Goal: Task Accomplishment & Management: Use online tool/utility

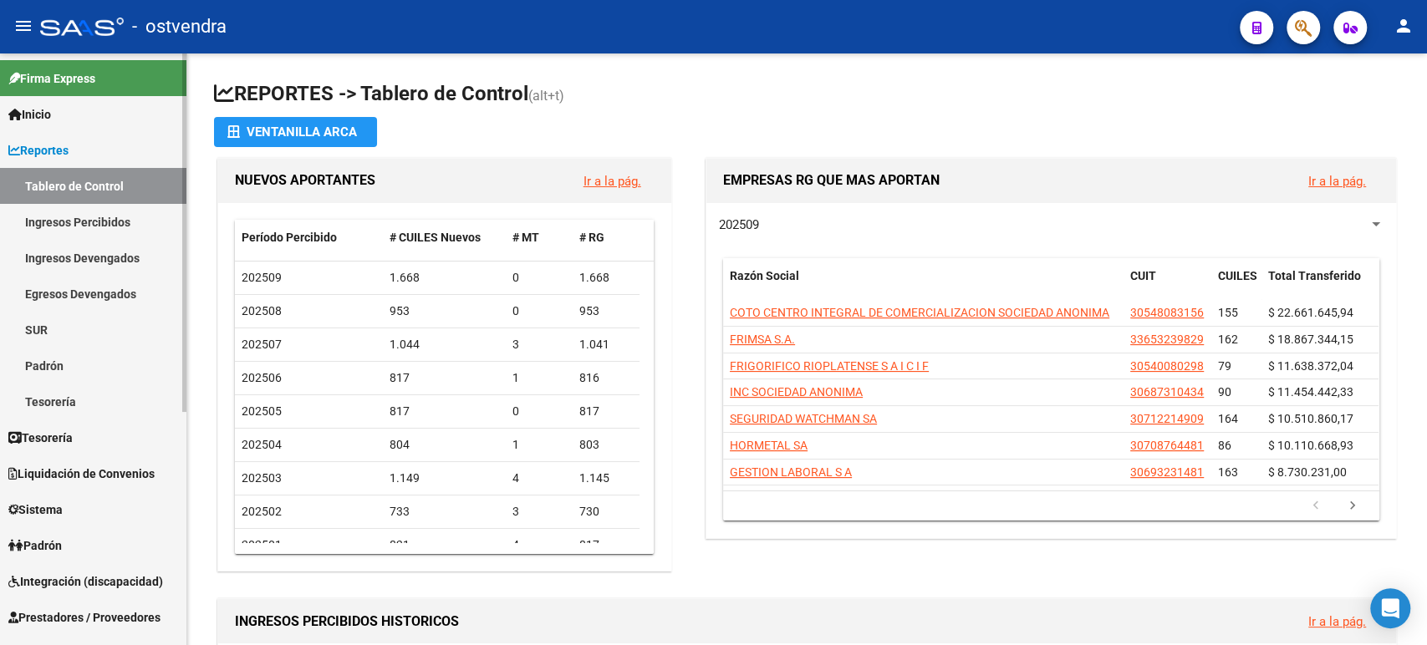
click at [102, 459] on link "Liquidación de Convenios" at bounding box center [93, 474] width 186 height 36
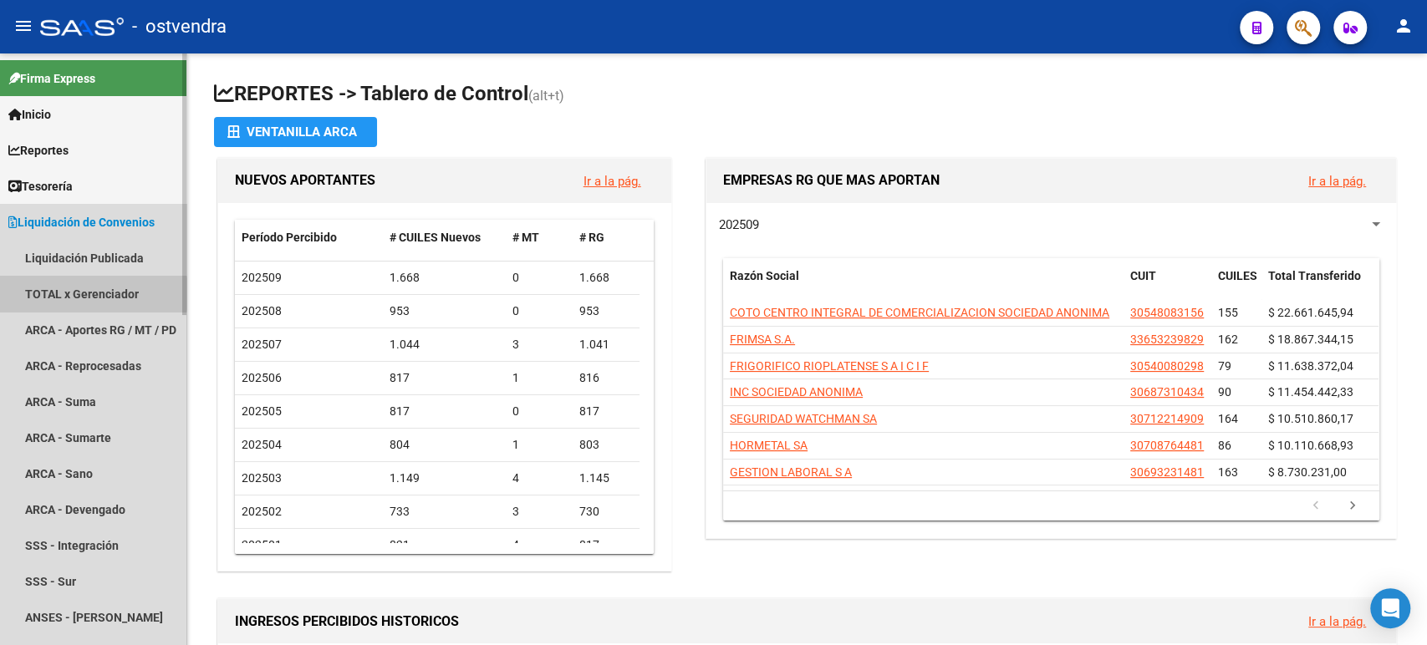
click at [42, 293] on link "TOTAL x Gerenciador" at bounding box center [93, 294] width 186 height 36
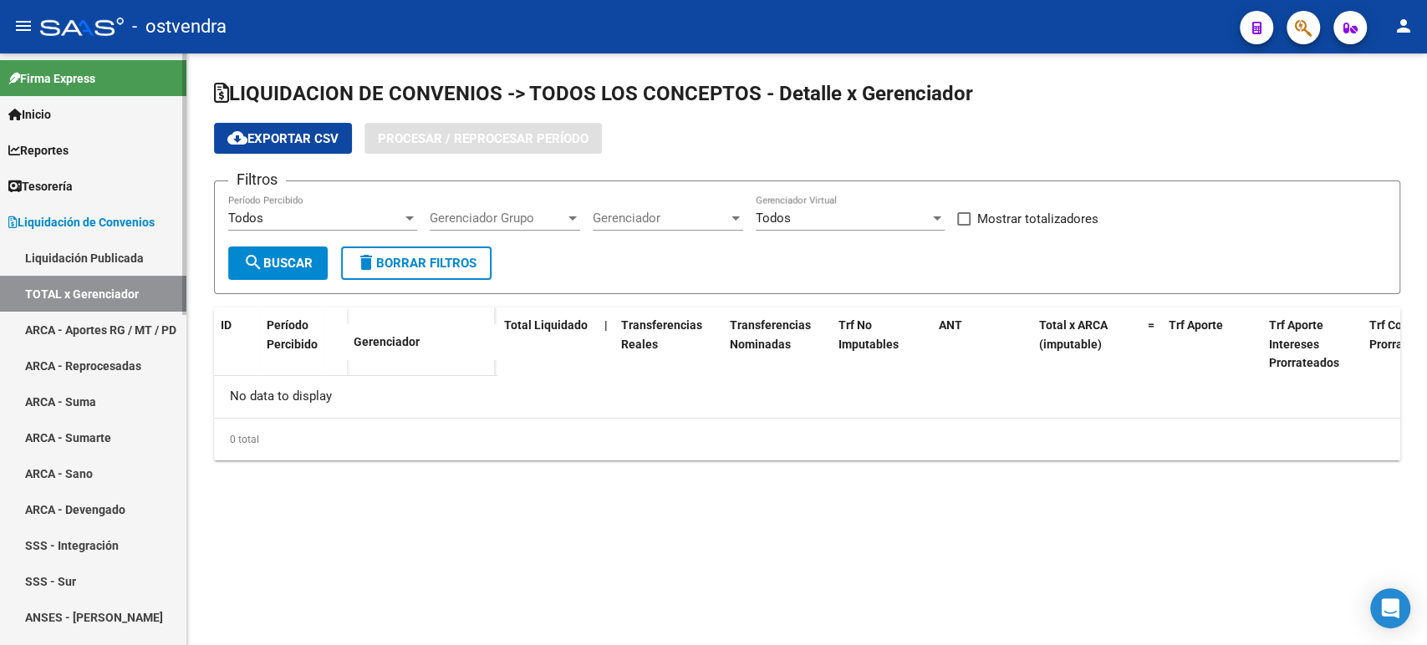
checkbox input "true"
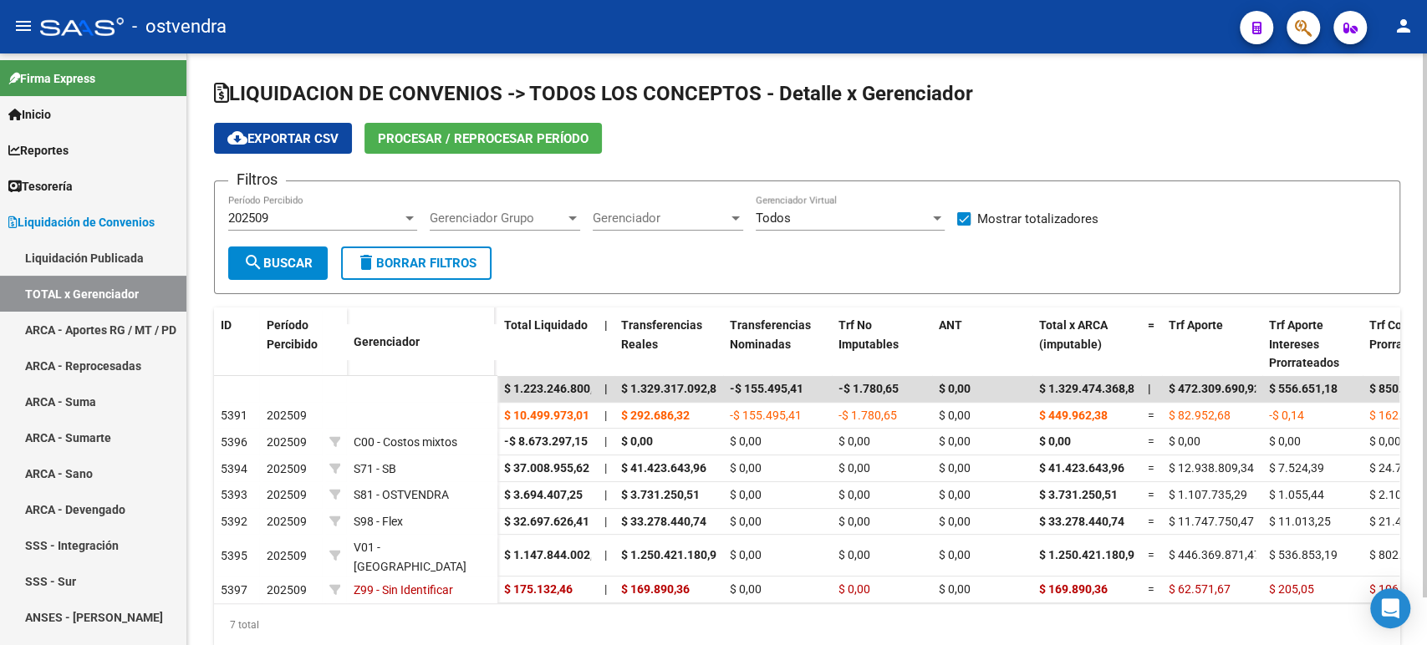
click at [408, 144] on span "Procesar / Reprocesar período" at bounding box center [483, 138] width 211 height 15
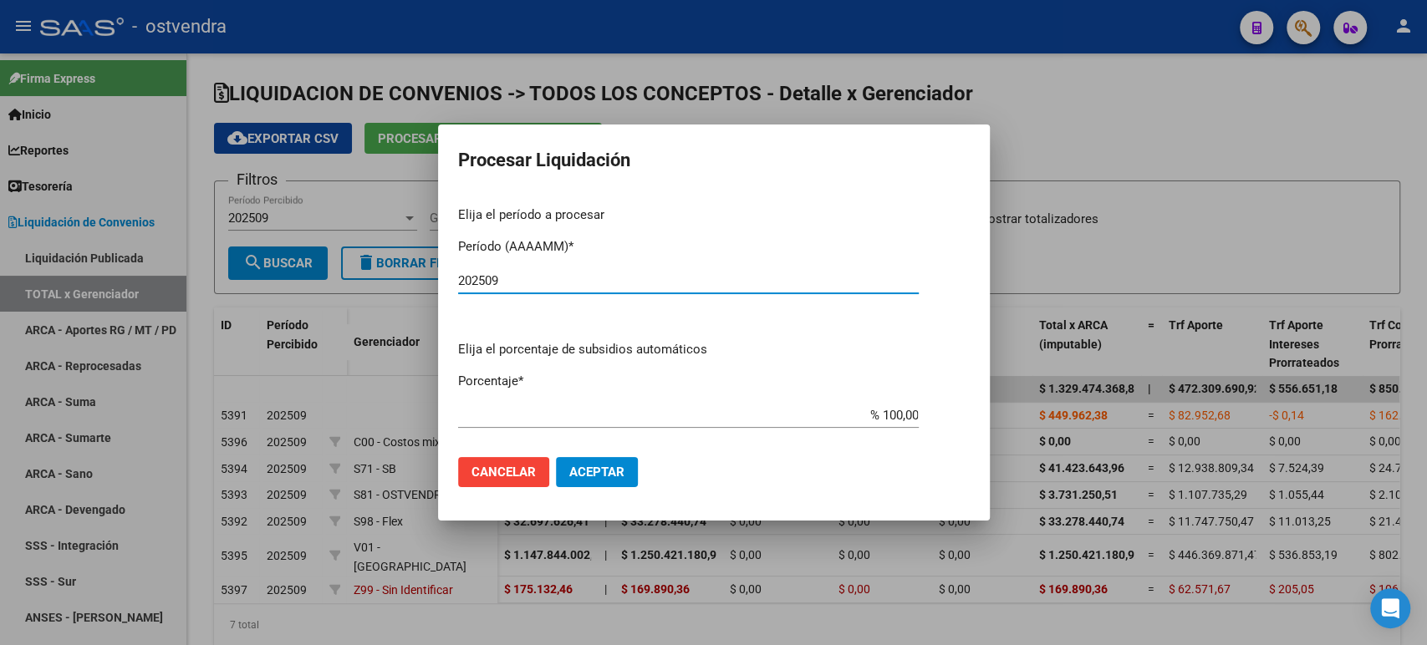
type input "202509"
click at [605, 460] on button "Aceptar" at bounding box center [597, 472] width 82 height 30
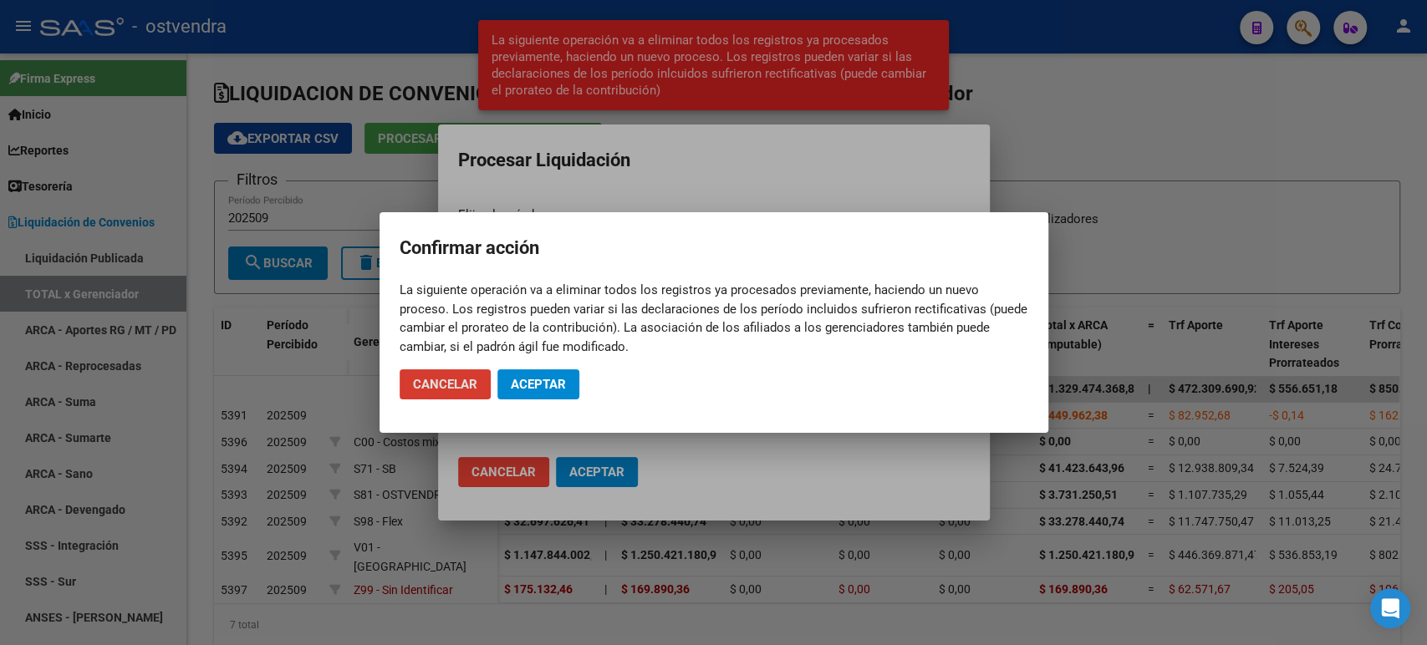
click at [532, 404] on mat-dialog-actions "Cancelar Aceptar" at bounding box center [714, 384] width 629 height 57
click at [535, 387] on span "Aceptar" at bounding box center [538, 384] width 55 height 15
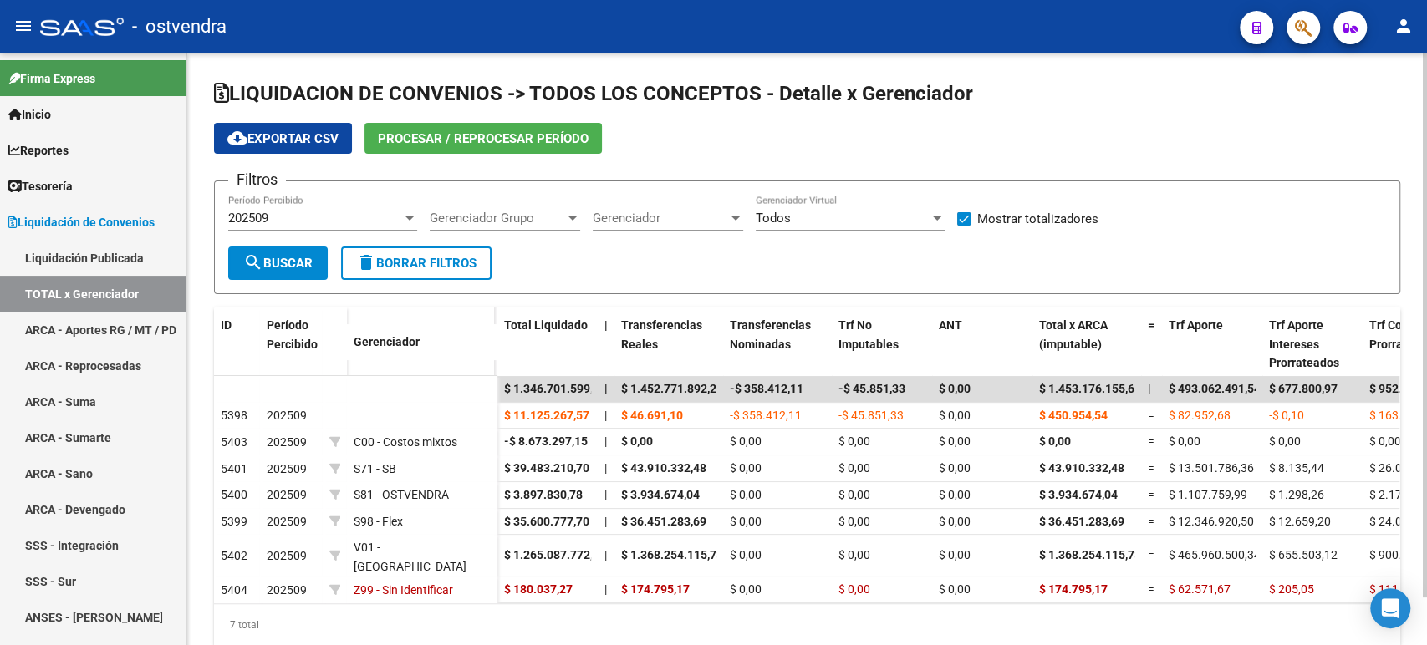
click at [293, 133] on span "cloud_download Exportar CSV" at bounding box center [282, 138] width 111 height 15
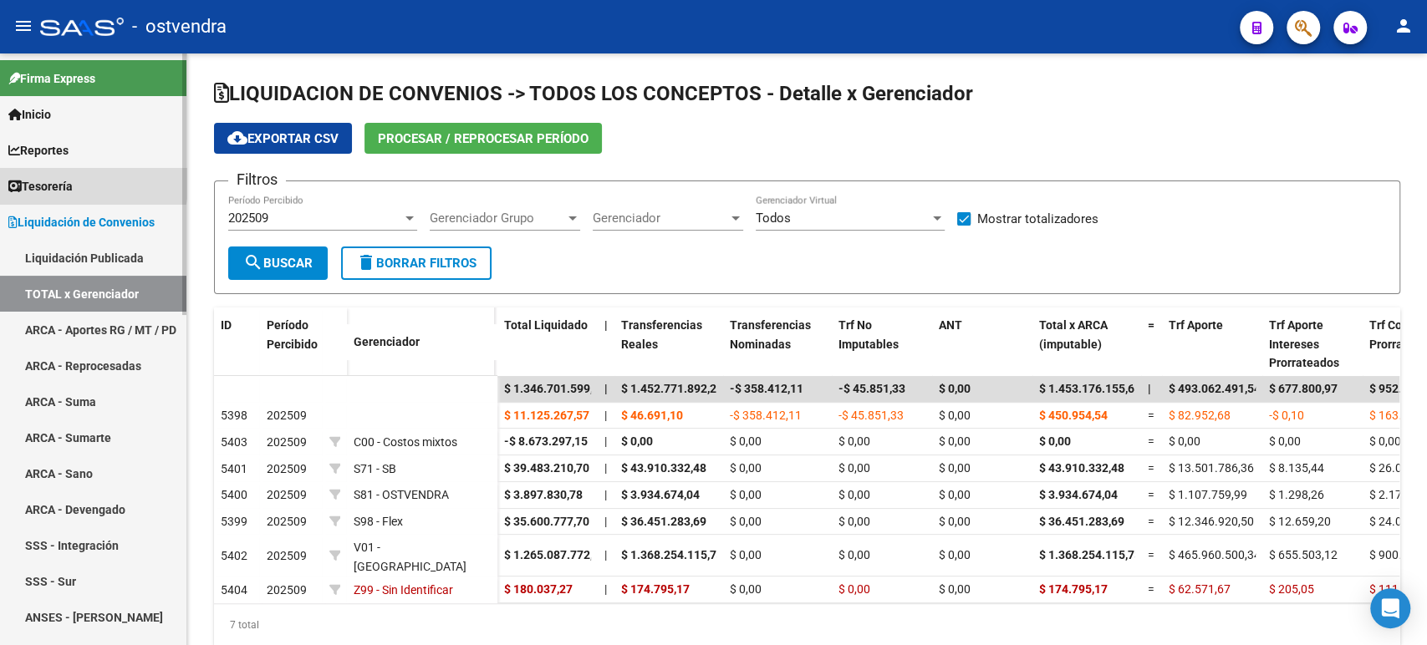
click at [59, 179] on span "Tesorería" at bounding box center [40, 186] width 64 height 18
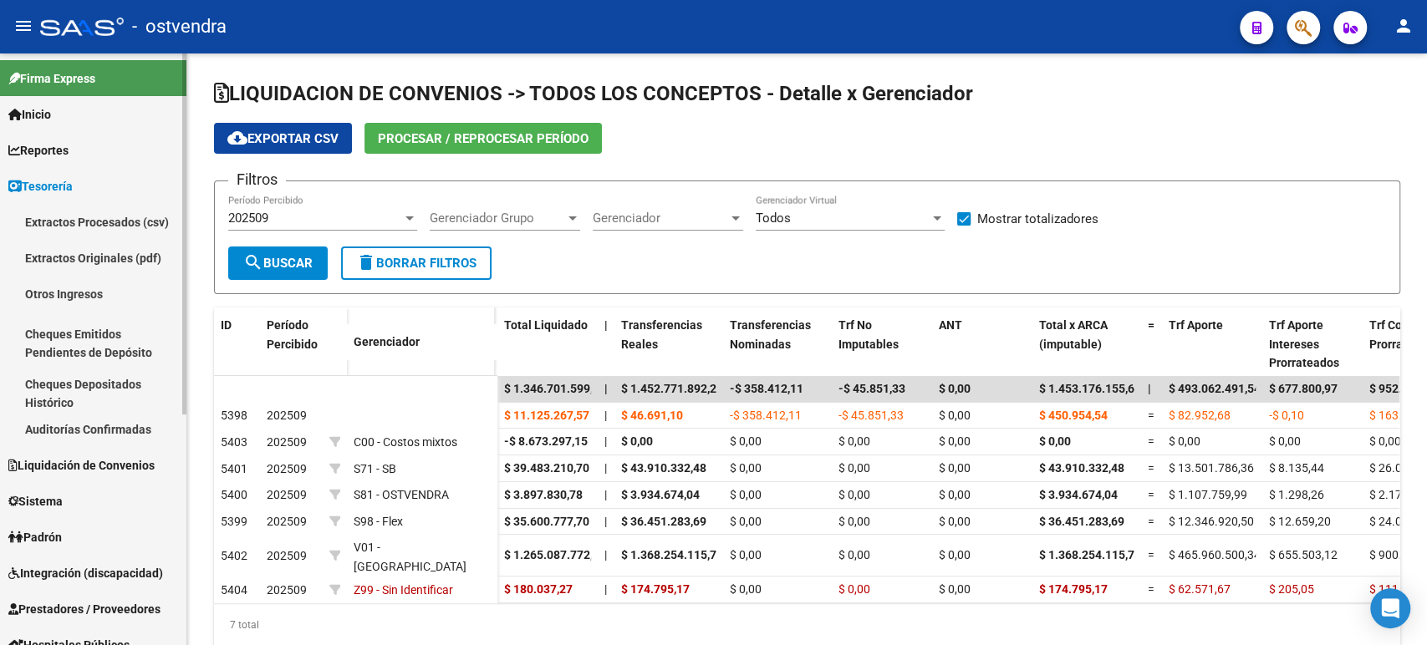
click at [81, 433] on link "Auditorías Confirmadas" at bounding box center [93, 429] width 186 height 36
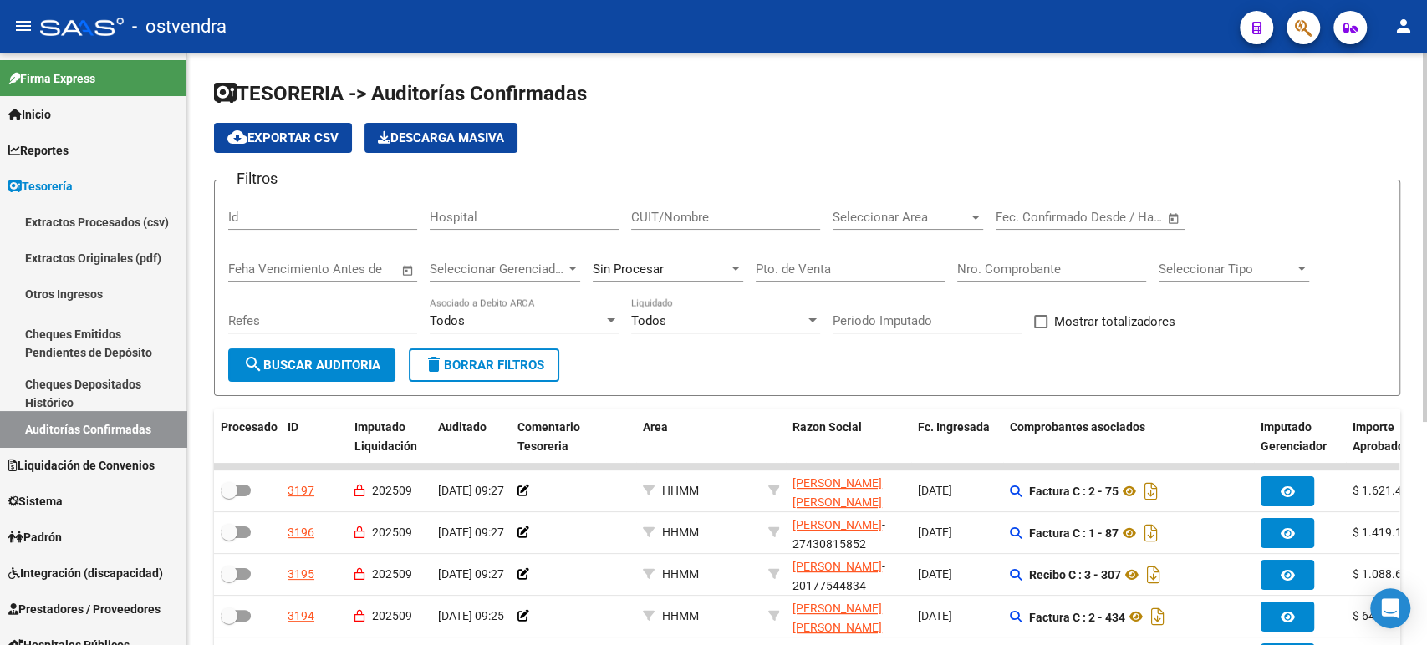
click at [946, 206] on div "Seleccionar Area Seleccionar Area" at bounding box center [908, 212] width 151 height 36
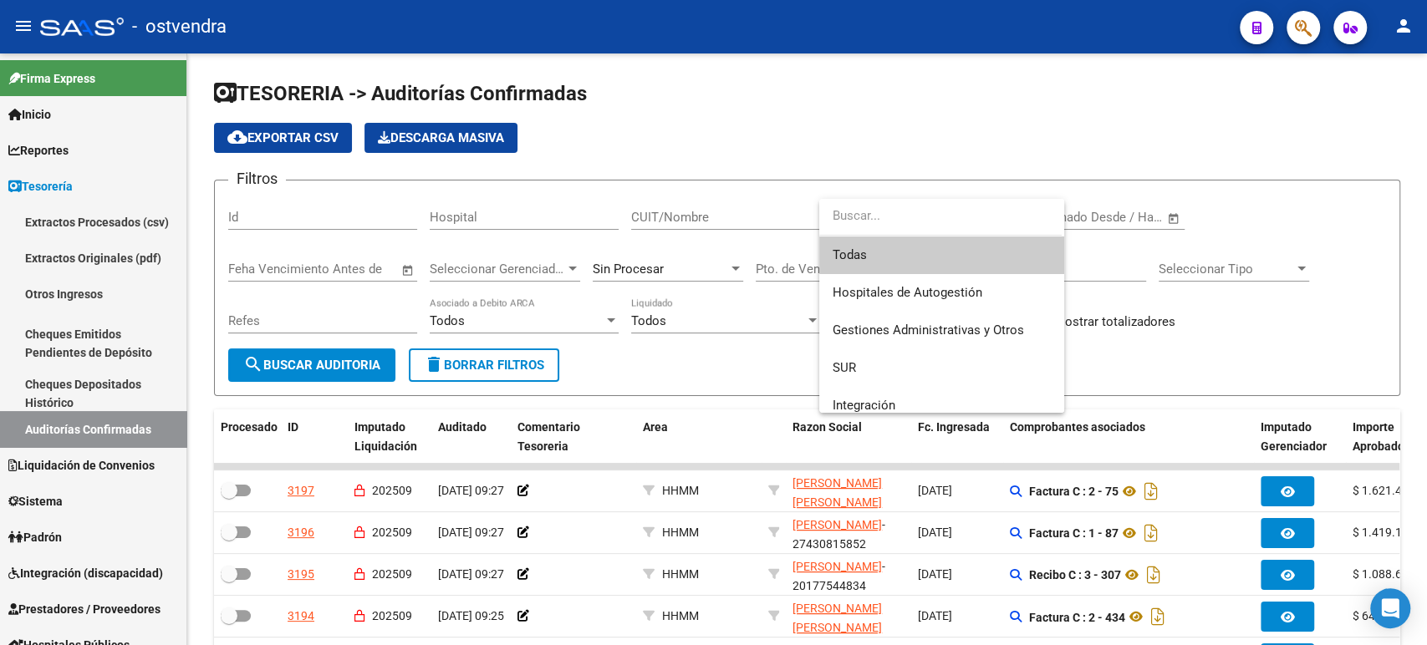
click at [720, 219] on div at bounding box center [713, 322] width 1427 height 645
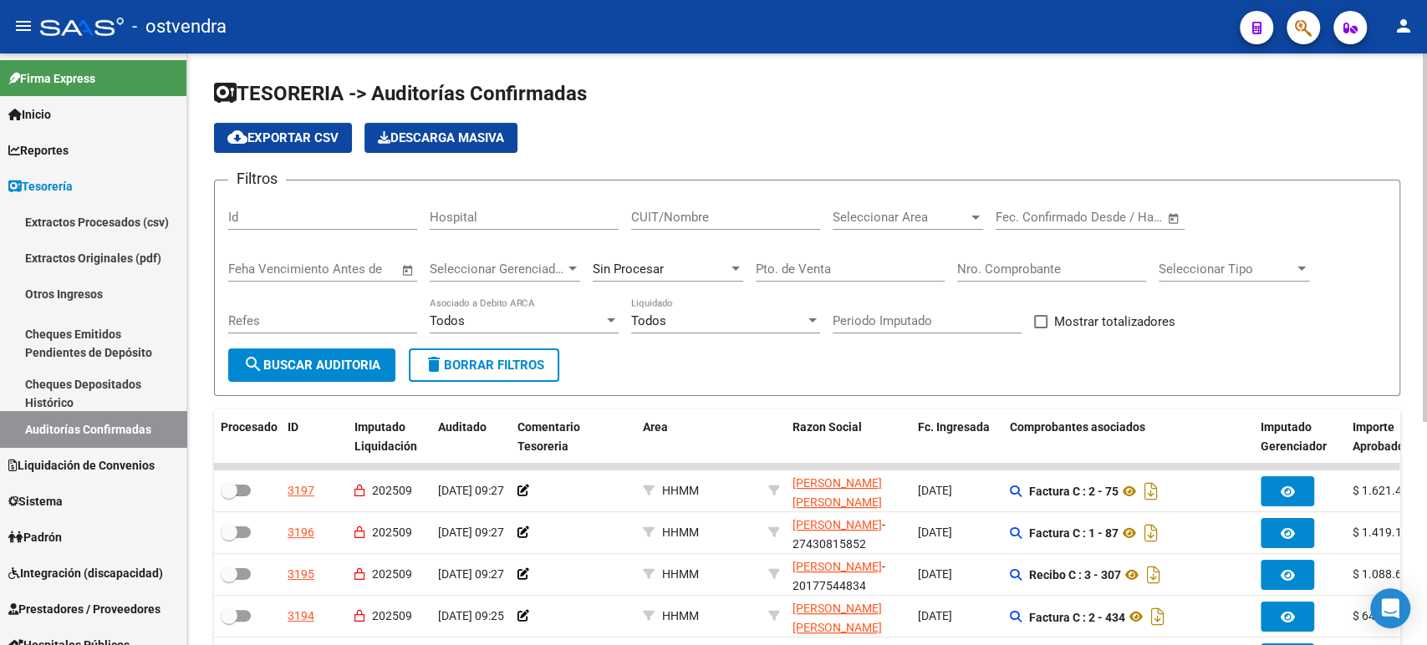
click at [916, 210] on span "Seleccionar Area" at bounding box center [900, 217] width 135 height 15
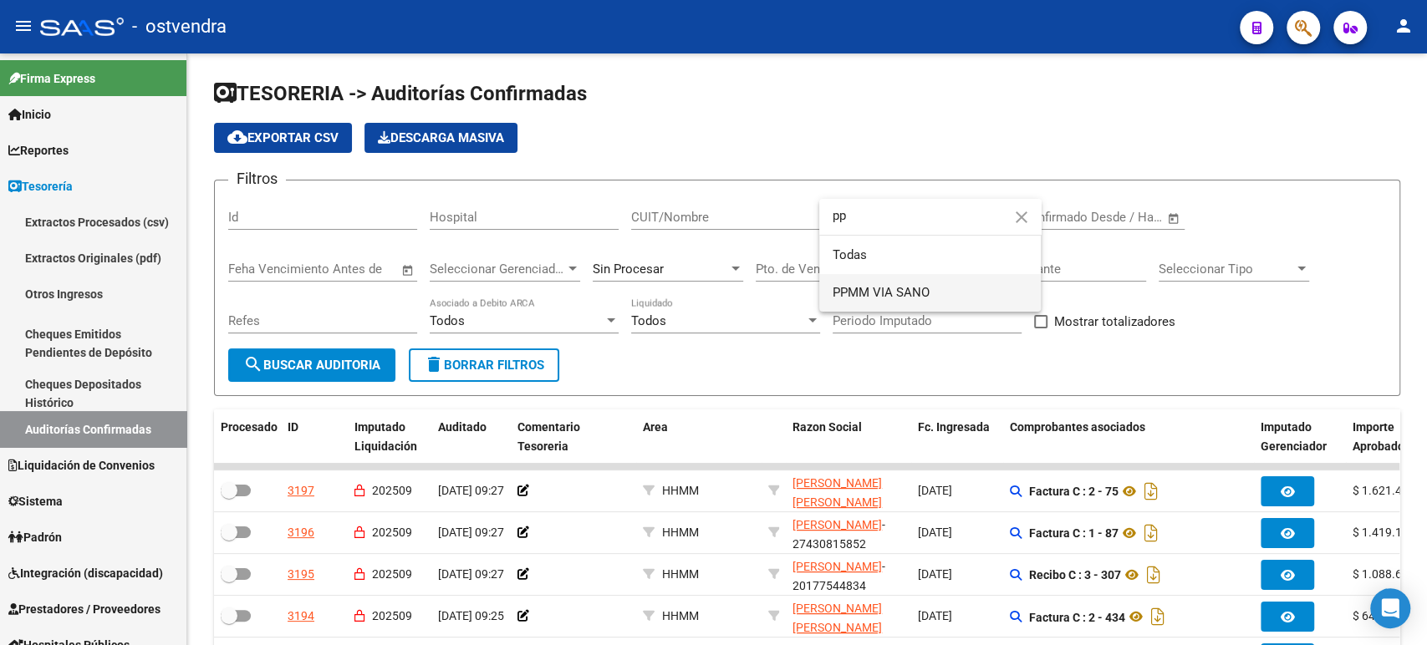
type input "pp"
click at [903, 302] on span "PPMM VIA SANO" at bounding box center [930, 293] width 195 height 38
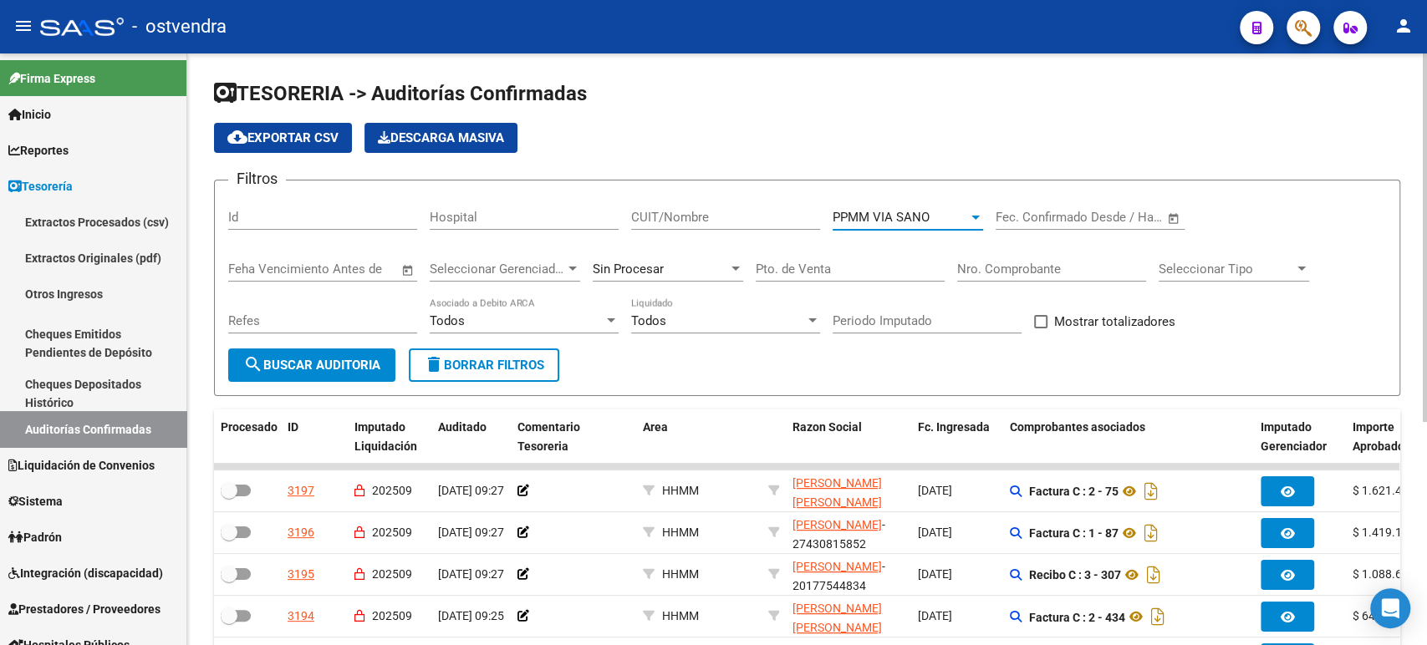
click at [913, 212] on span "PPMM VIA SANO" at bounding box center [881, 217] width 97 height 15
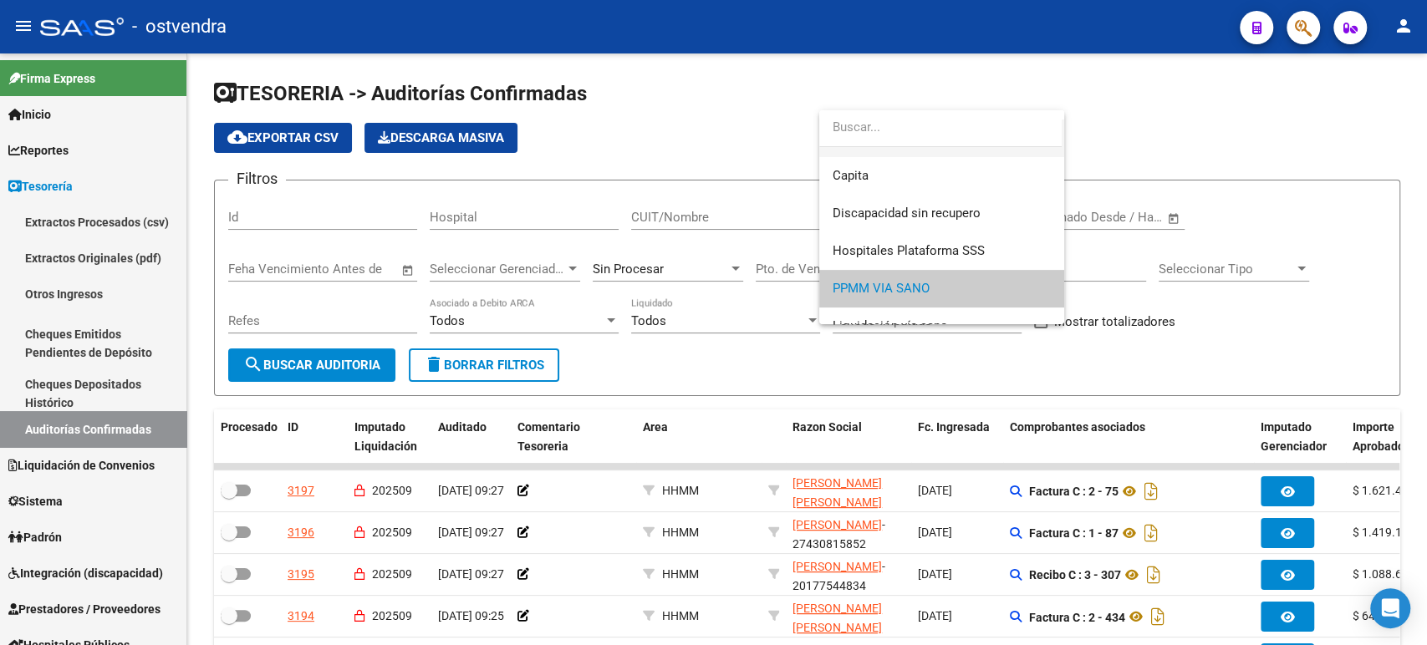
scroll to position [164, 0]
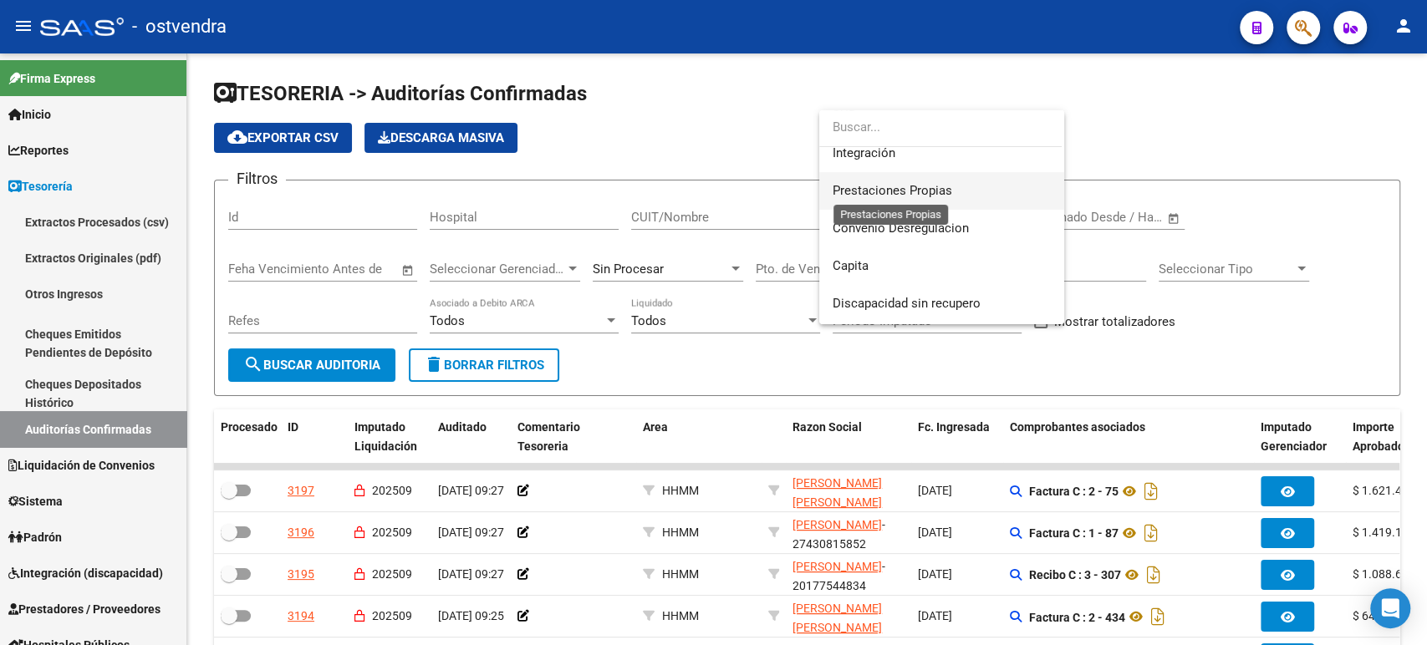
click at [886, 196] on span "Prestaciones Propias" at bounding box center [893, 190] width 120 height 15
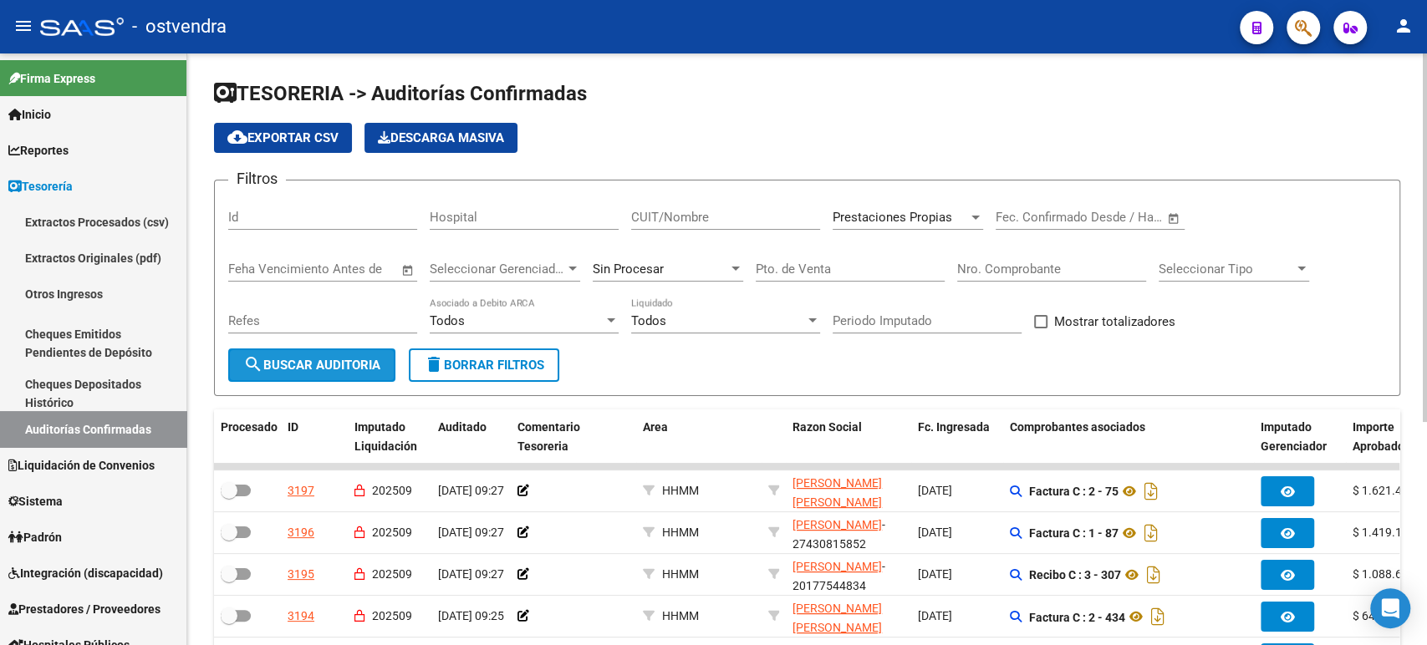
click at [360, 366] on span "search Buscar Auditoria" at bounding box center [311, 365] width 137 height 15
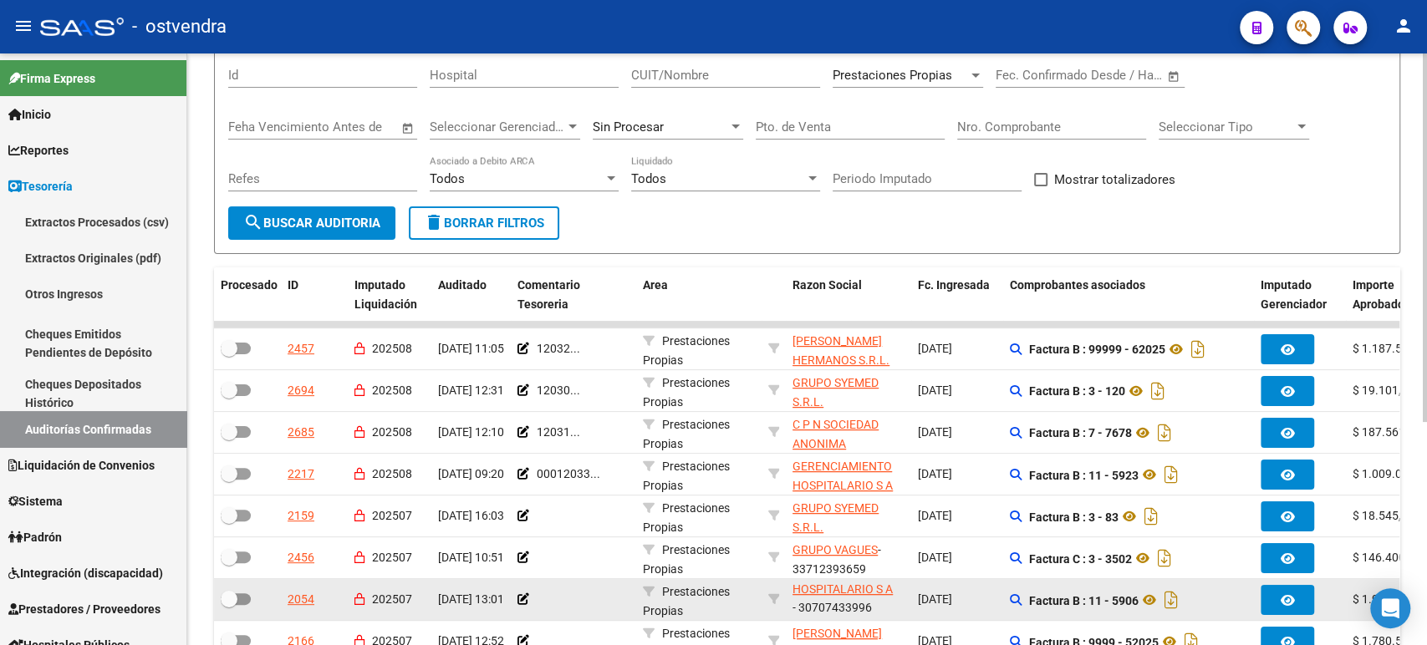
scroll to position [0, 0]
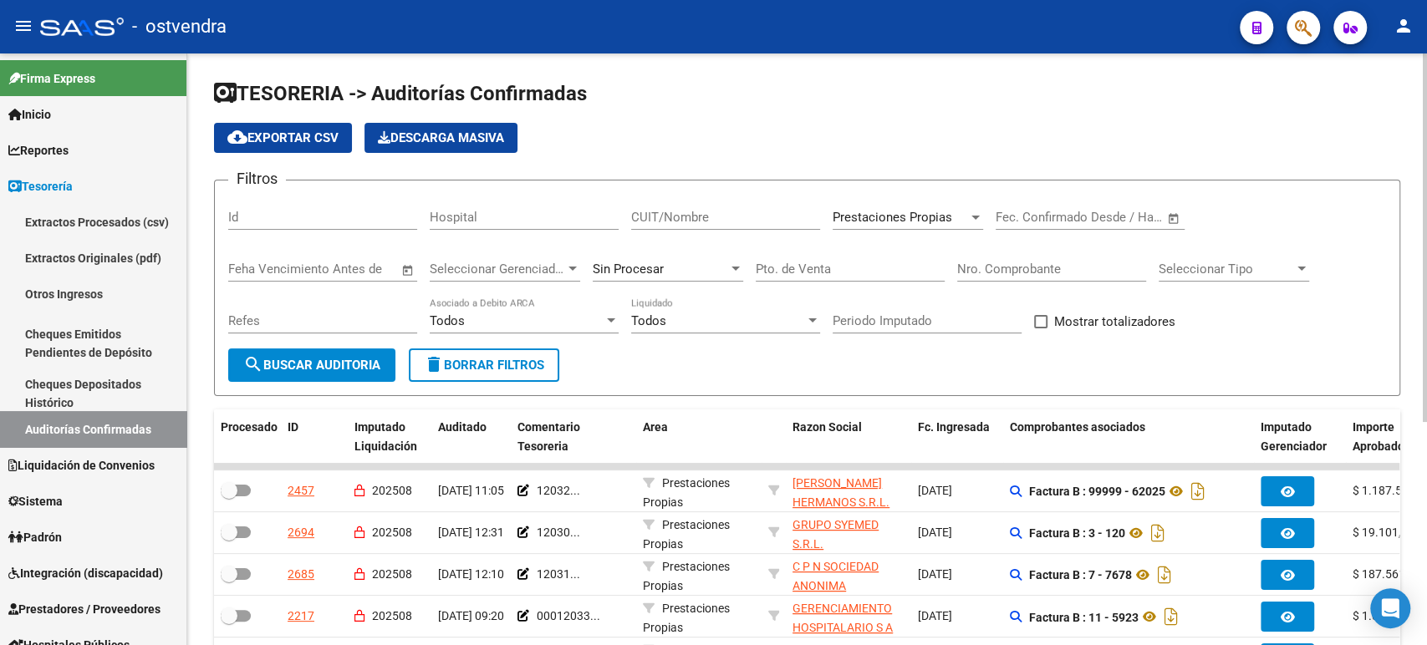
click at [683, 330] on div "Todos Liquidado" at bounding box center [725, 316] width 189 height 36
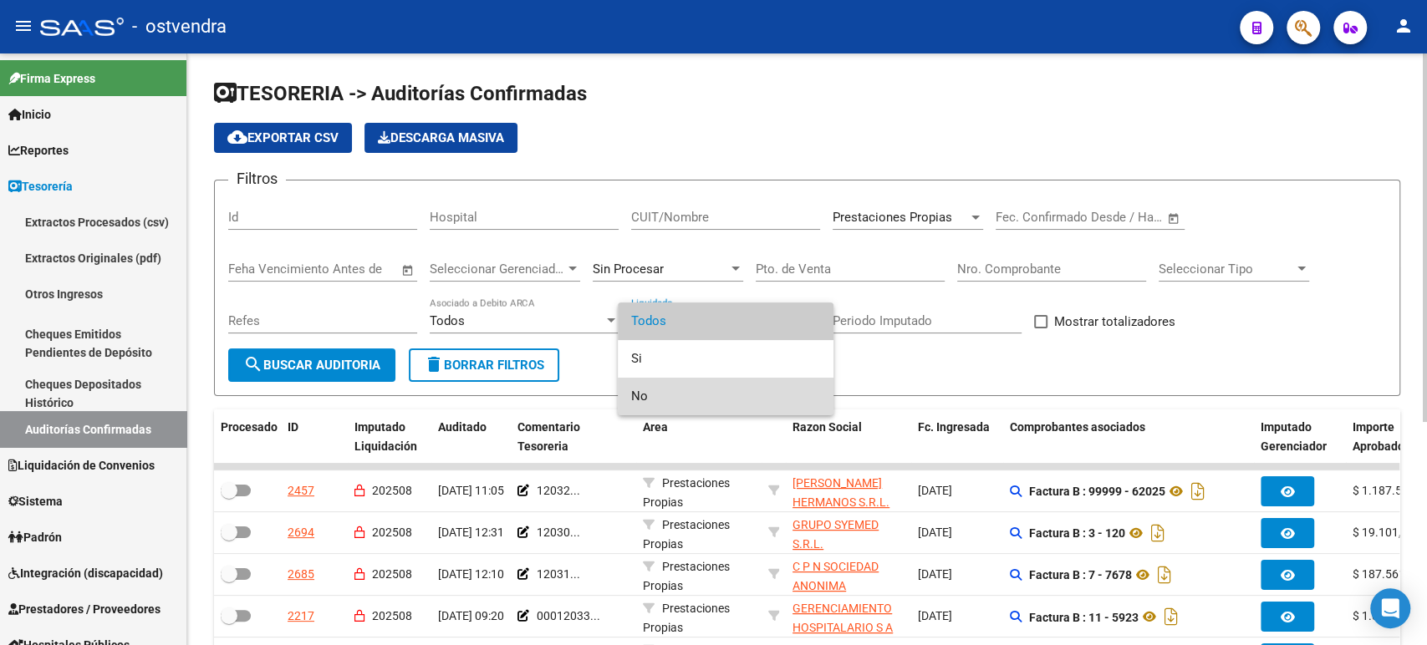
drag, startPoint x: 656, startPoint y: 390, endPoint x: 501, endPoint y: 386, distance: 155.6
click at [651, 390] on span "No" at bounding box center [725, 397] width 189 height 38
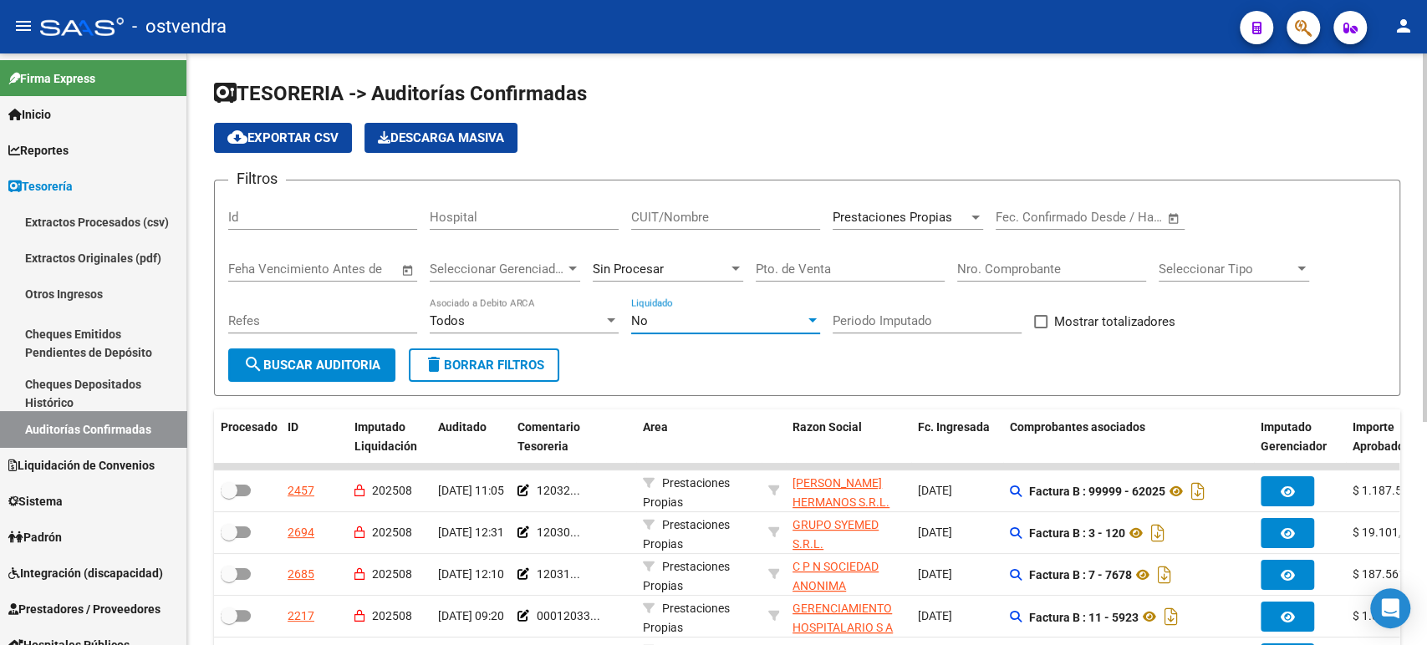
click at [348, 376] on button "search Buscar Auditoria" at bounding box center [311, 365] width 167 height 33
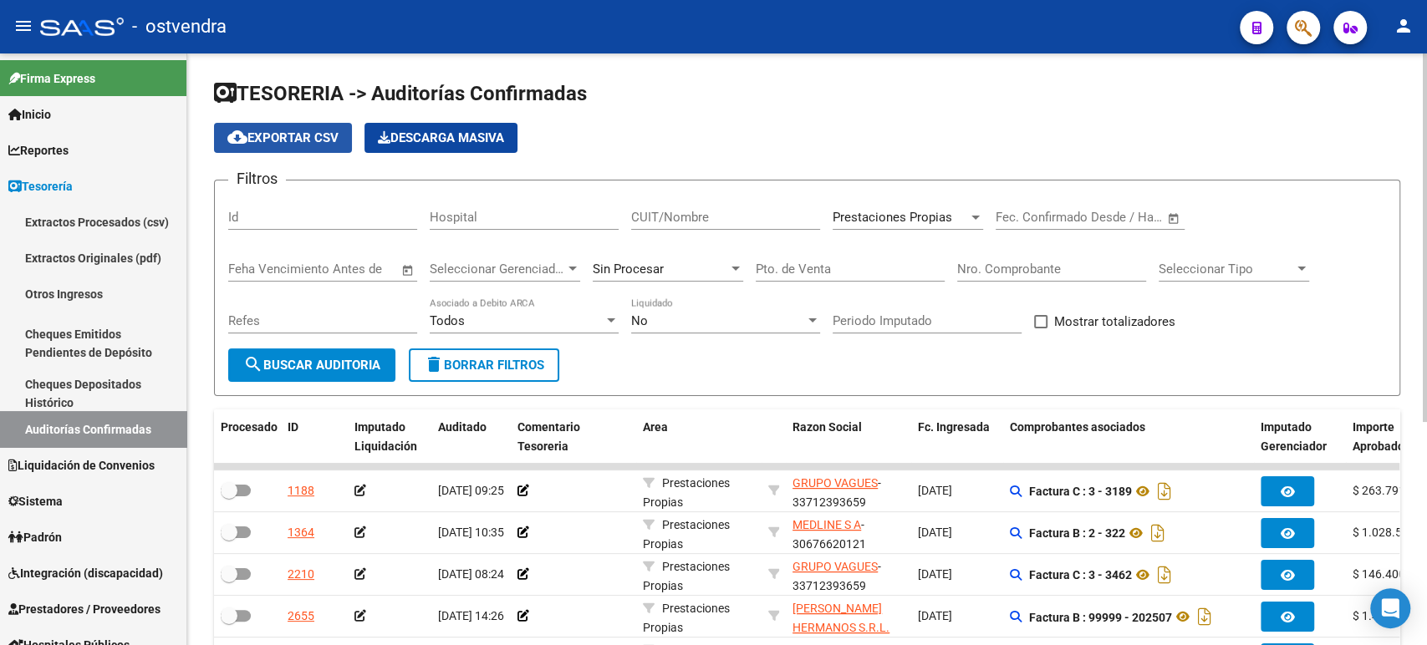
click at [252, 148] on button "cloud_download Exportar CSV" at bounding box center [283, 138] width 138 height 30
click at [691, 224] on input "CUIT/Nombre" at bounding box center [725, 217] width 189 height 15
paste input "33694503859"
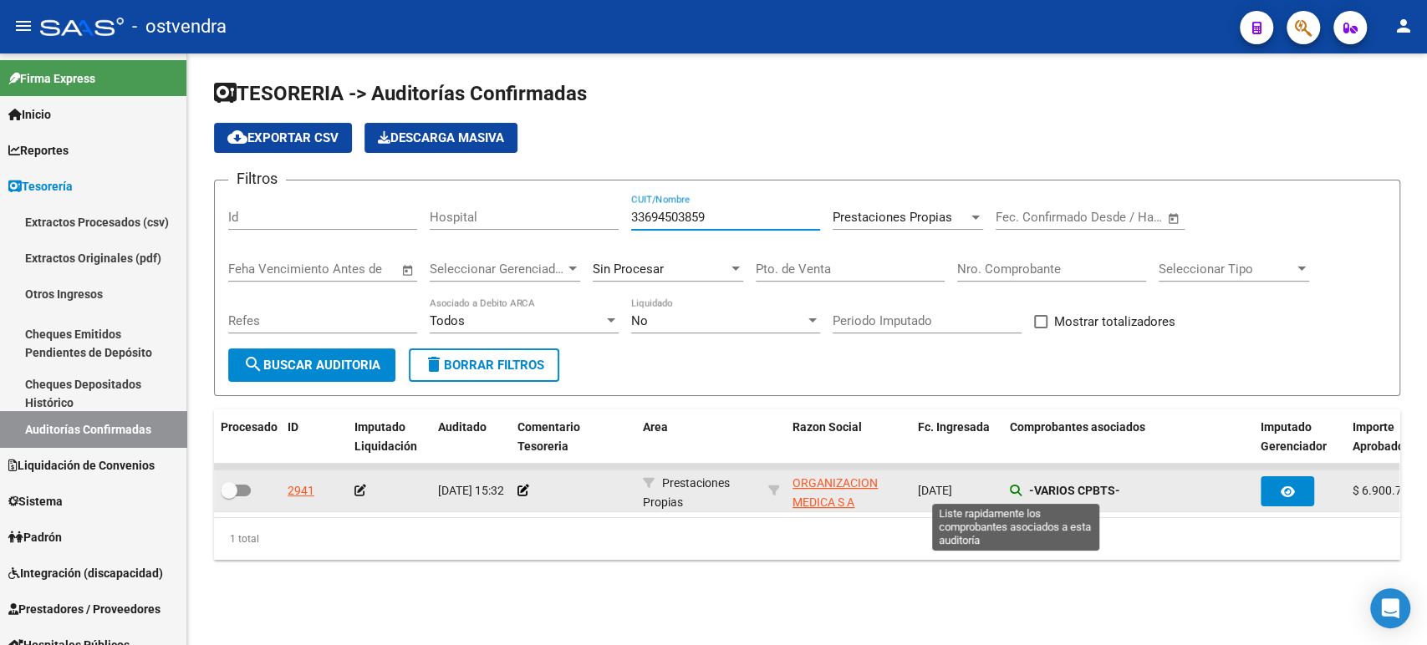
type input "33694503859"
click at [1016, 490] on icon at bounding box center [1016, 491] width 12 height 12
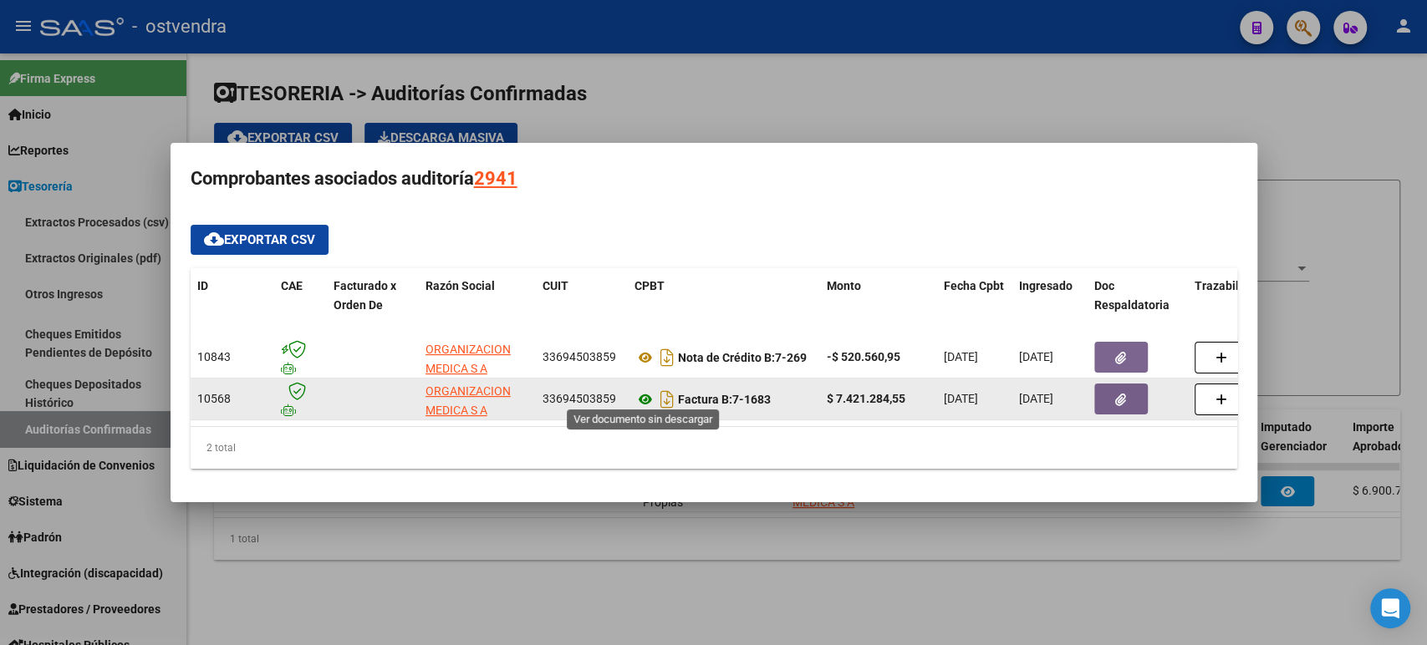
click at [646, 391] on icon at bounding box center [646, 400] width 22 height 20
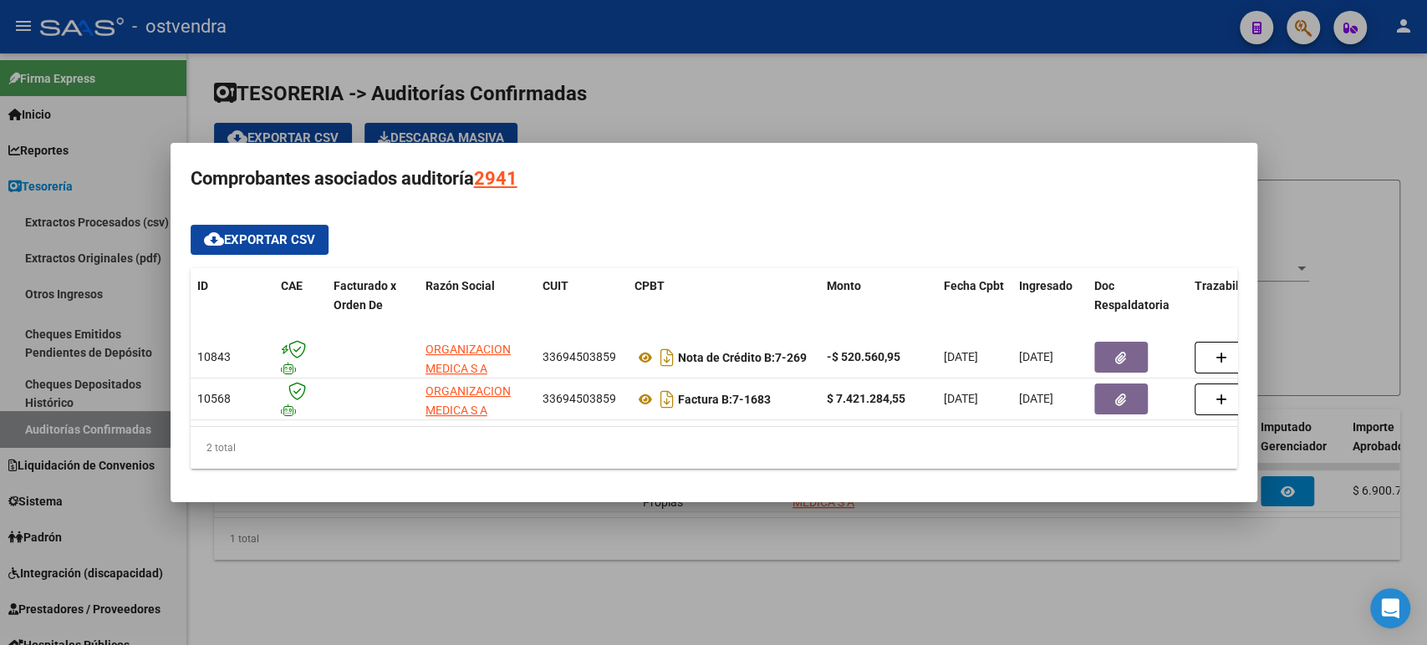
click at [1090, 90] on div at bounding box center [713, 322] width 1427 height 645
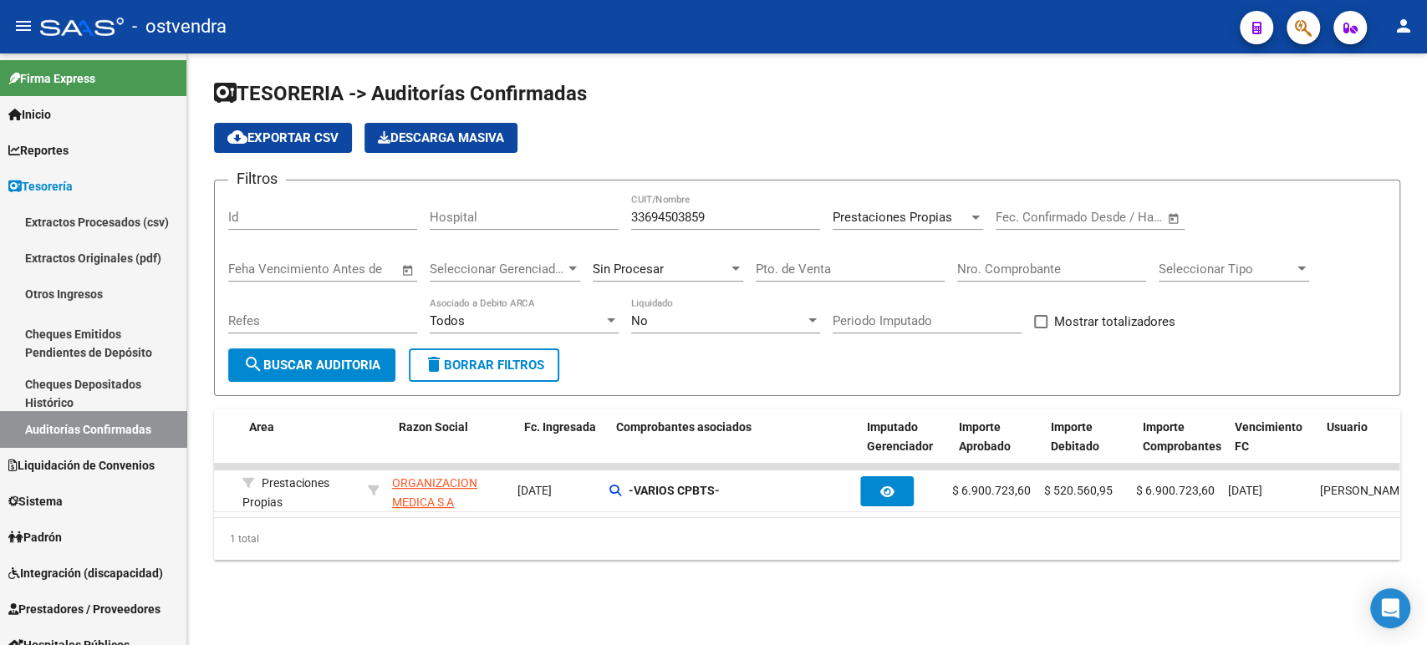
scroll to position [0, 394]
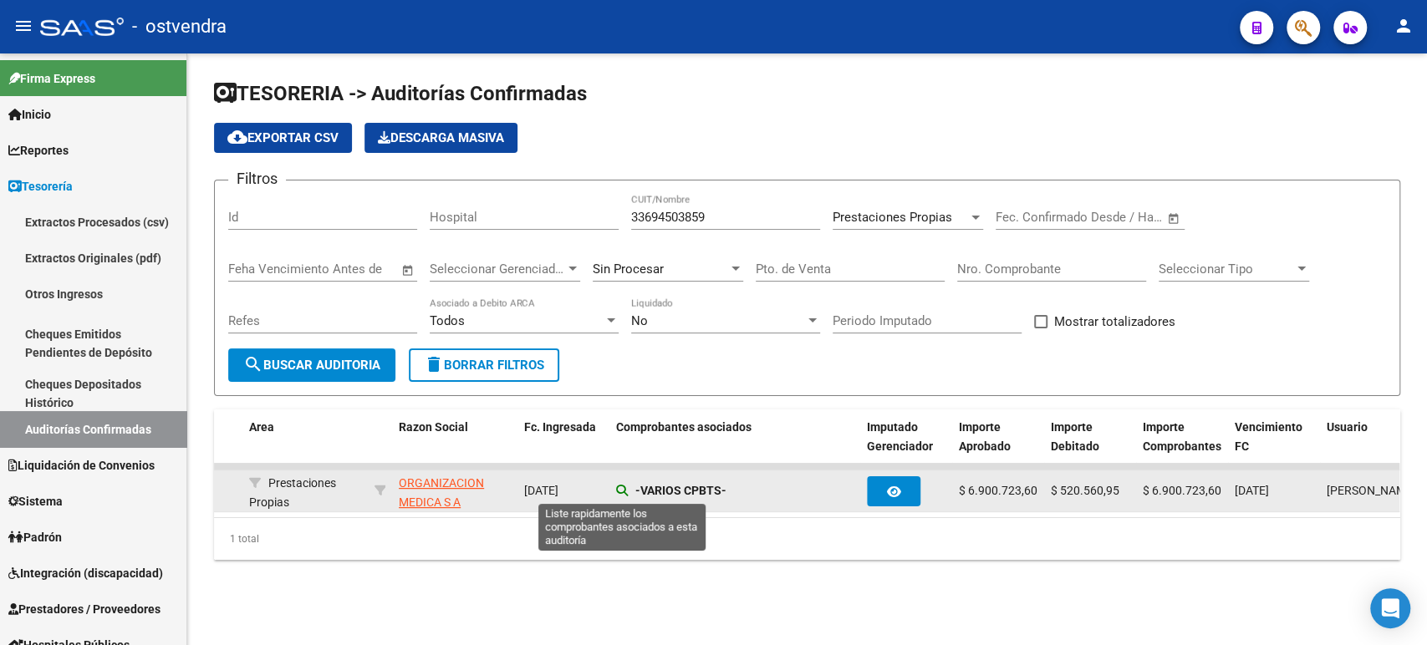
click at [622, 492] on icon at bounding box center [622, 491] width 12 height 12
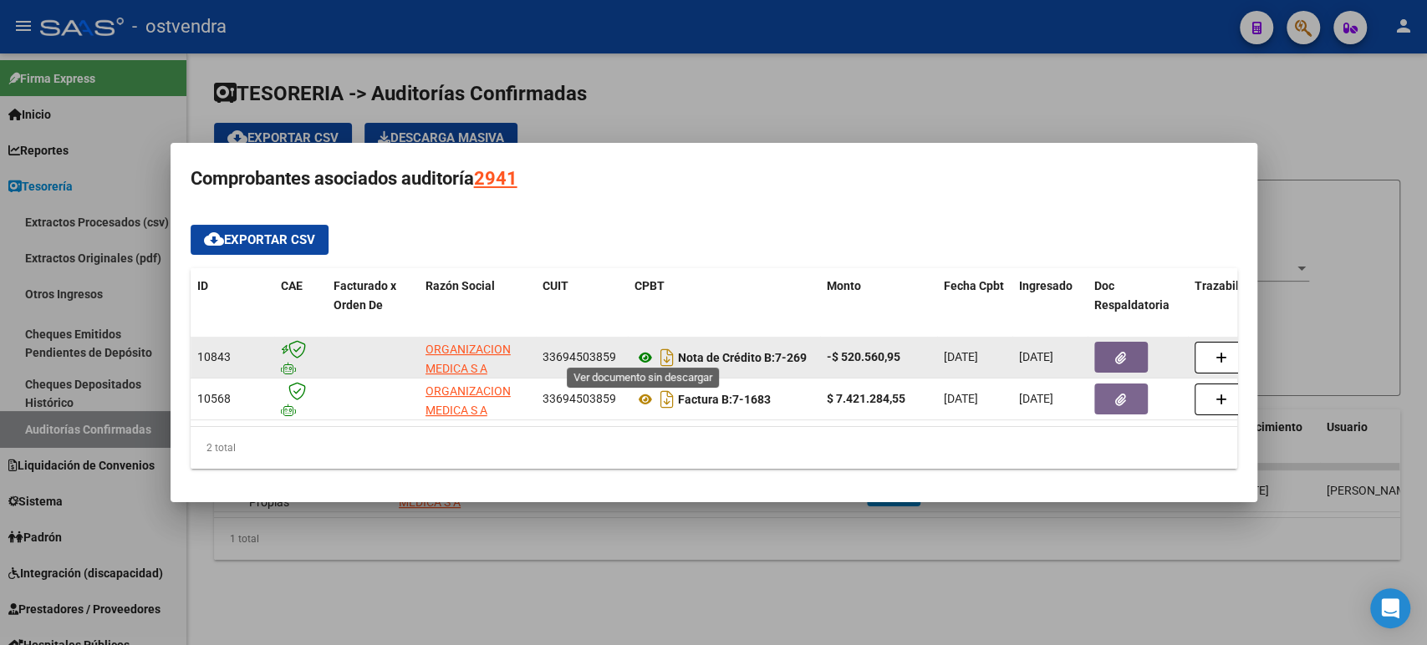
click at [641, 354] on icon at bounding box center [646, 358] width 22 height 20
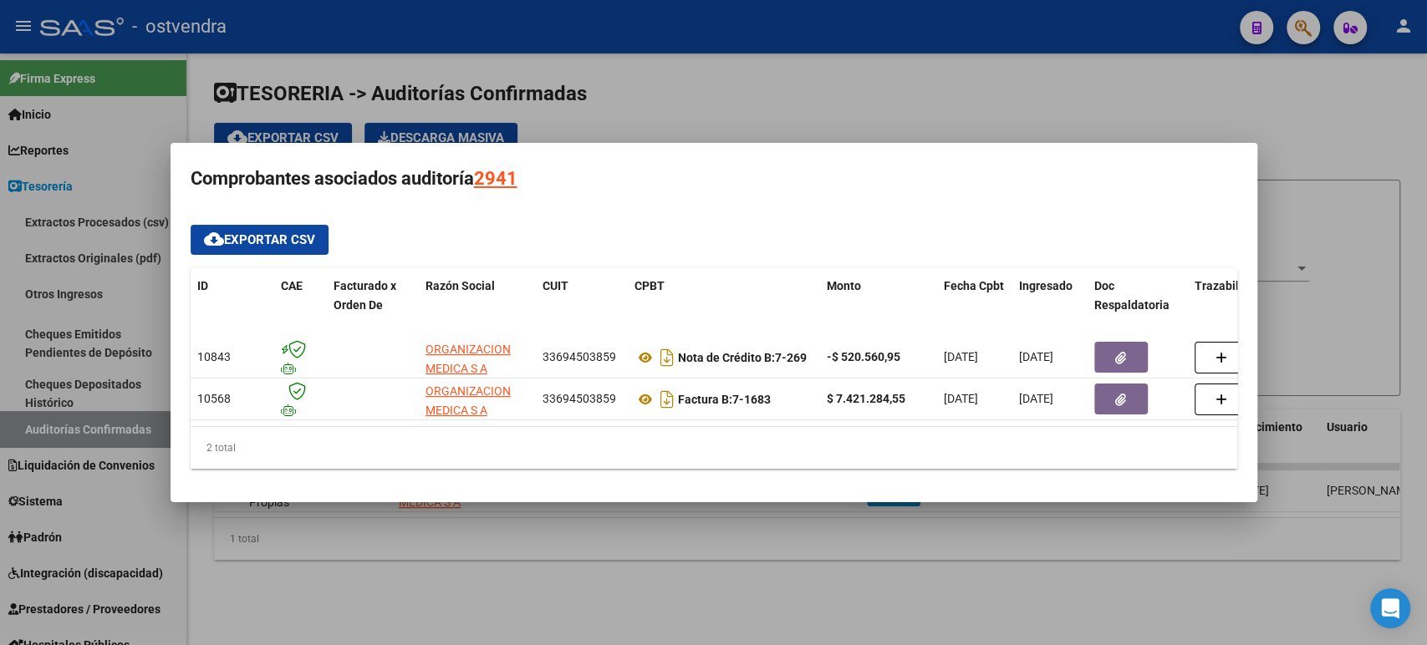
click at [868, 99] on div at bounding box center [713, 322] width 1427 height 645
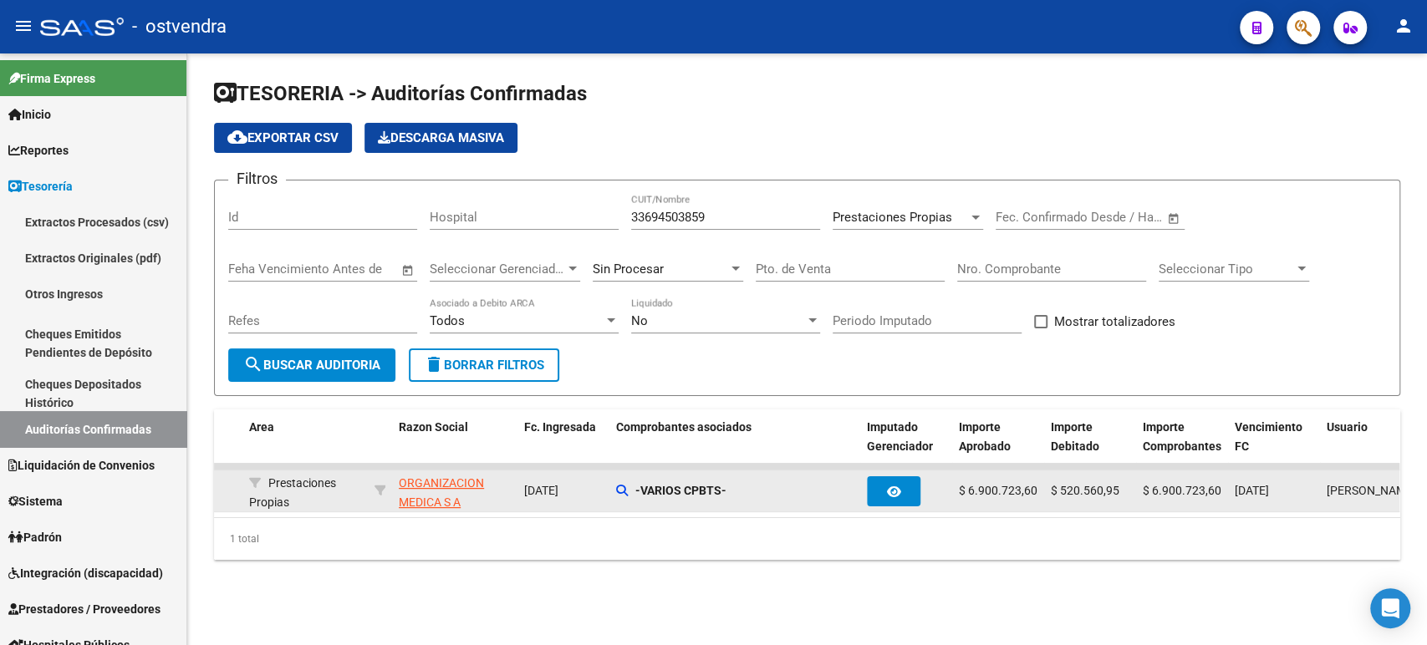
click at [615, 496] on datatable-body-cell "-VARIOS CPBTS-" at bounding box center [735, 491] width 251 height 41
click at [617, 495] on icon at bounding box center [622, 491] width 12 height 12
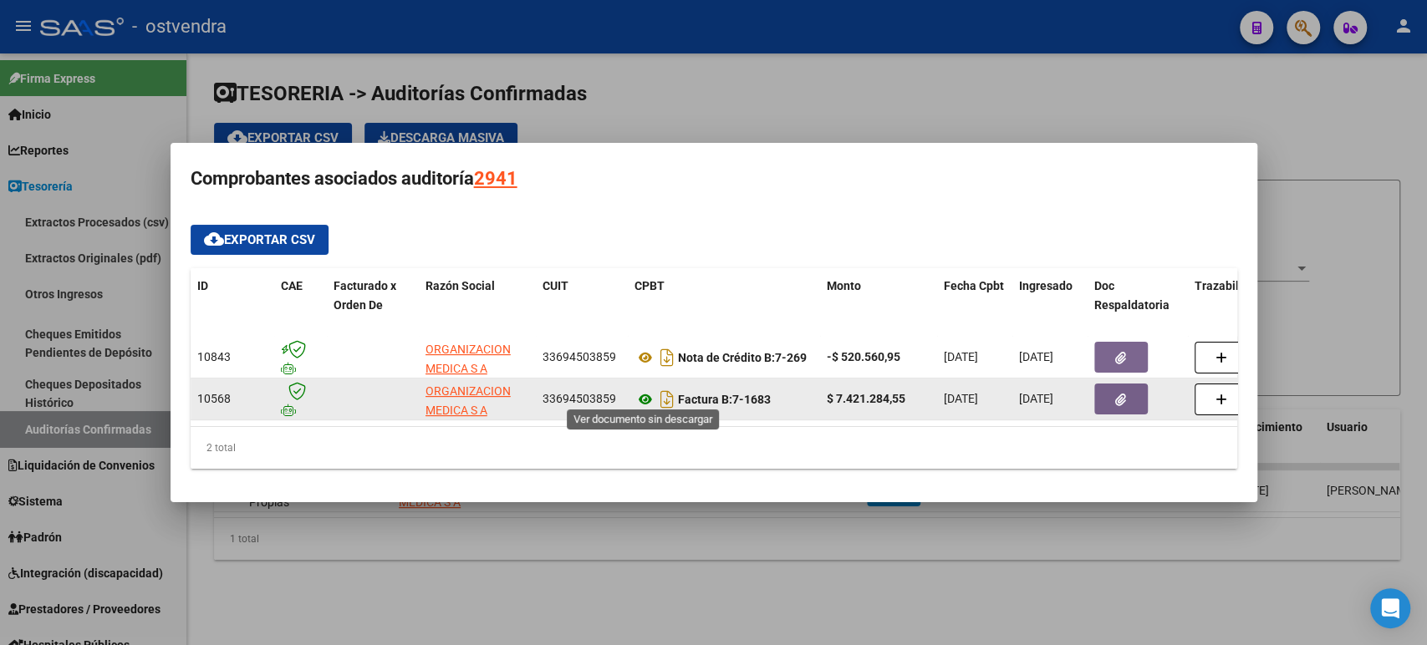
click at [636, 398] on icon at bounding box center [646, 400] width 22 height 20
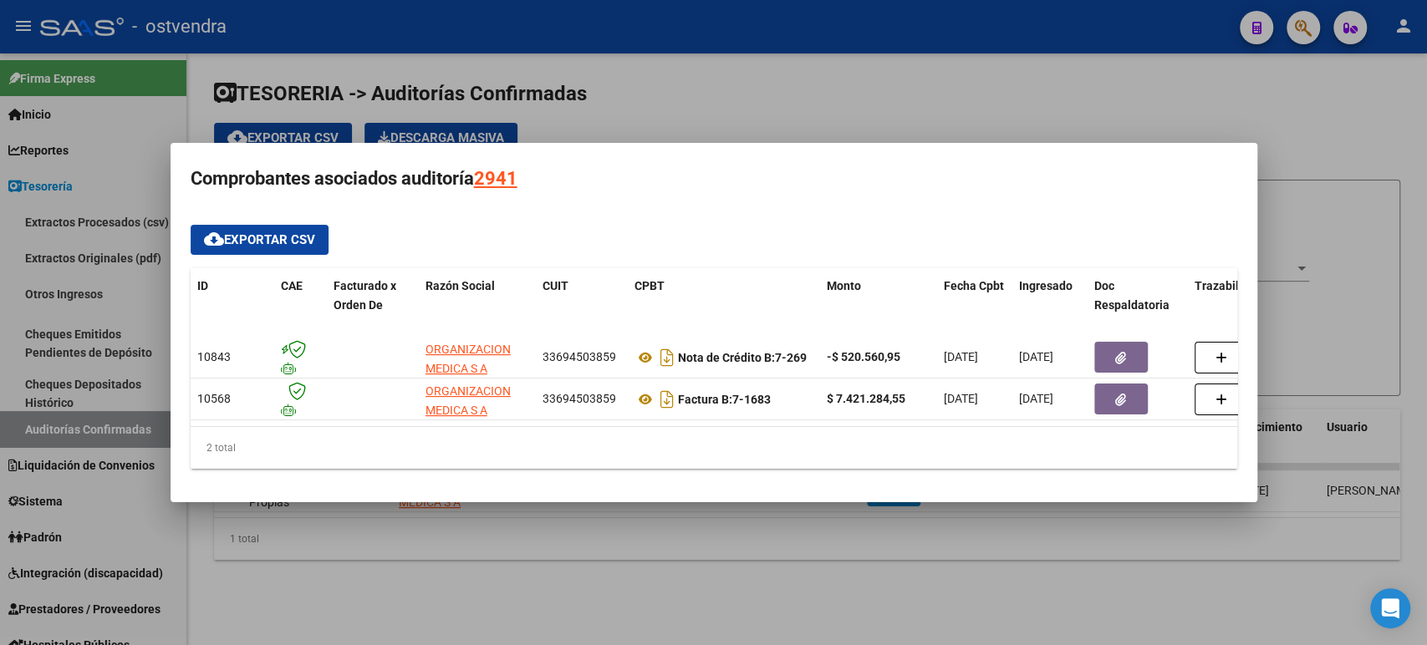
drag, startPoint x: 928, startPoint y: 62, endPoint x: 930, endPoint y: 70, distance: 8.5
click at [930, 68] on div at bounding box center [713, 322] width 1427 height 645
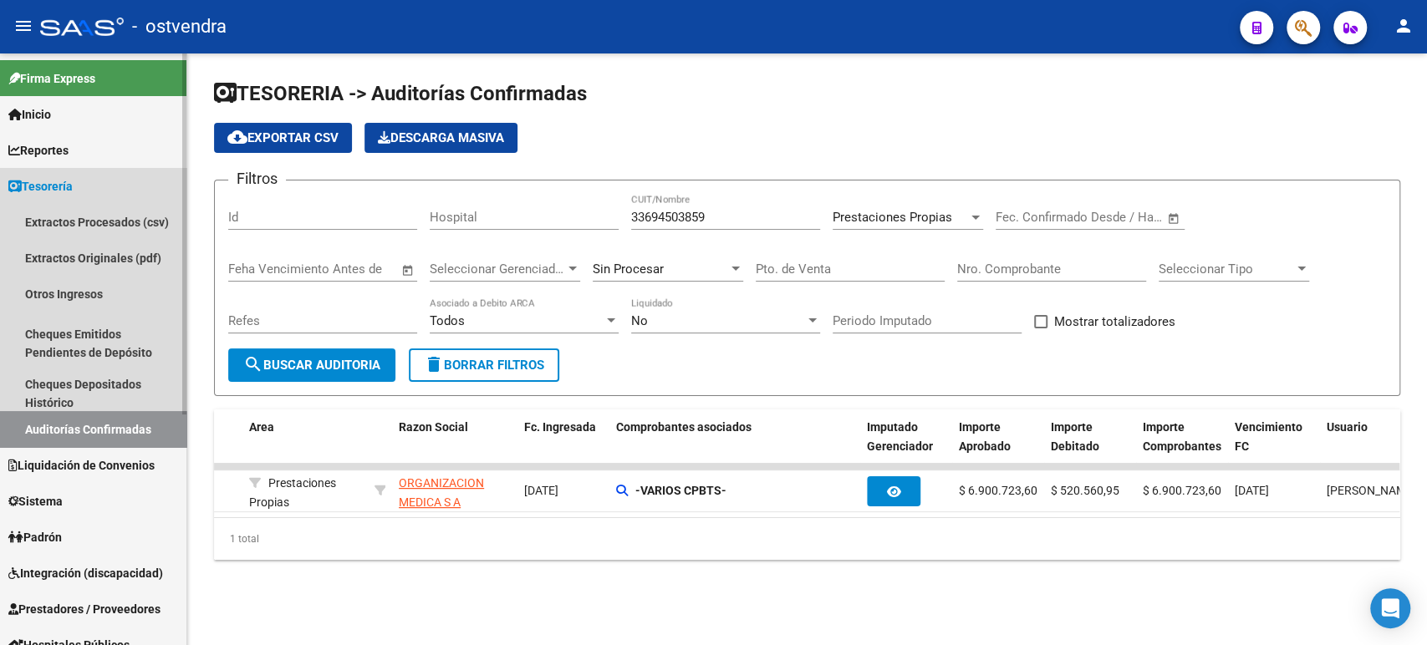
click at [73, 187] on span "Tesorería" at bounding box center [40, 186] width 64 height 18
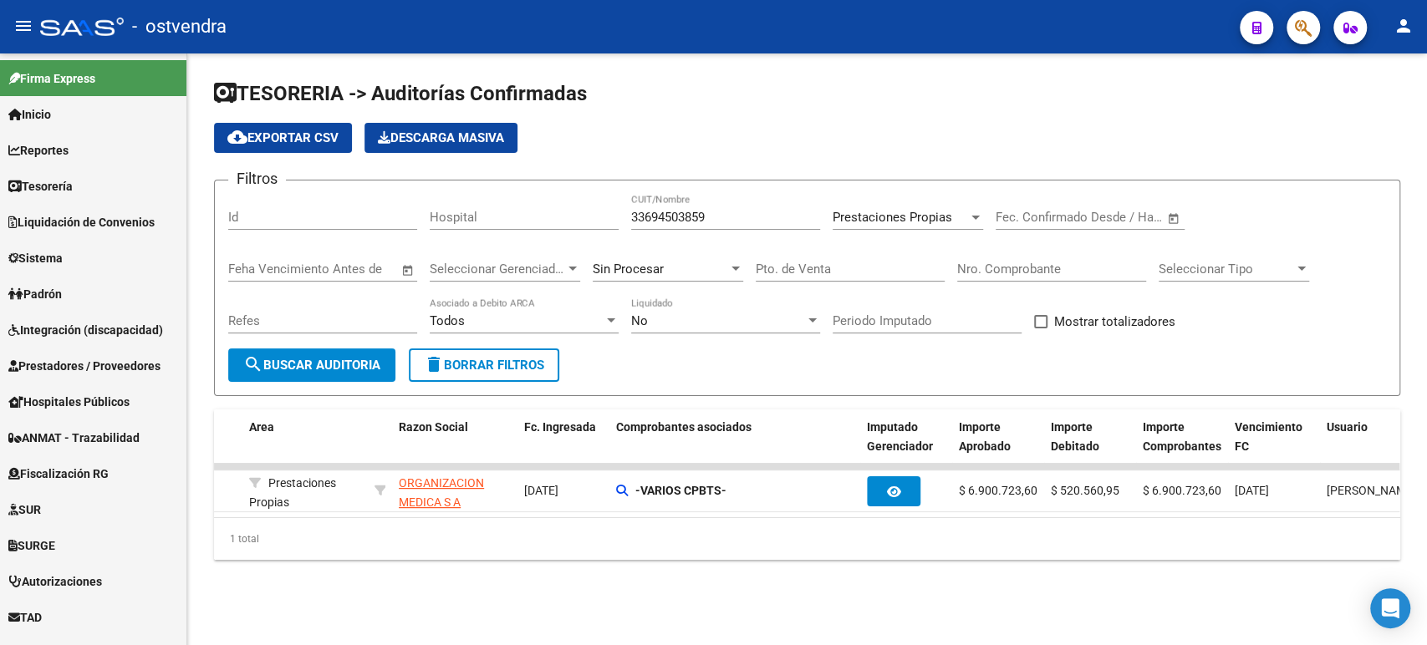
click at [673, 221] on input "33694503859" at bounding box center [725, 217] width 189 height 15
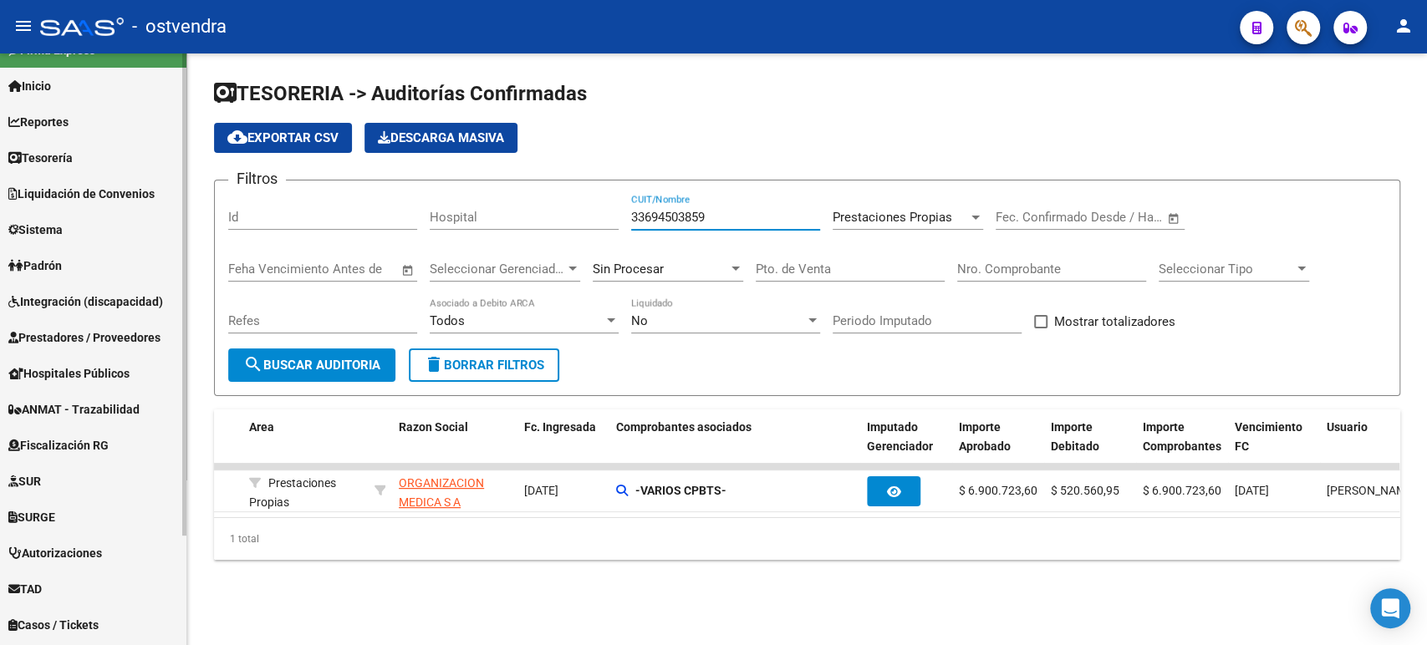
scroll to position [0, 0]
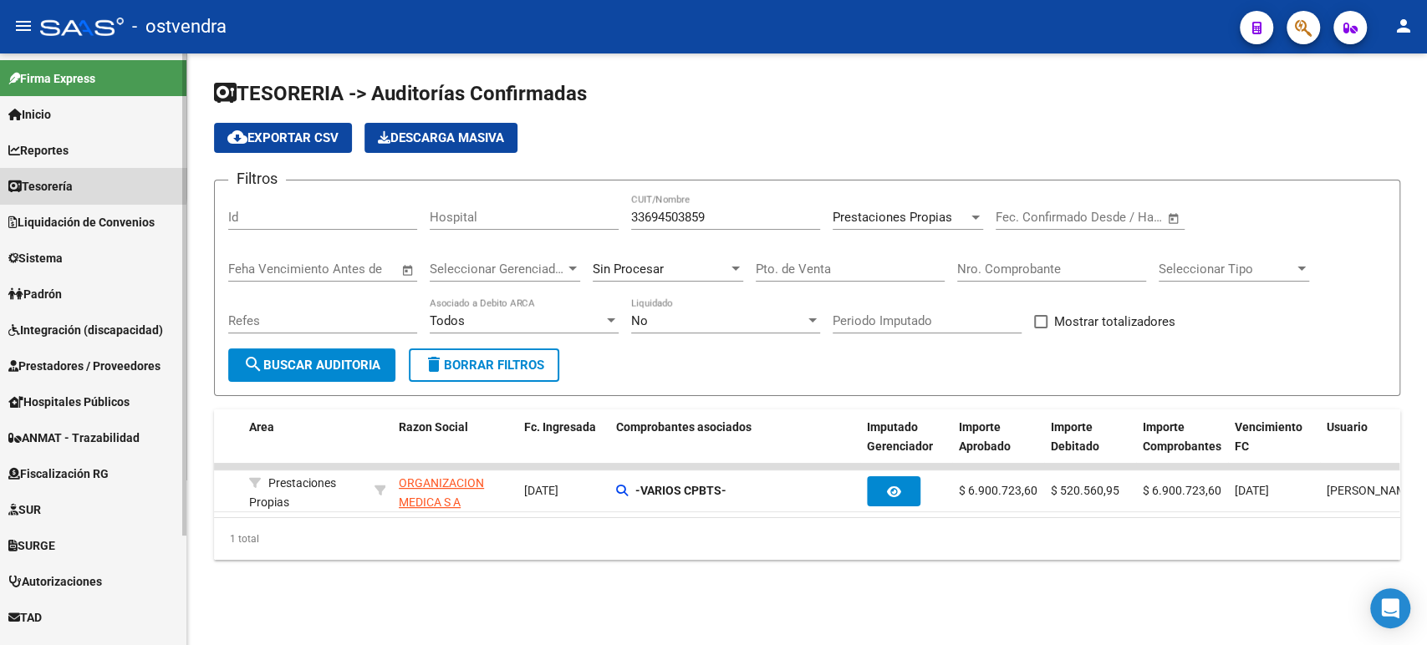
click at [60, 179] on span "Tesorería" at bounding box center [40, 186] width 64 height 18
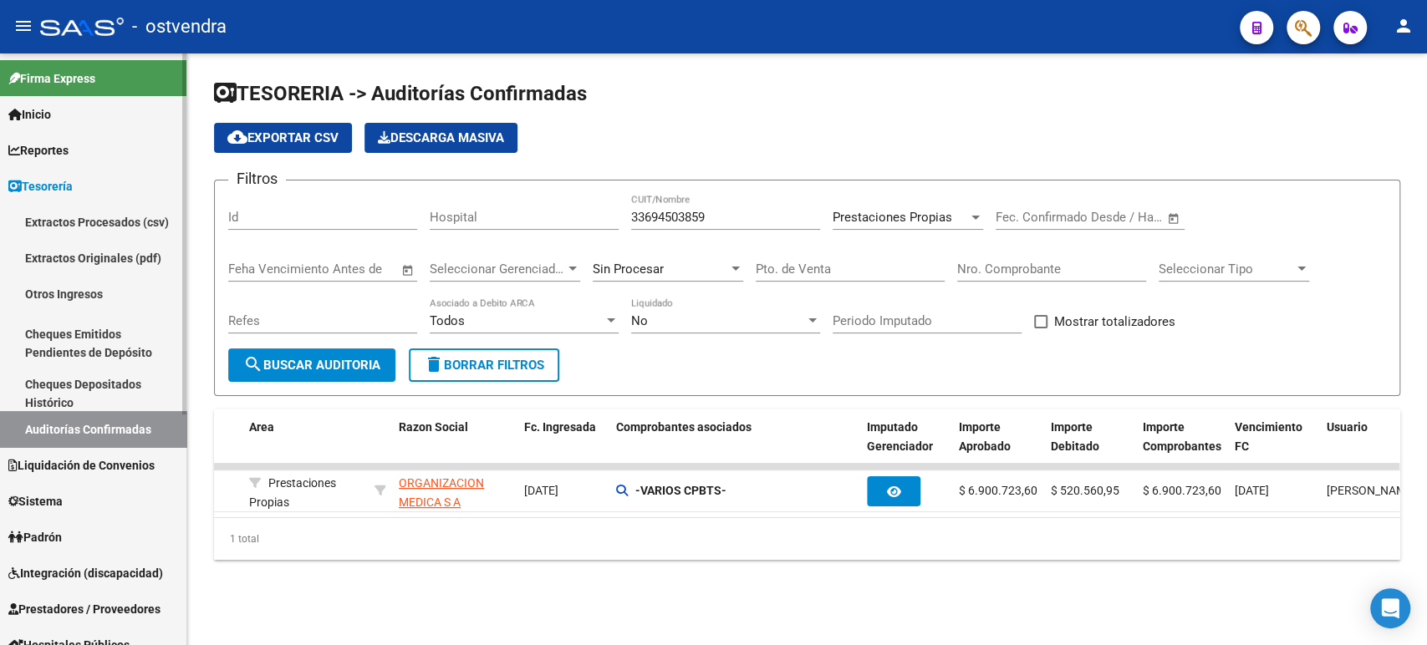
click at [53, 421] on link "Auditorías Confirmadas" at bounding box center [93, 429] width 186 height 36
click at [44, 180] on span "Tesorería" at bounding box center [40, 186] width 64 height 18
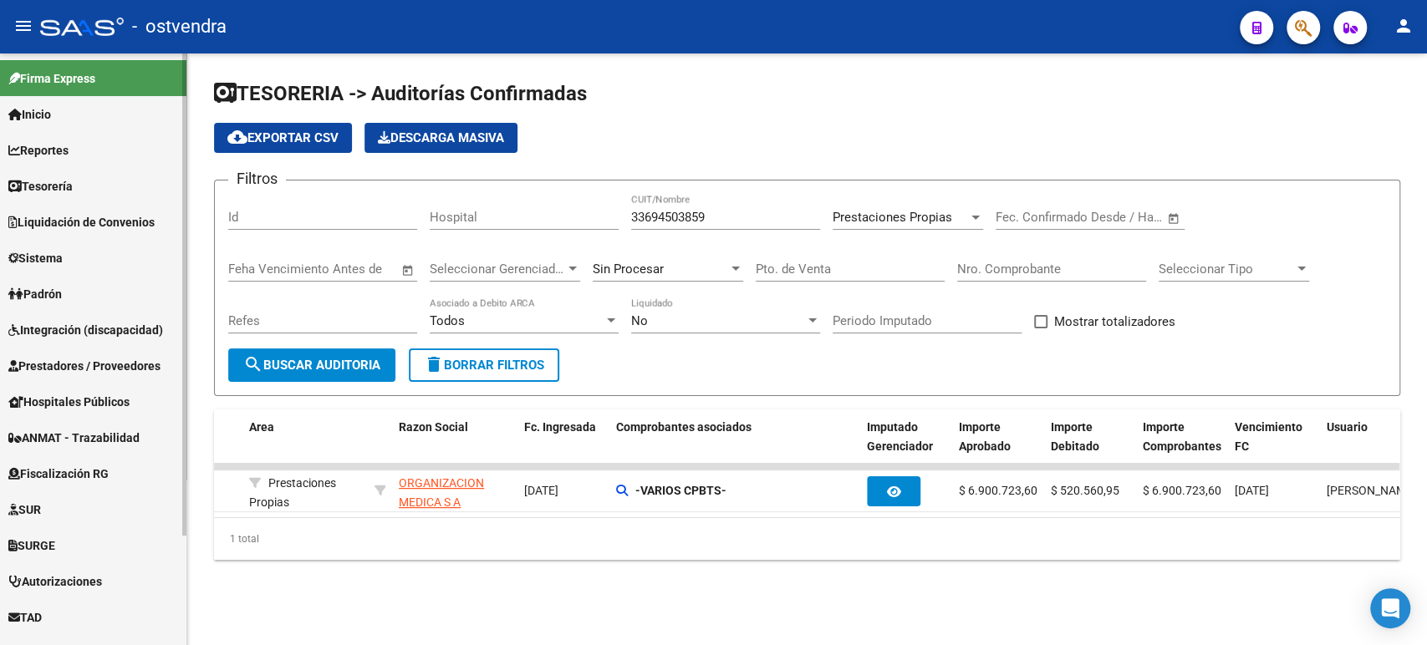
click at [46, 157] on span "Reportes" at bounding box center [38, 150] width 60 height 18
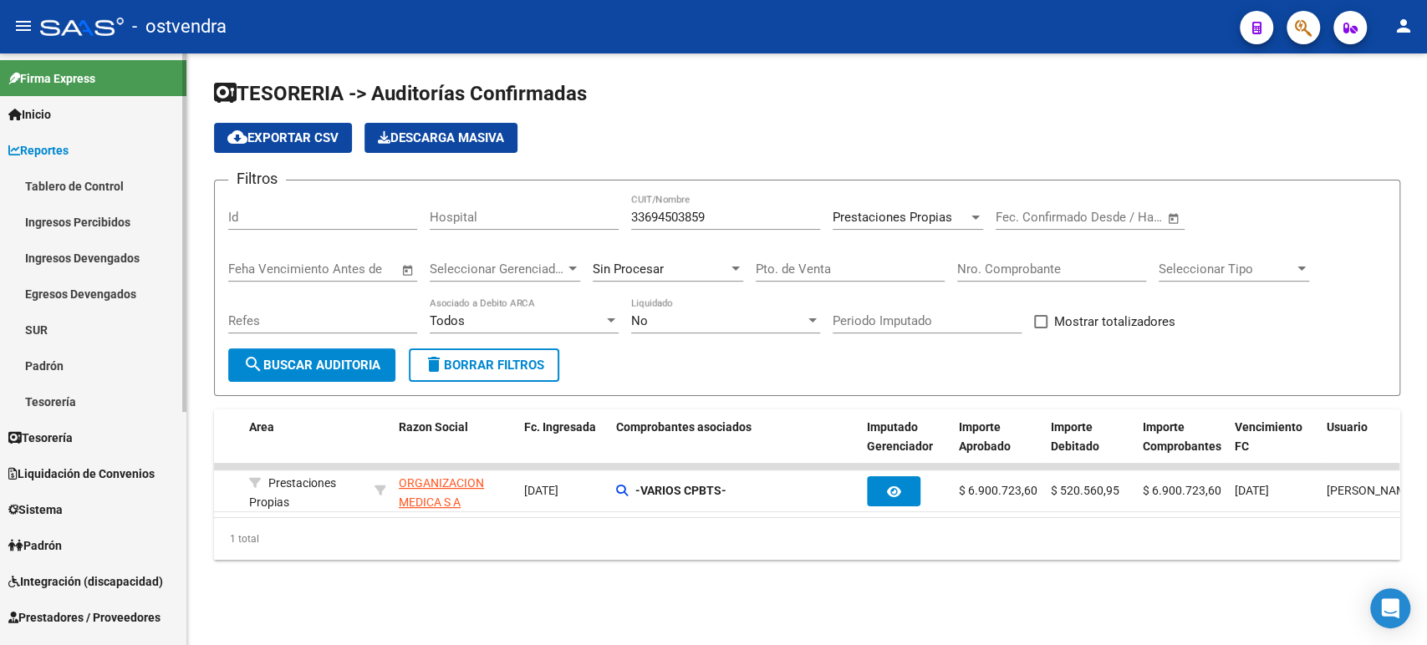
click at [54, 158] on span "Reportes" at bounding box center [38, 150] width 60 height 18
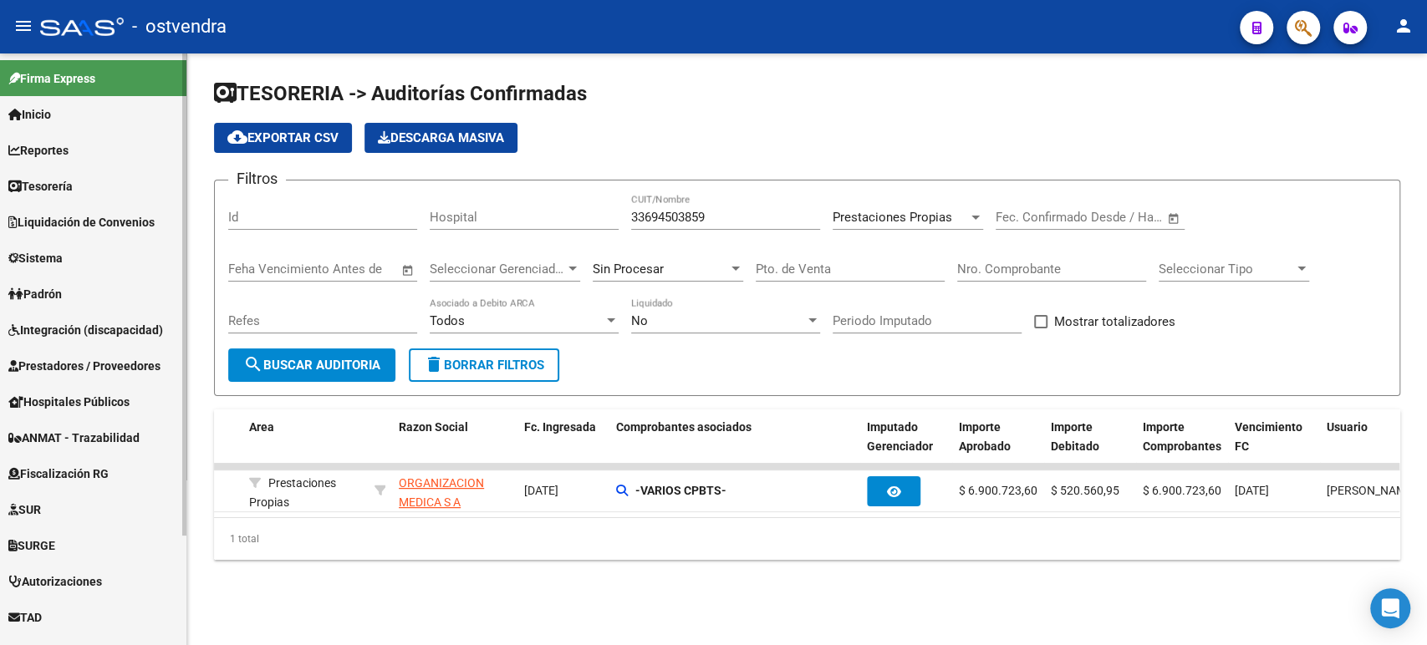
click at [57, 186] on span "Tesorería" at bounding box center [40, 186] width 64 height 18
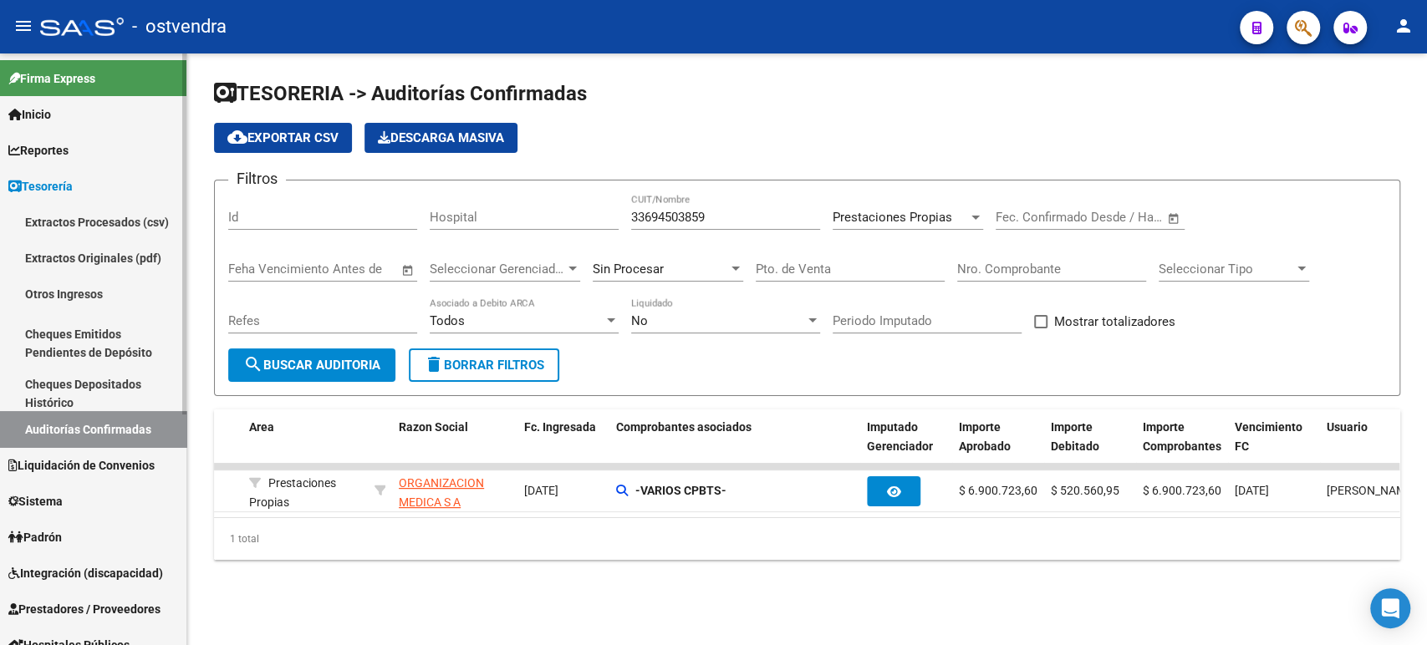
click at [64, 418] on link "Auditorías Confirmadas" at bounding box center [93, 429] width 186 height 36
click at [685, 213] on input "33694503859" at bounding box center [725, 217] width 189 height 15
click at [683, 213] on input "33694503859" at bounding box center [725, 217] width 189 height 15
click at [696, 217] on input "CUIT/Nombre" at bounding box center [725, 217] width 189 height 15
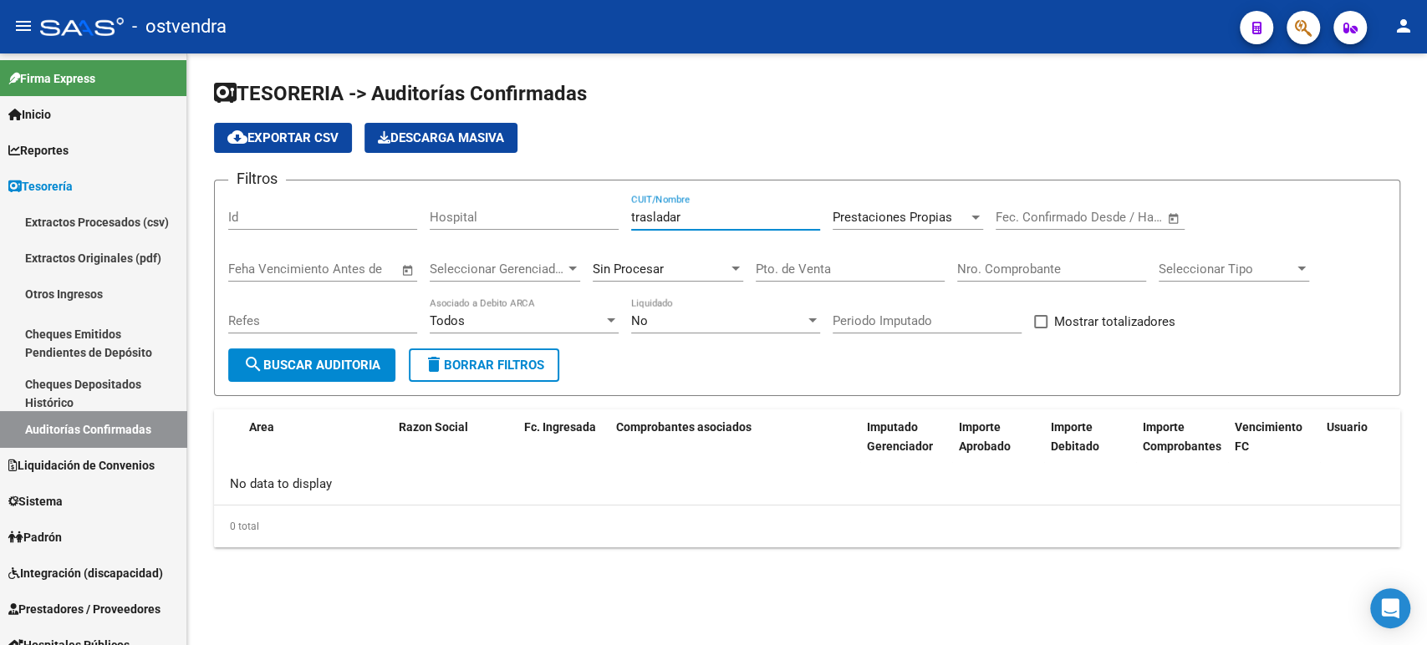
type input "trasladar"
click at [936, 205] on div "Prestaciones Propias Seleccionar Area" at bounding box center [908, 212] width 151 height 36
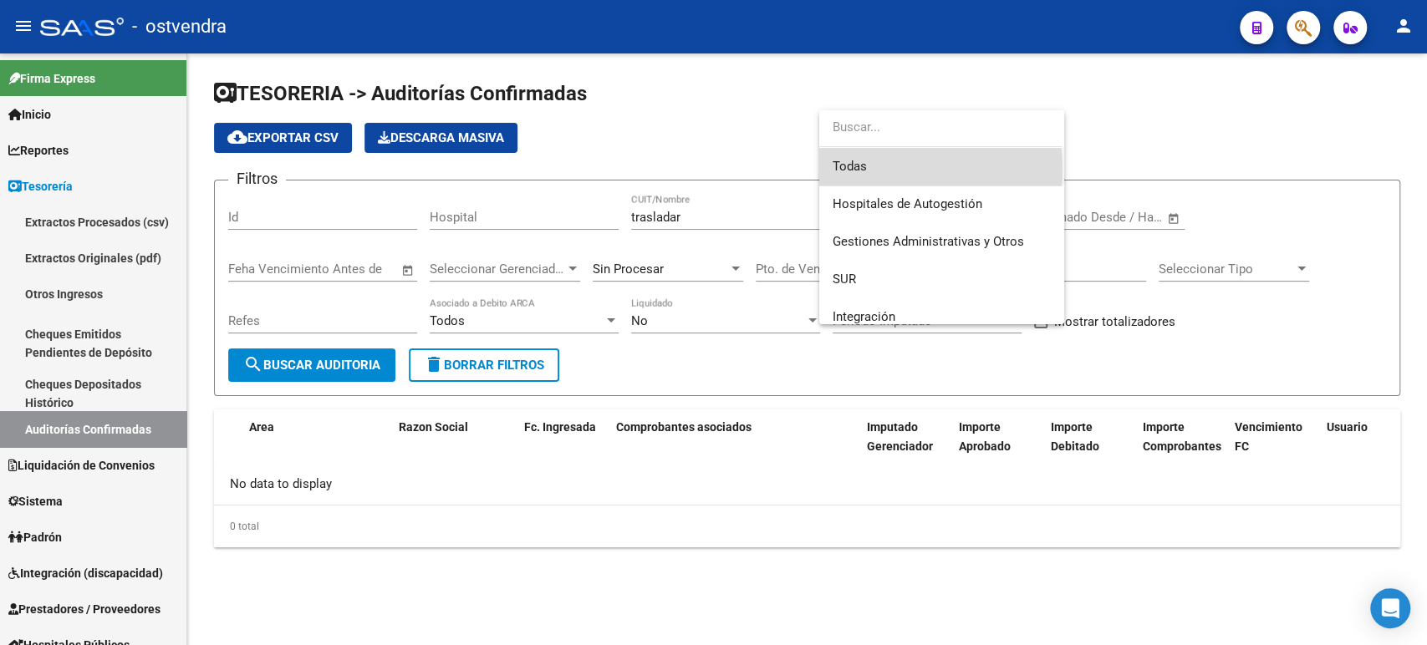
click at [867, 170] on span "Todas" at bounding box center [942, 167] width 218 height 38
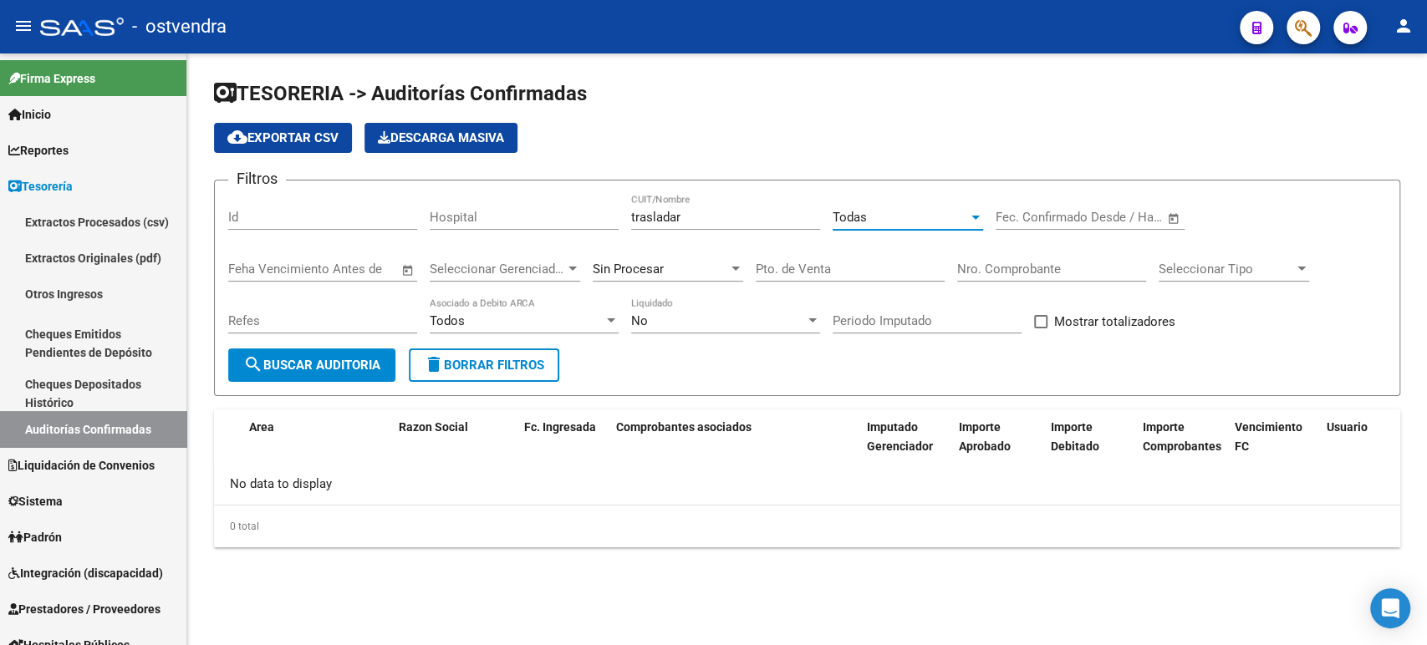
click at [304, 372] on span "search Buscar Auditoria" at bounding box center [311, 365] width 137 height 15
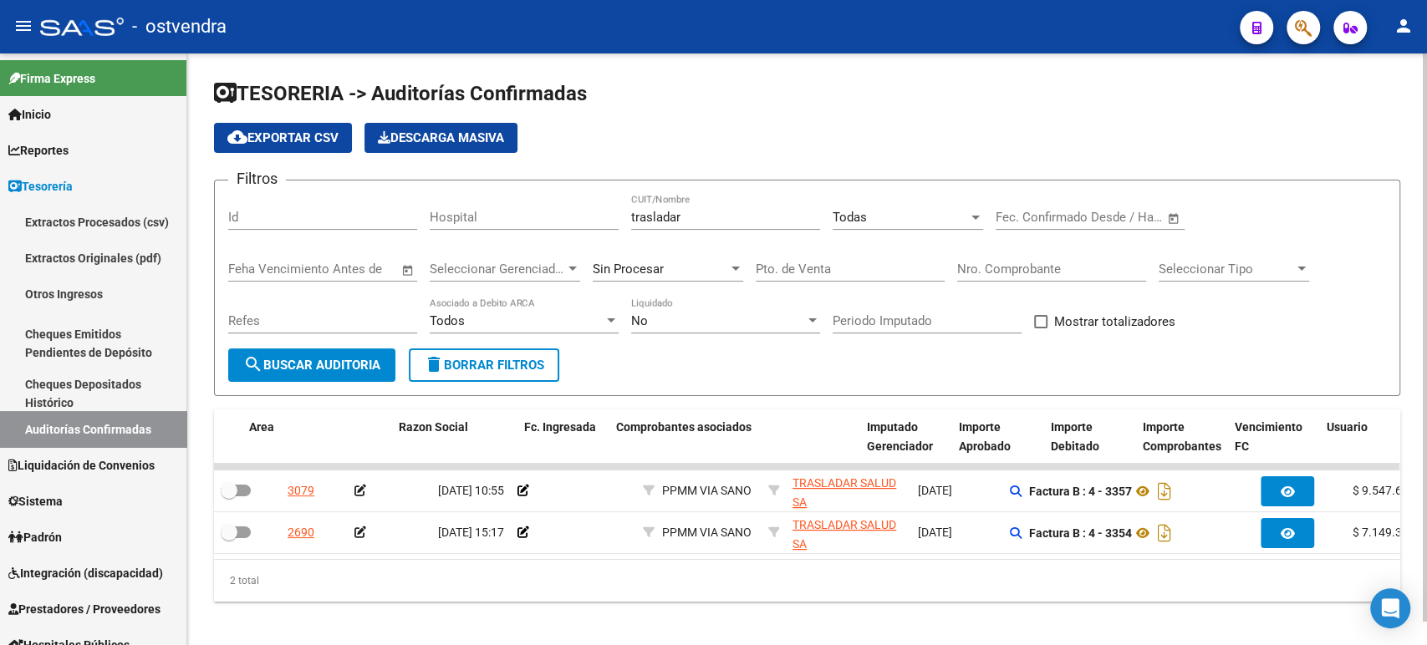
drag, startPoint x: 604, startPoint y: 576, endPoint x: 629, endPoint y: 576, distance: 25.1
click at [629, 576] on div "2 total" at bounding box center [807, 581] width 1186 height 42
click at [624, 574] on div "2 total" at bounding box center [807, 581] width 1186 height 42
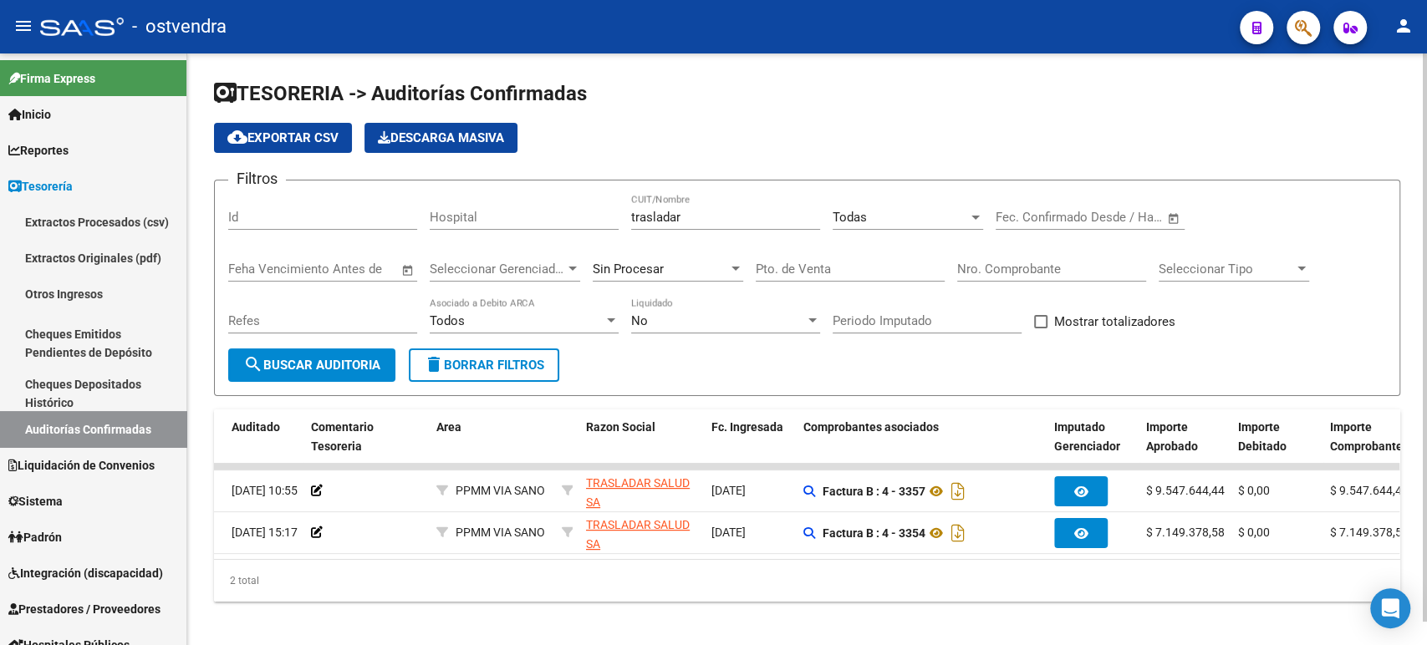
scroll to position [0, 205]
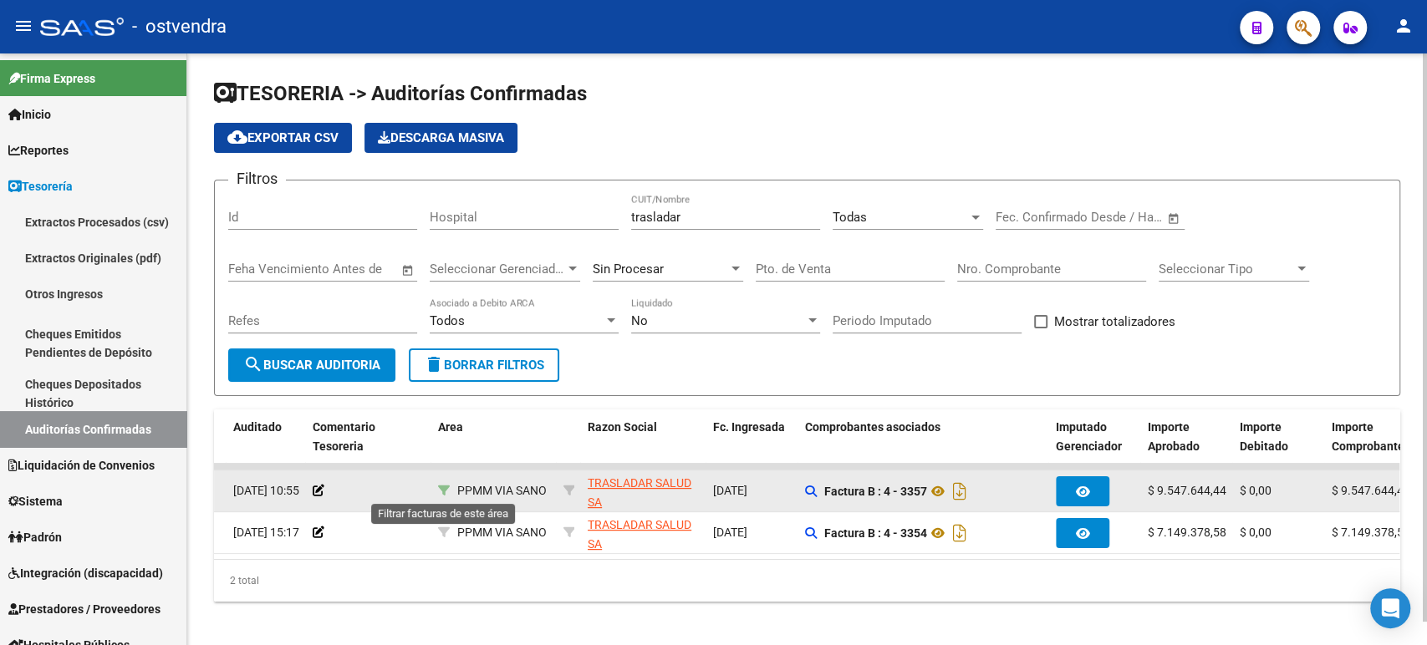
click at [444, 488] on icon at bounding box center [444, 491] width 12 height 12
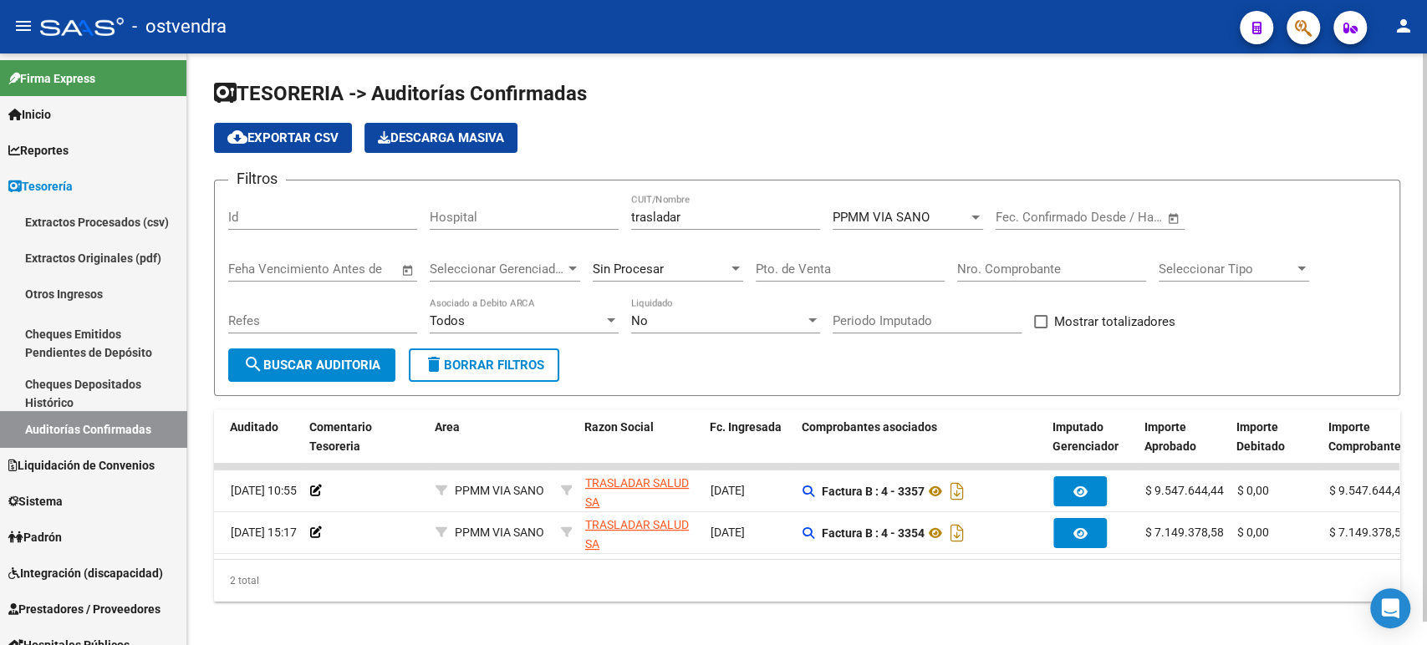
scroll to position [0, 202]
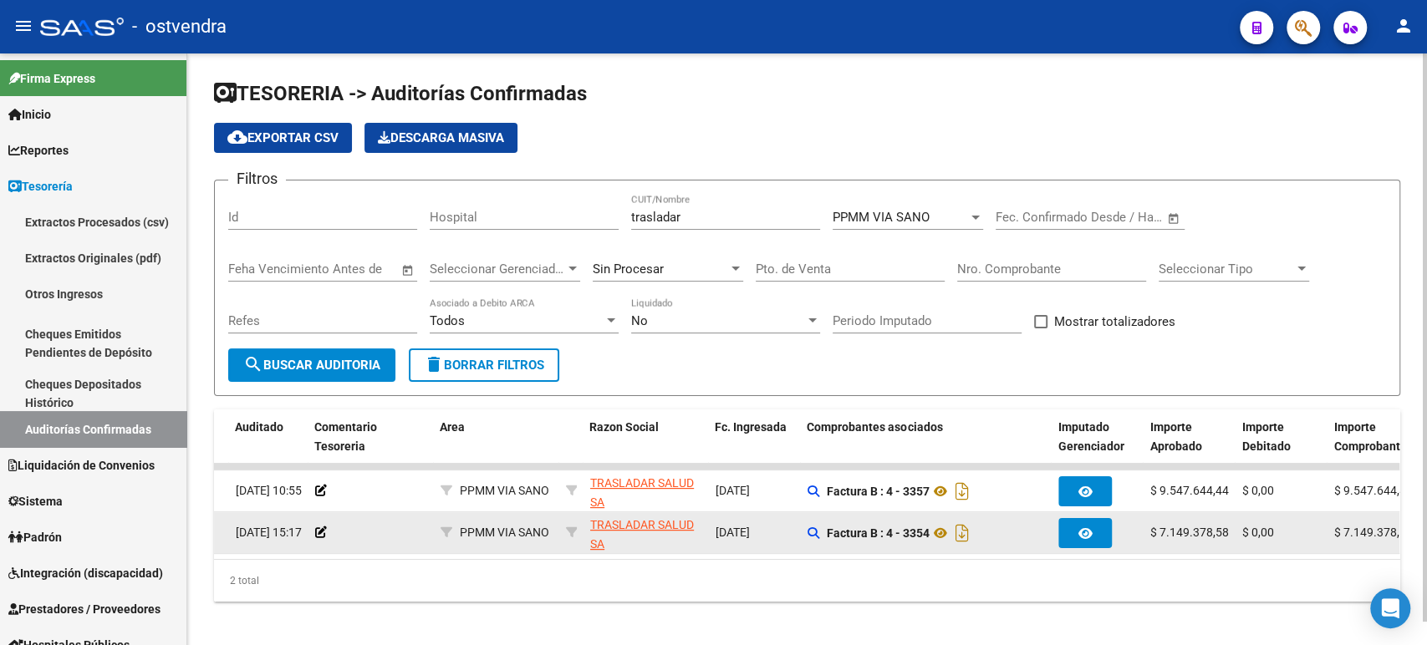
drag, startPoint x: 860, startPoint y: 548, endPoint x: 902, endPoint y: 550, distance: 42.7
click at [902, 550] on datatable-body-cell "Factura B : 4 - 3354" at bounding box center [926, 533] width 251 height 41
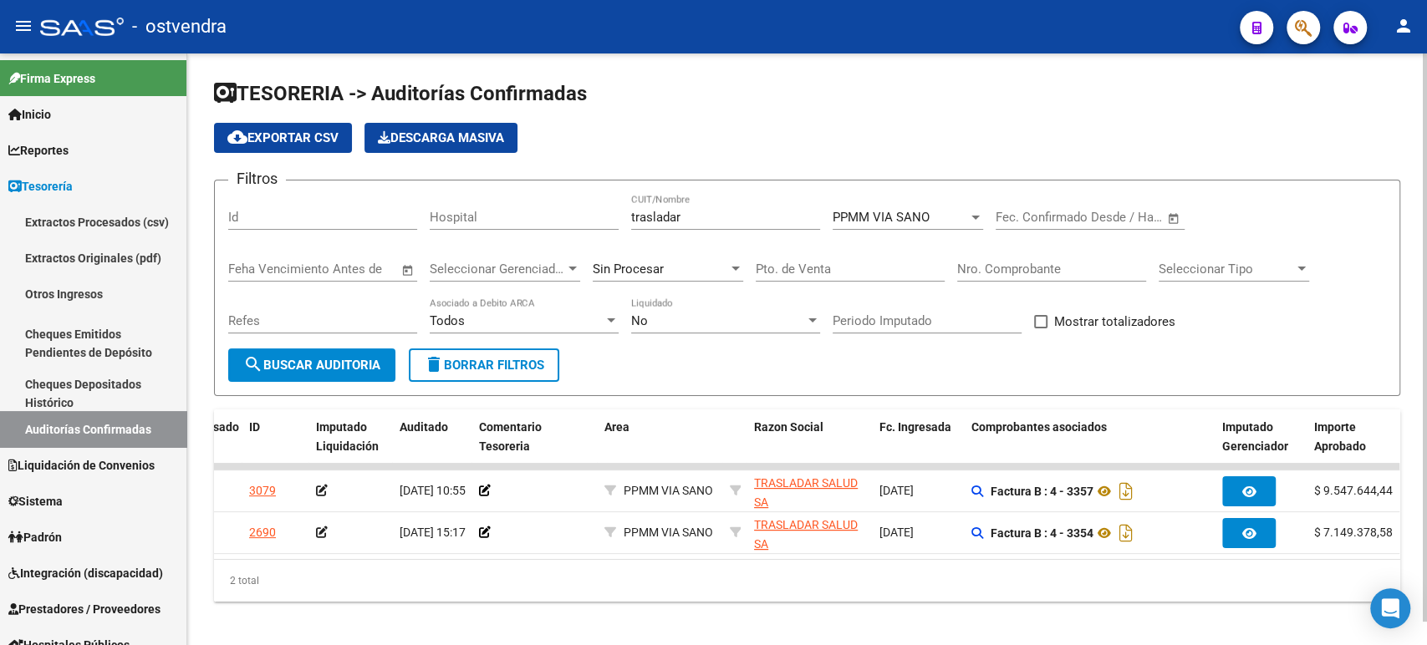
scroll to position [0, 35]
click at [898, 600] on div "2 total" at bounding box center [807, 581] width 1186 height 42
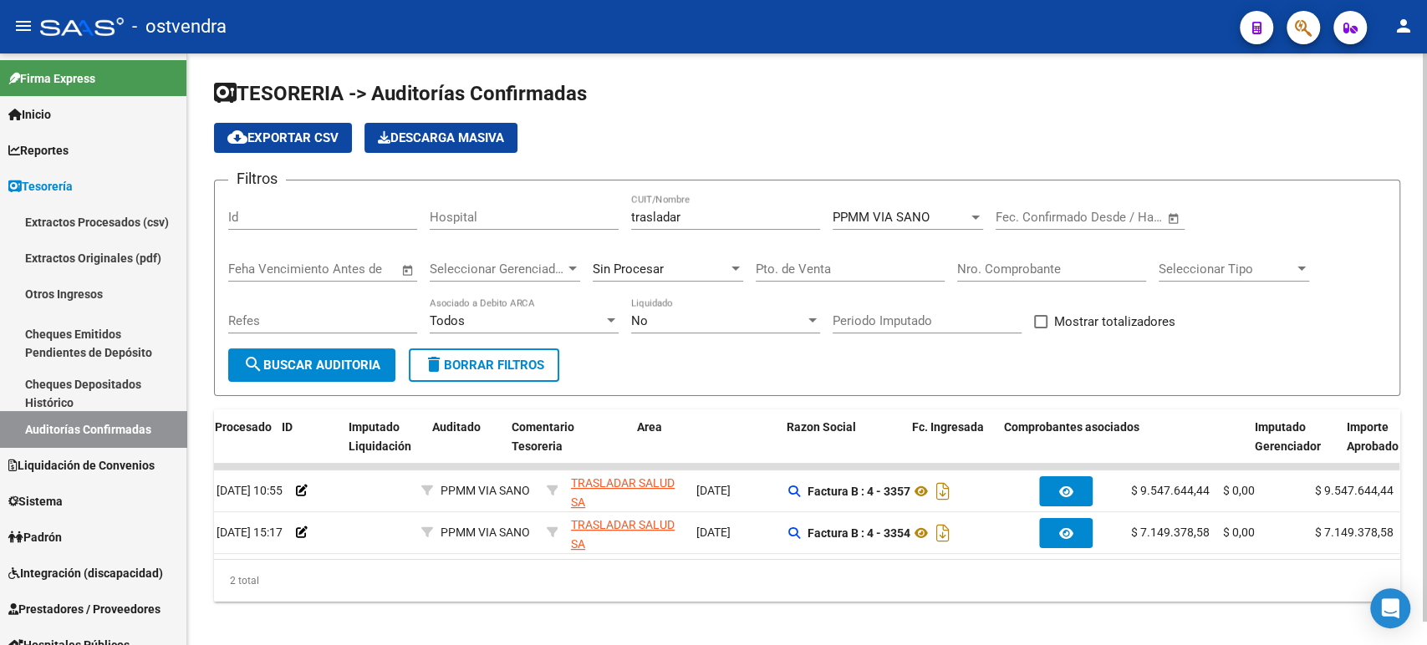
scroll to position [0, 0]
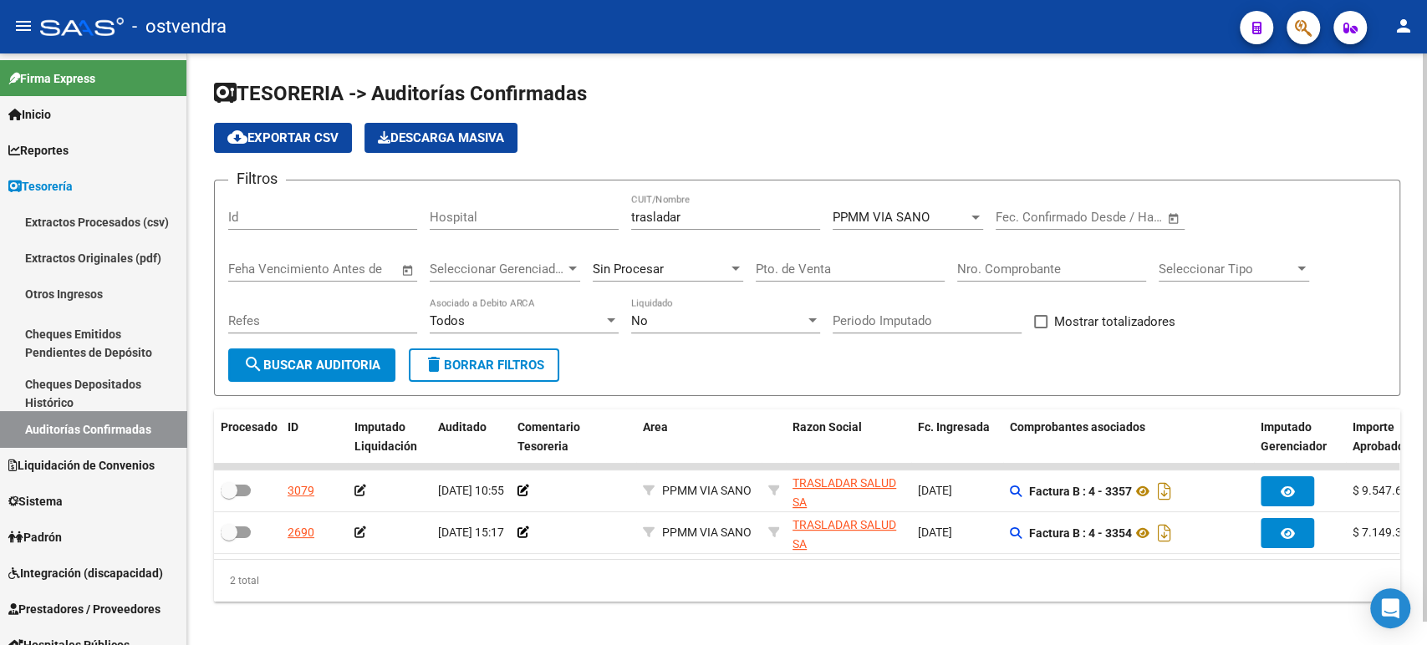
click at [741, 206] on div "trasladar CUIT/Nombre" at bounding box center [725, 212] width 189 height 36
click at [885, 208] on div "PPMM VIA SANO Seleccionar Area" at bounding box center [908, 212] width 151 height 36
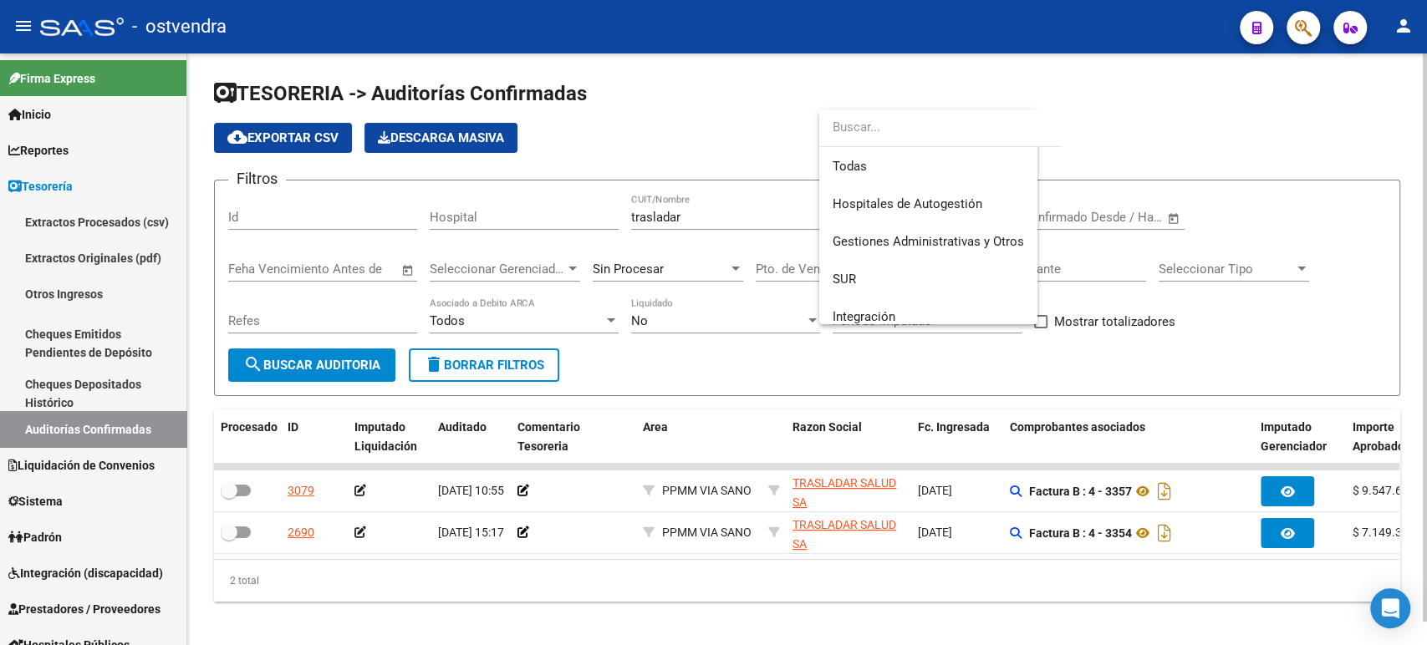
scroll to position [325, 0]
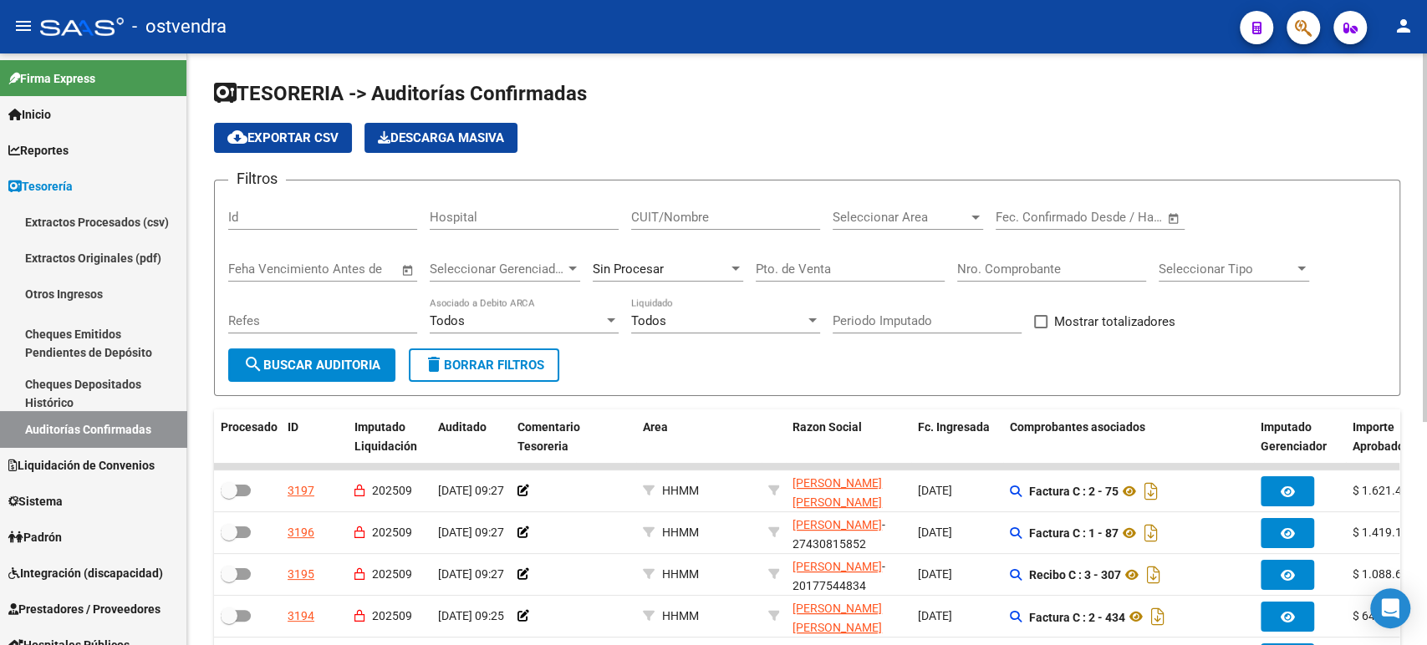
click at [876, 212] on span "Seleccionar Area" at bounding box center [900, 217] width 135 height 15
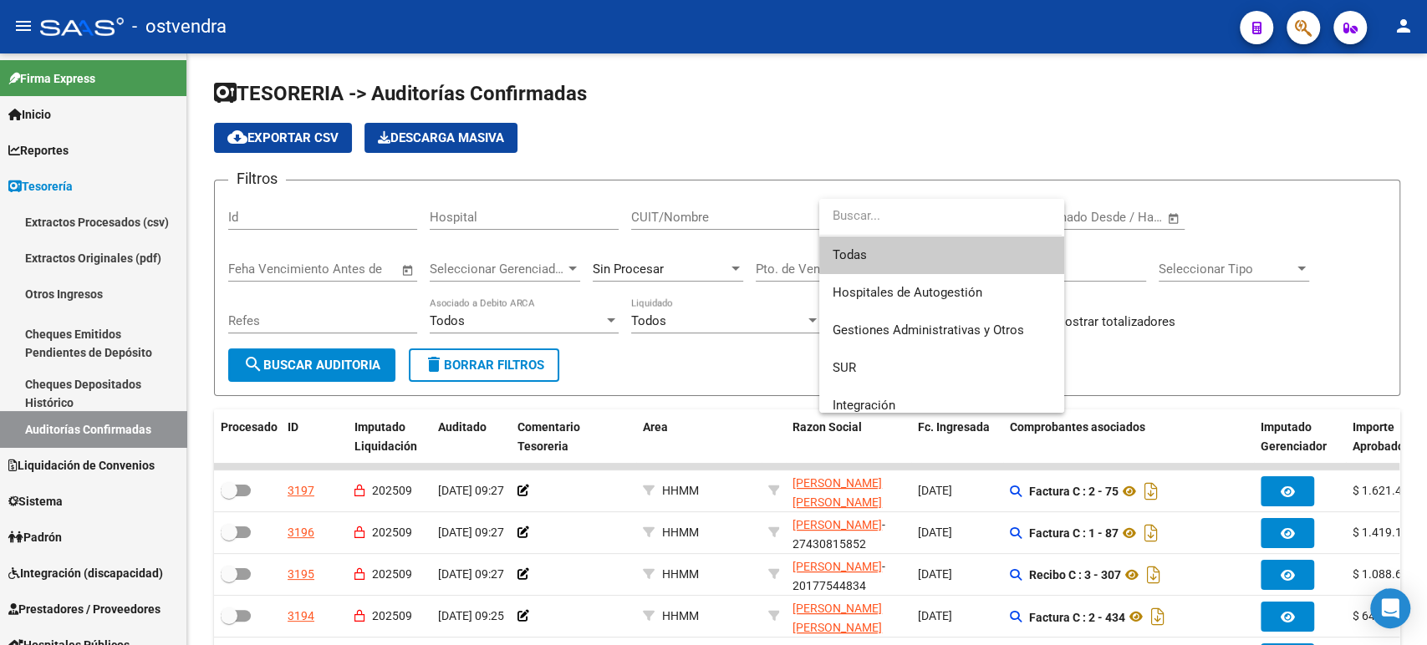
click at [752, 230] on div at bounding box center [713, 322] width 1427 height 645
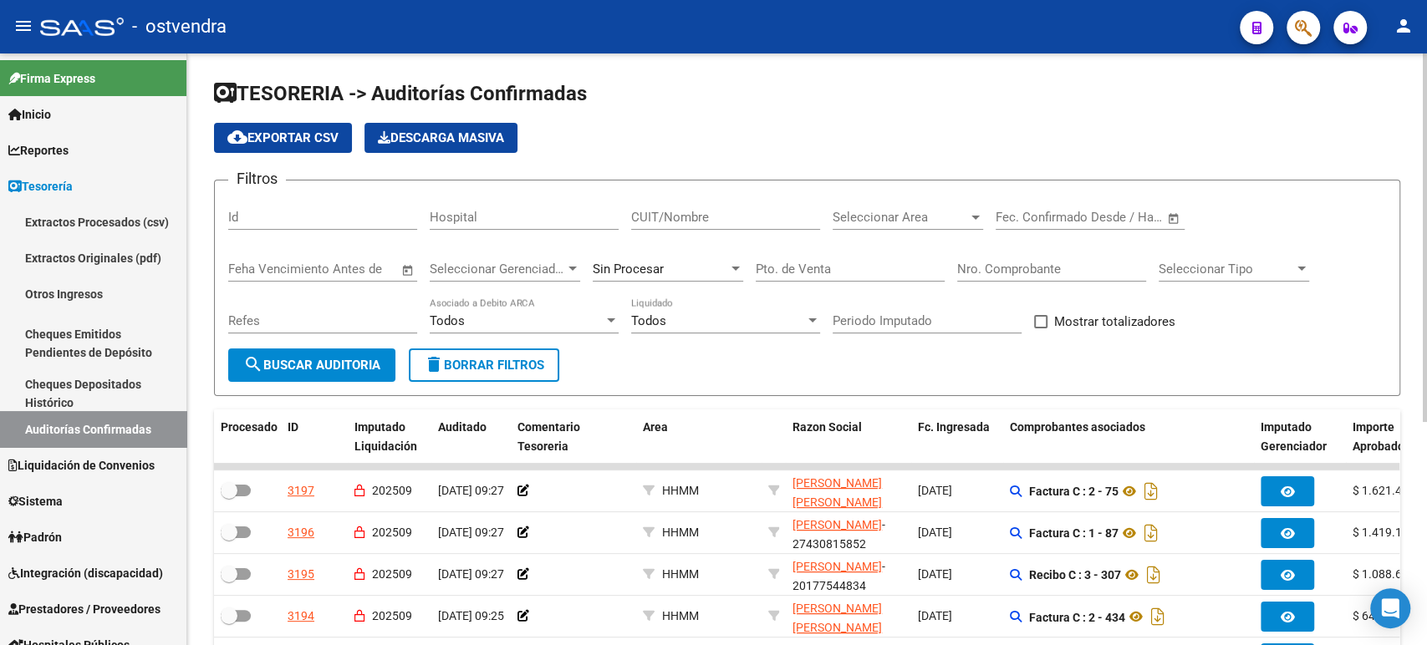
click at [749, 221] on input "CUIT/Nombre" at bounding box center [725, 217] width 189 height 15
click at [694, 319] on div "Todos" at bounding box center [718, 321] width 174 height 15
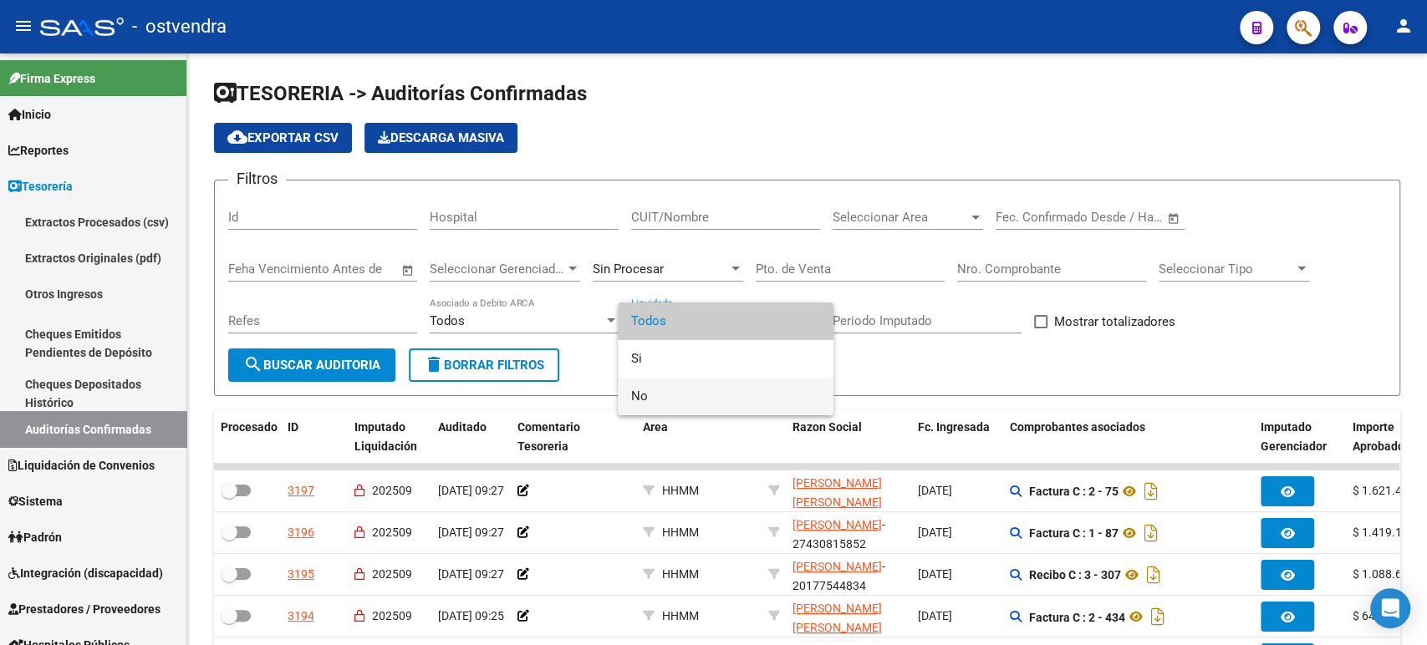
click at [669, 393] on span "No" at bounding box center [725, 397] width 189 height 38
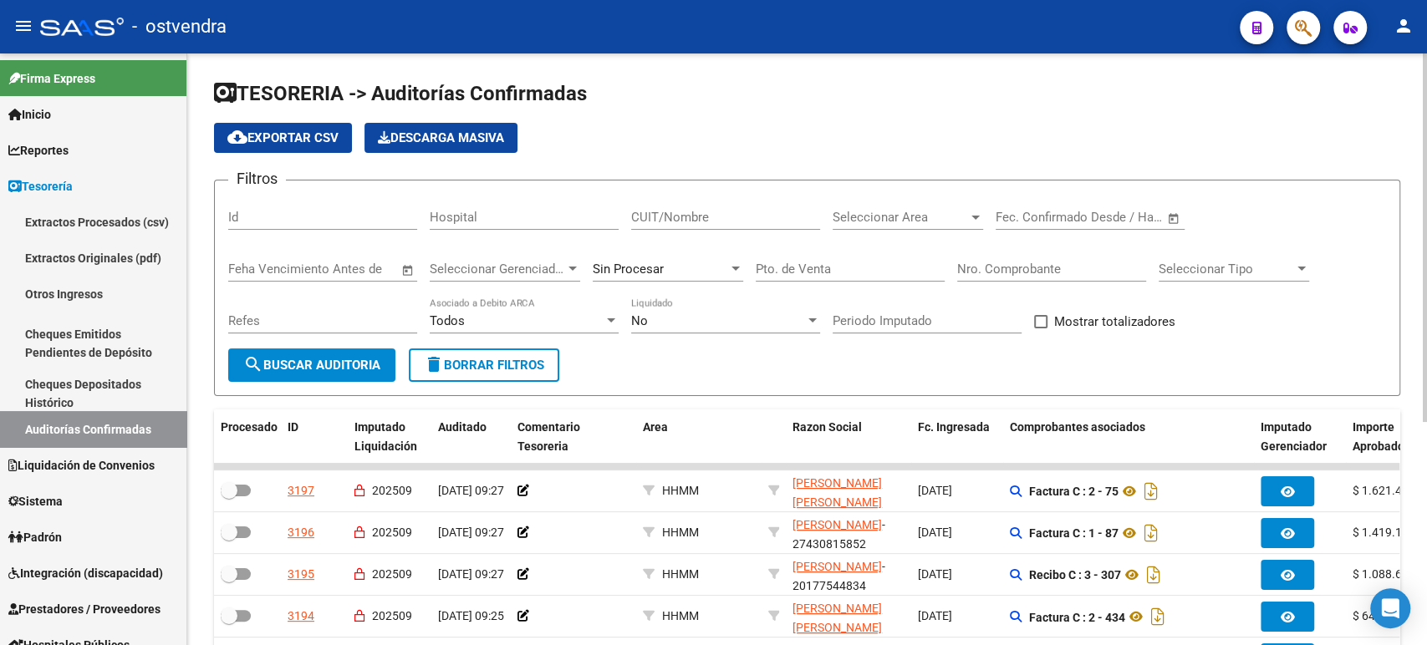
click at [858, 207] on div "Seleccionar Area Seleccionar Area" at bounding box center [908, 212] width 151 height 36
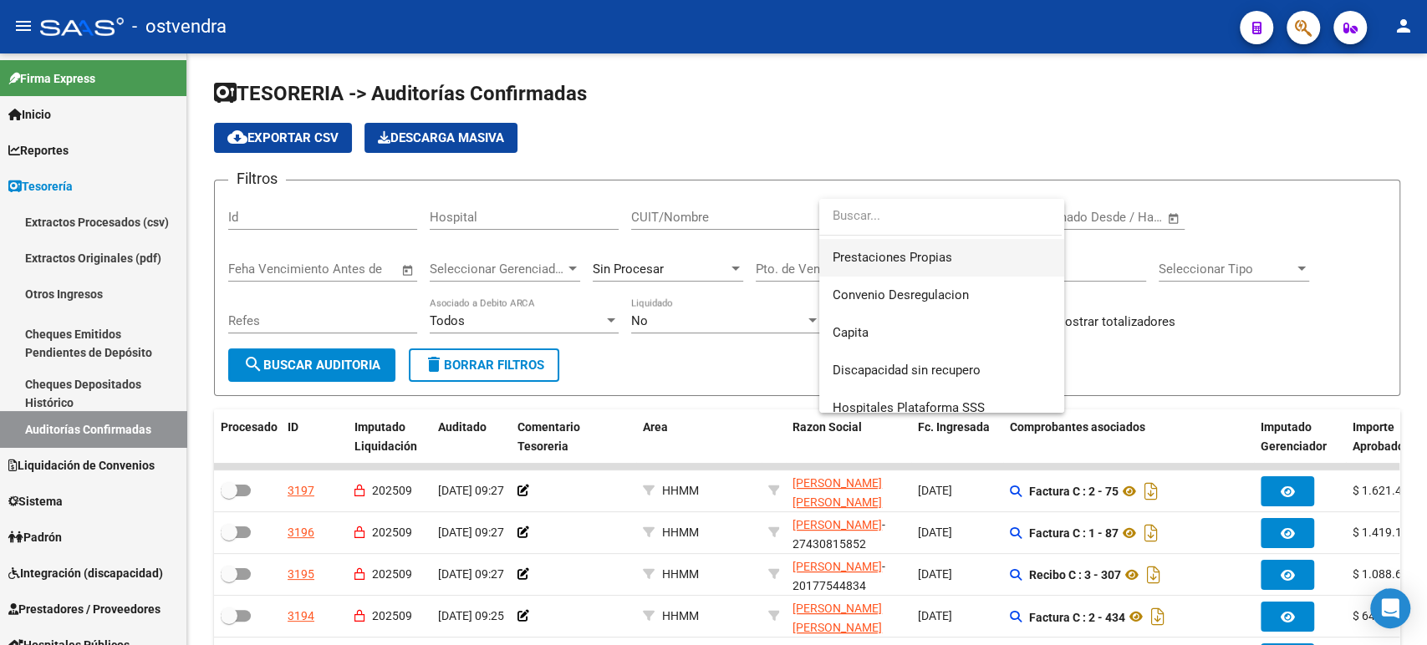
click at [940, 268] on span "Prestaciones Propias" at bounding box center [942, 258] width 218 height 38
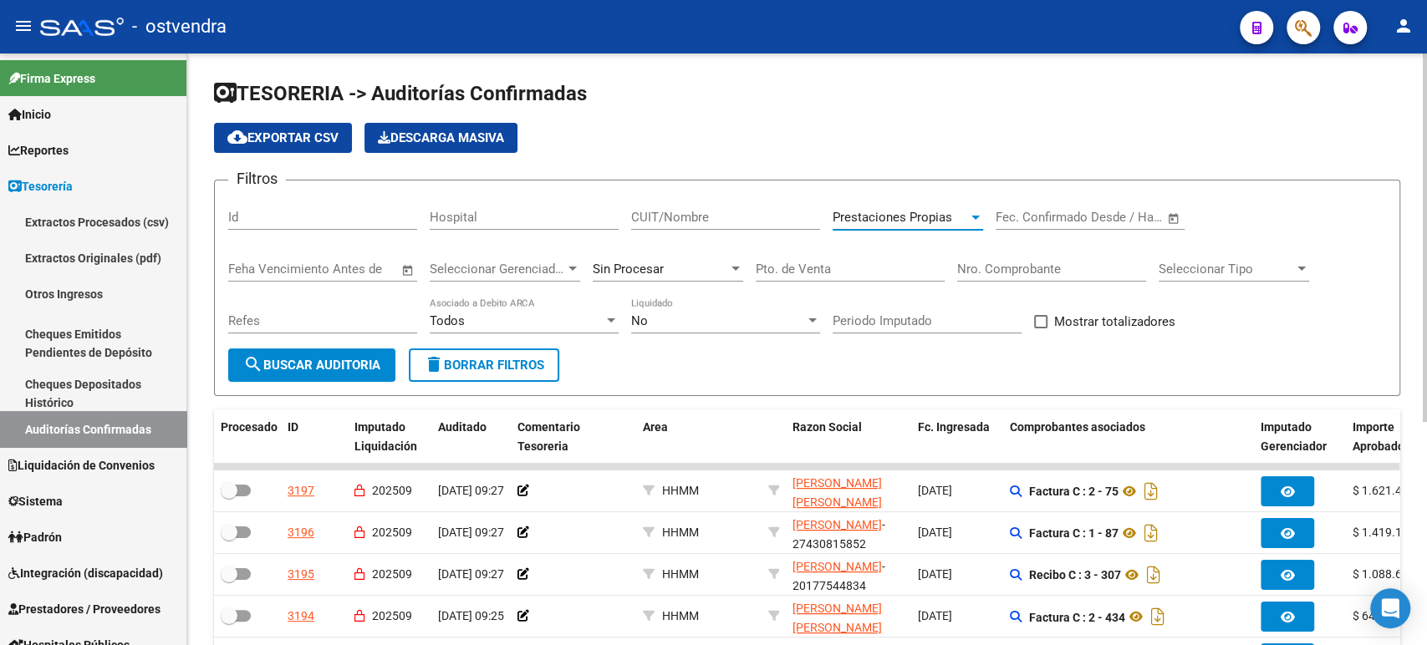
scroll to position [187, 0]
click at [361, 373] on span "search Buscar Auditoria" at bounding box center [311, 365] width 137 height 15
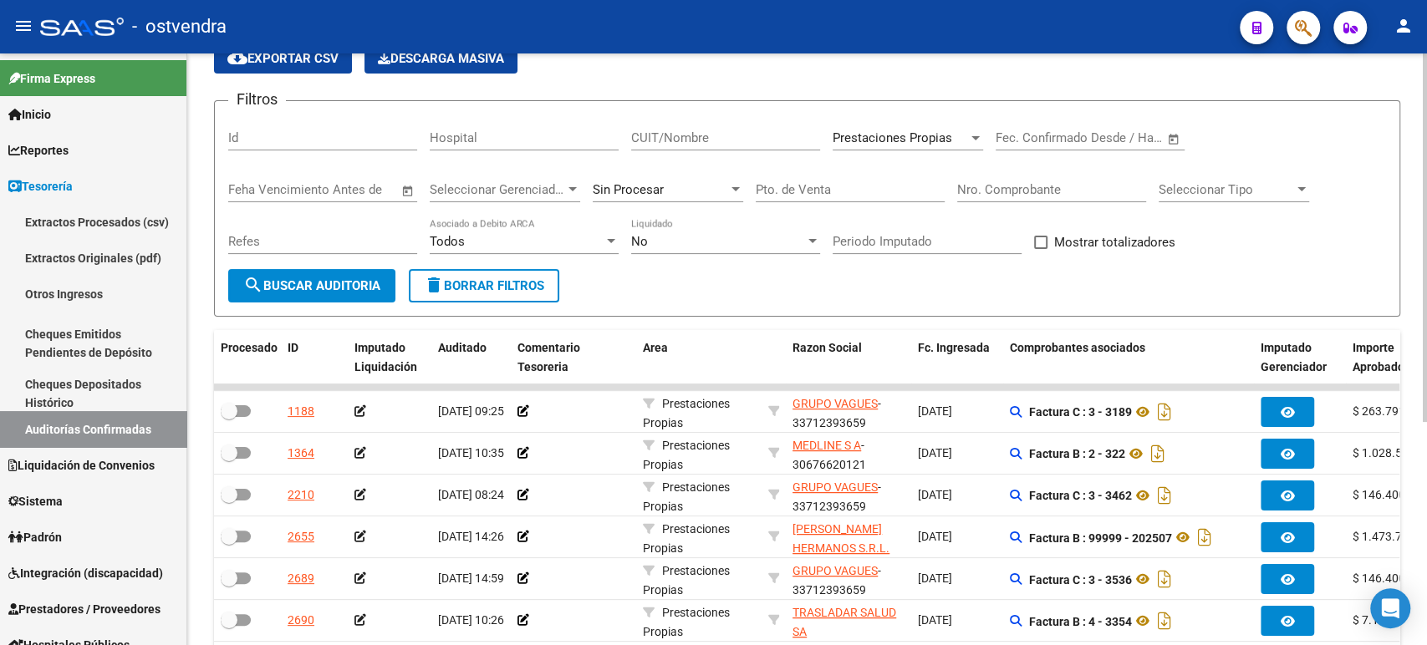
scroll to position [0, 0]
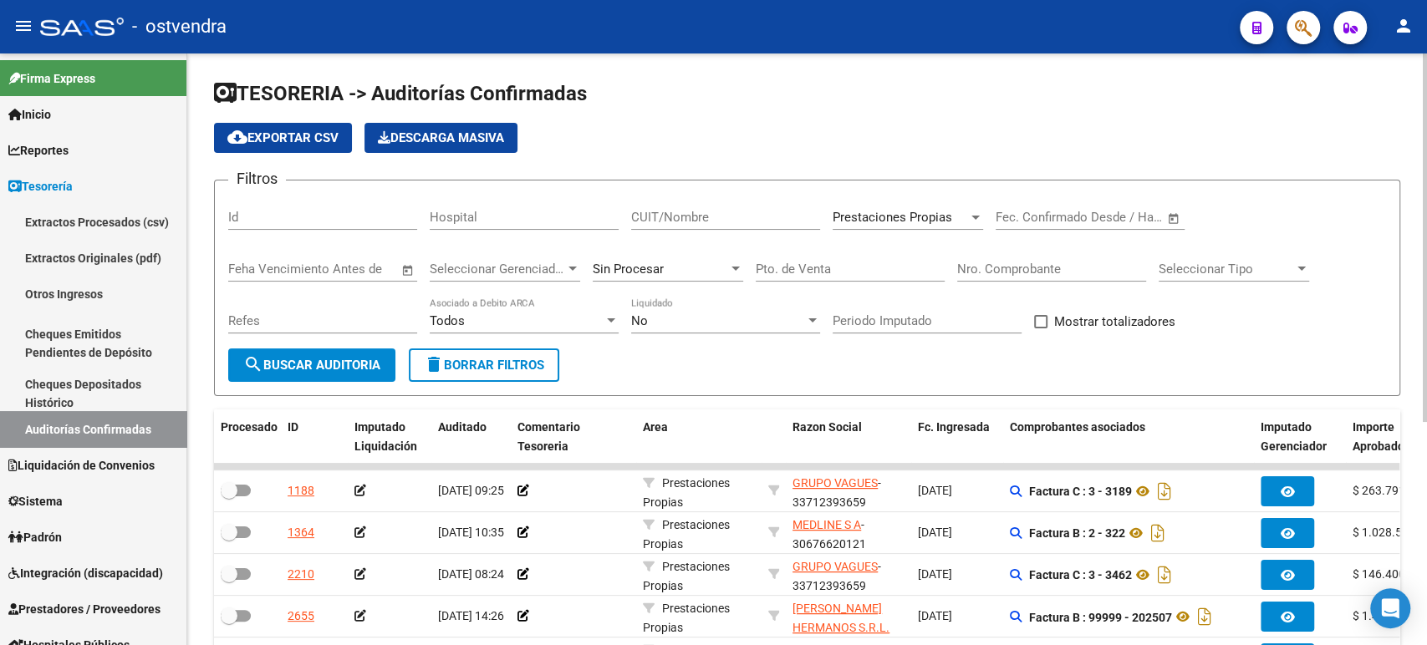
click at [319, 139] on span "cloud_download Exportar CSV" at bounding box center [282, 137] width 111 height 15
click at [1014, 263] on input "Nro. Comprobante" at bounding box center [1051, 269] width 189 height 15
paste input "3462"
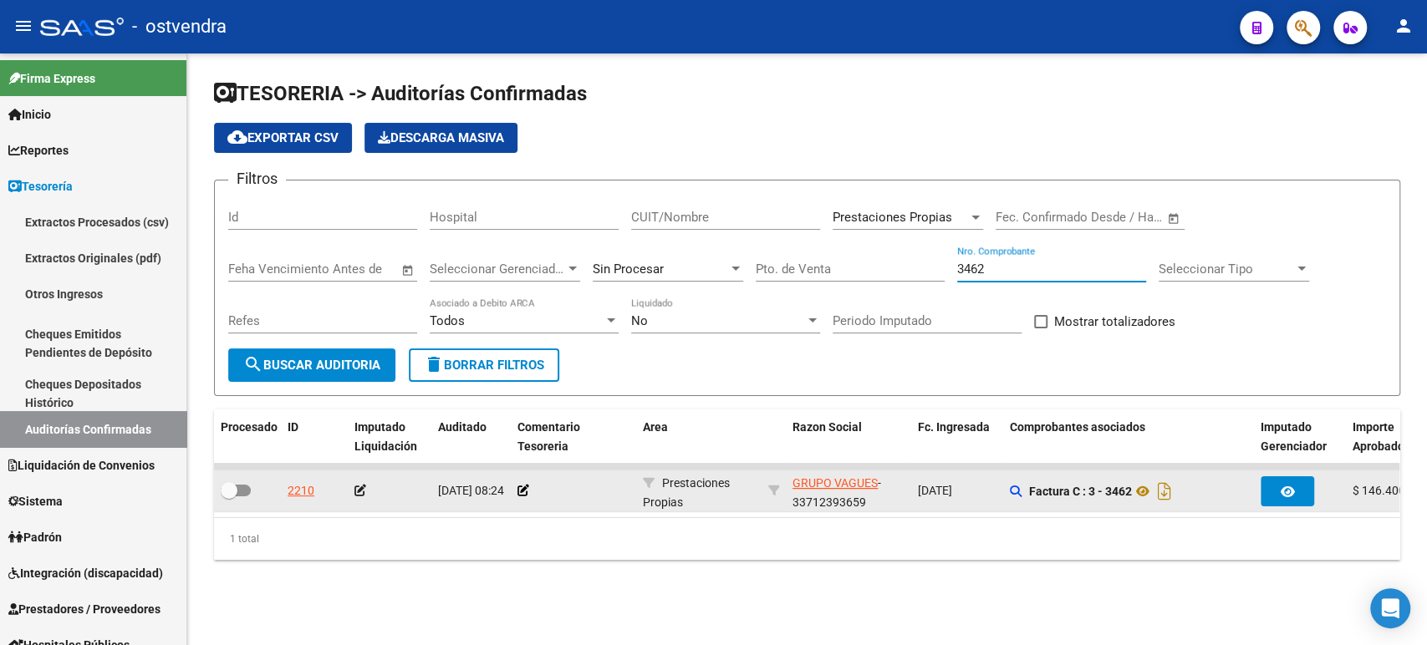
type input "3462"
click at [360, 490] on icon at bounding box center [361, 491] width 12 height 12
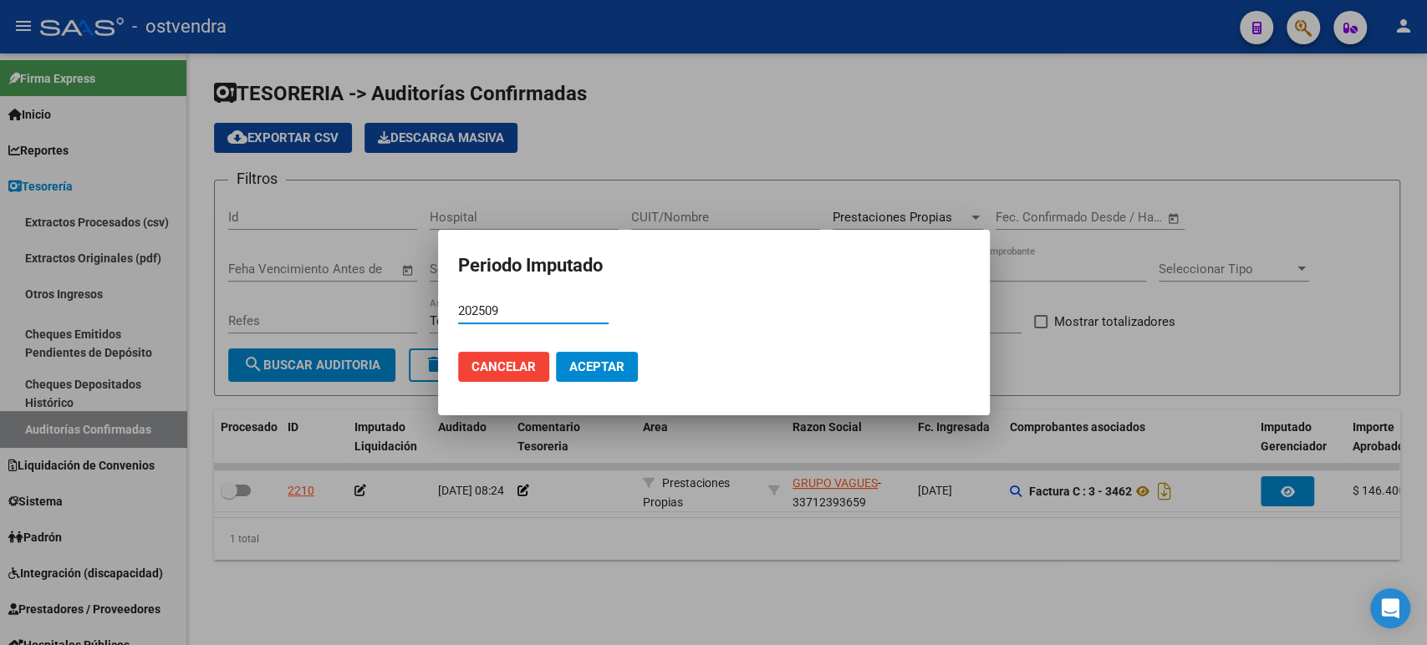
type input "202509"
click at [581, 375] on button "Aceptar" at bounding box center [597, 367] width 82 height 30
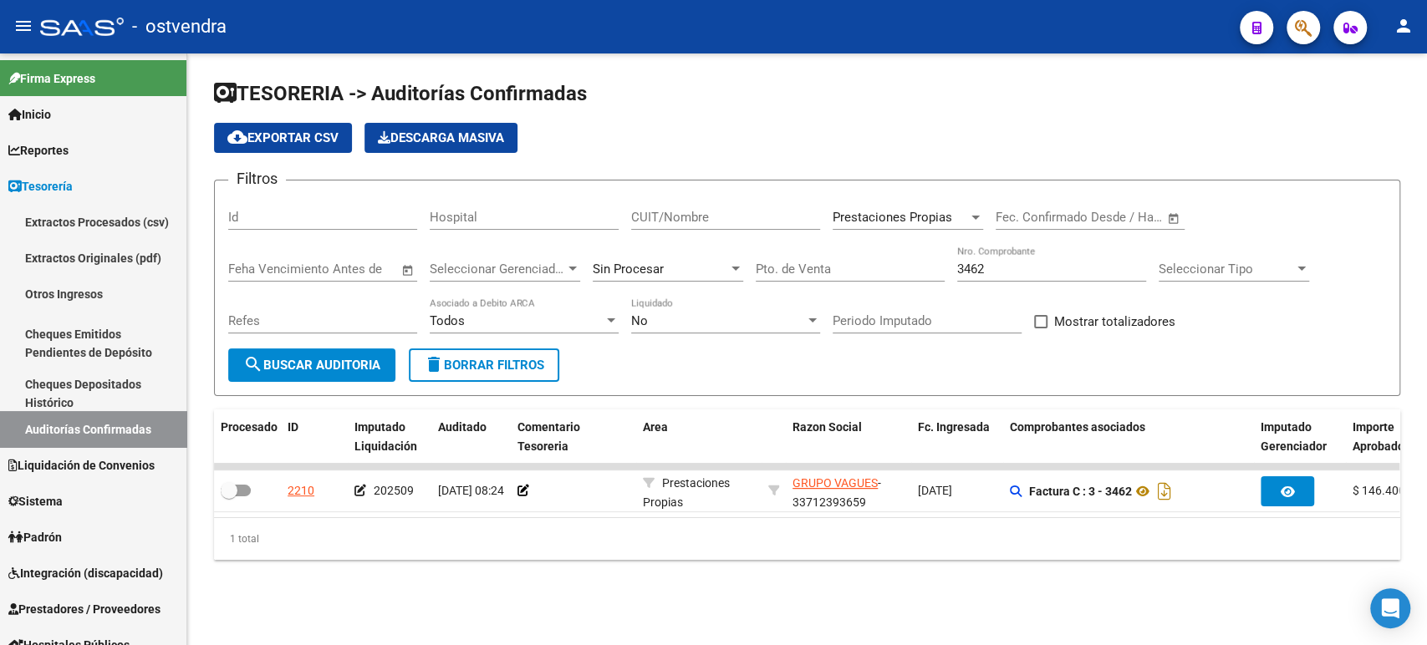
click at [983, 271] on input "3462" at bounding box center [1051, 269] width 189 height 15
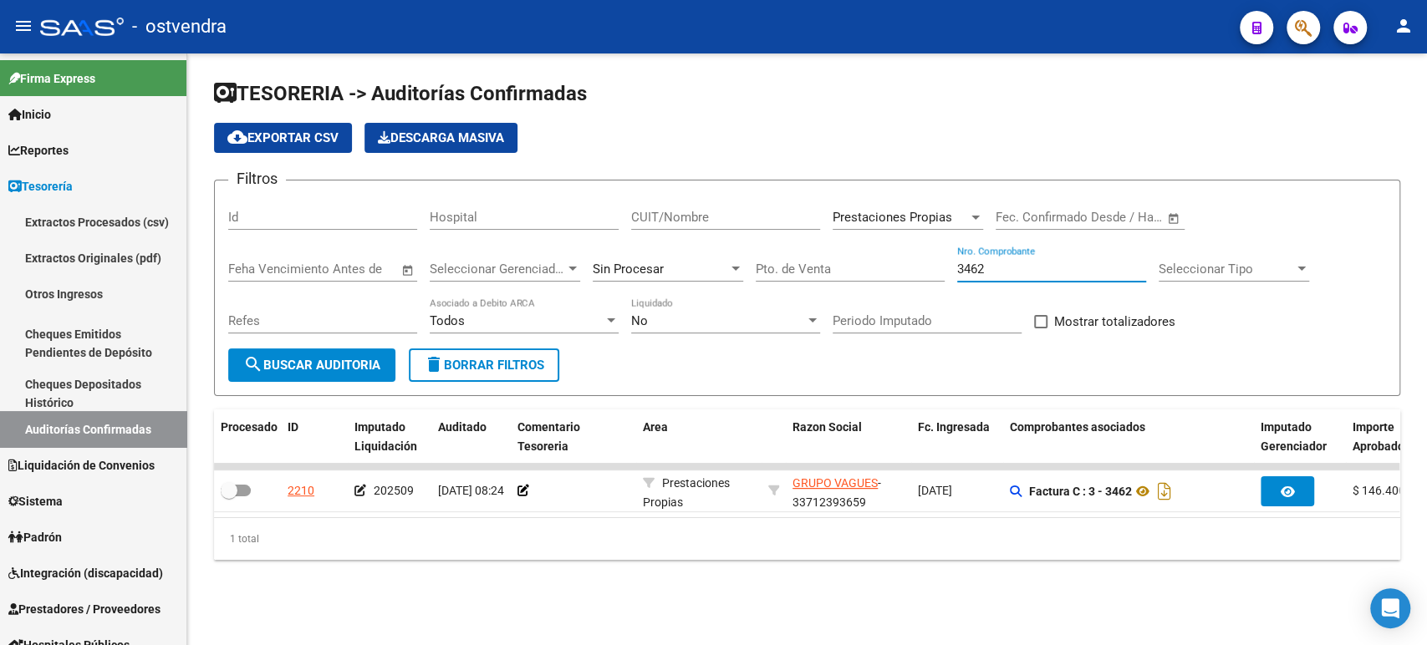
click at [983, 271] on input "3462" at bounding box center [1051, 269] width 189 height 15
click at [975, 269] on input "3462" at bounding box center [1051, 269] width 189 height 15
paste input "202507"
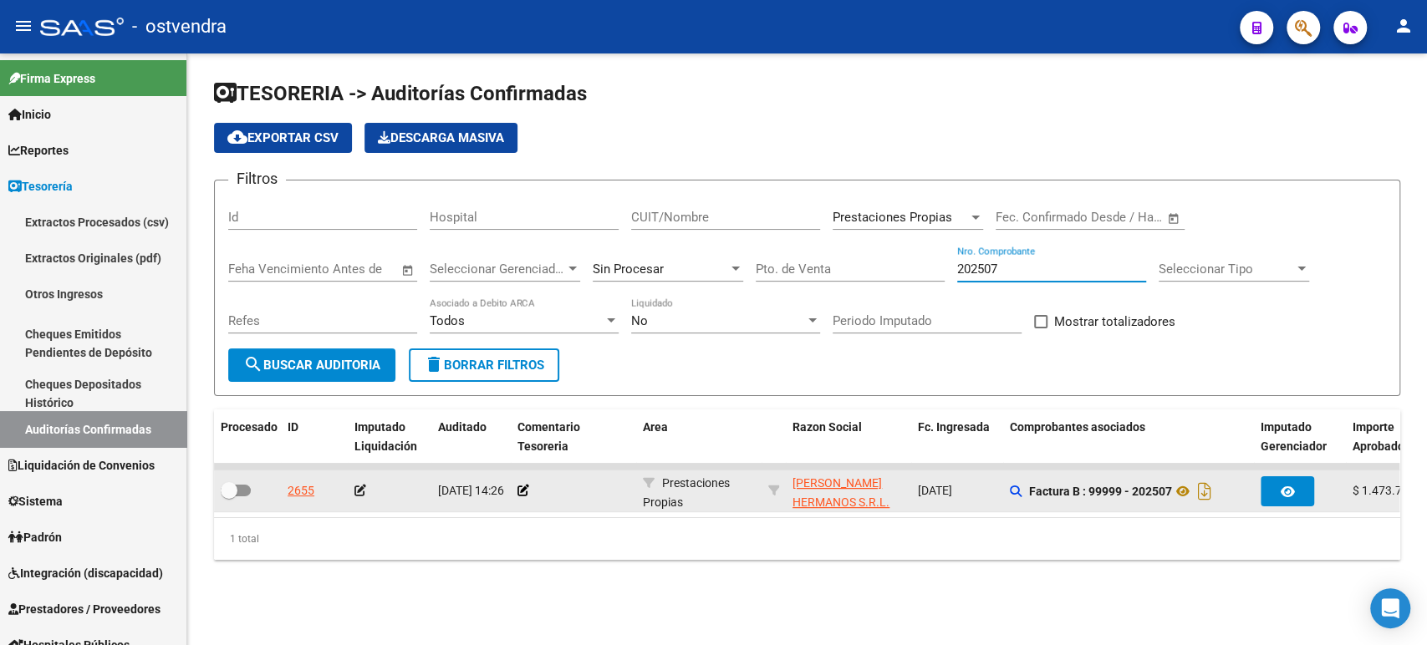
click at [370, 493] on div at bounding box center [390, 491] width 70 height 19
click at [358, 489] on icon at bounding box center [361, 491] width 12 height 12
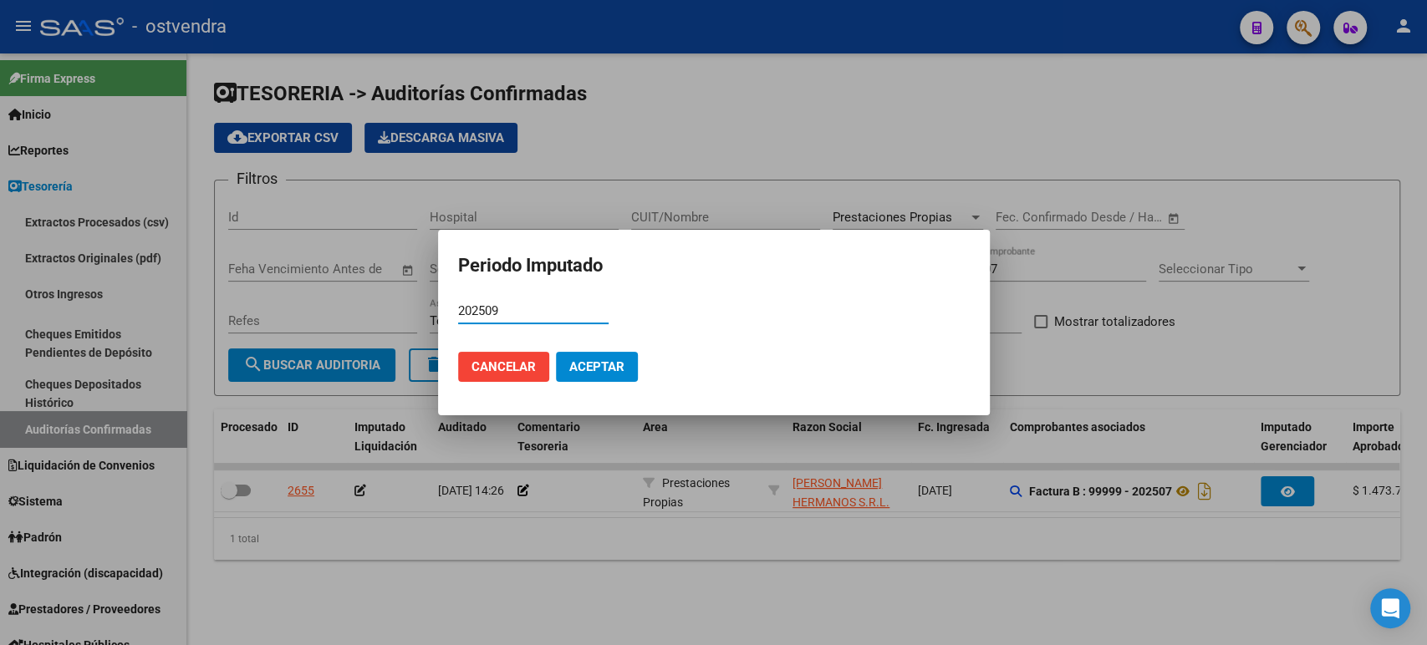
click at [597, 383] on mat-dialog-actions "Cancelar Aceptar" at bounding box center [714, 367] width 512 height 57
click at [603, 370] on span "Aceptar" at bounding box center [596, 367] width 55 height 15
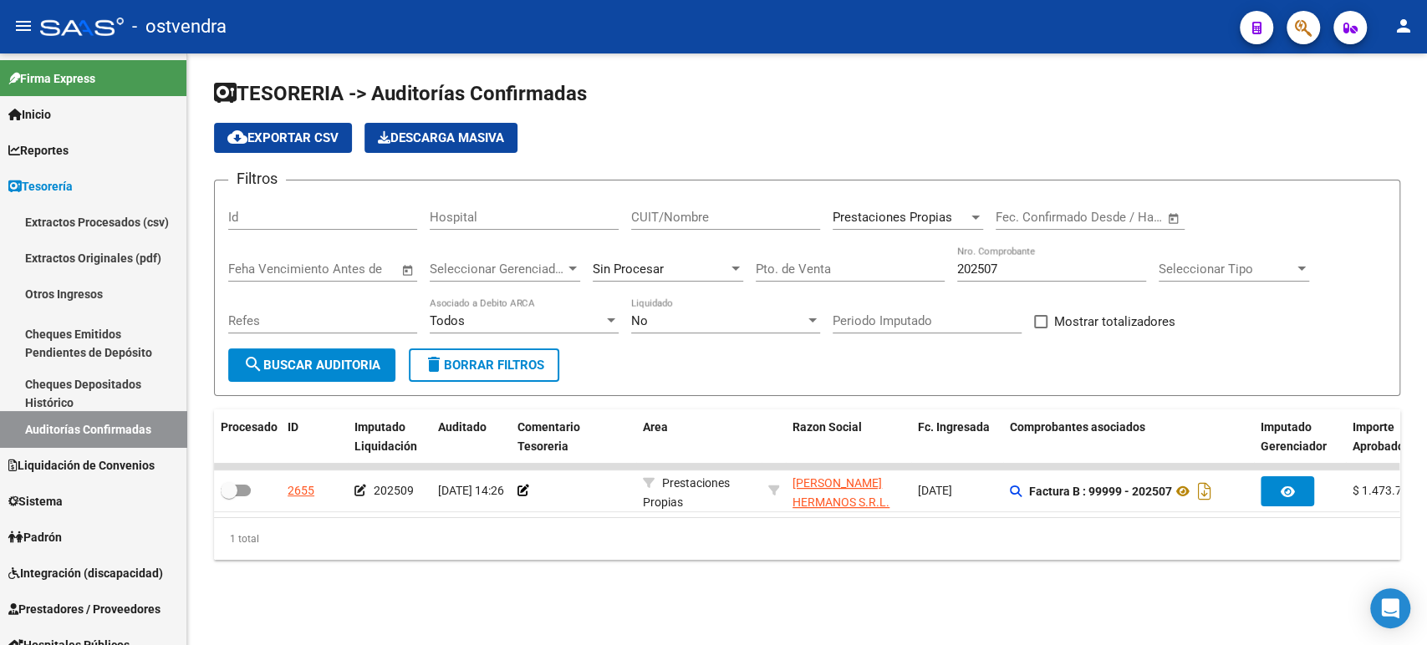
click at [981, 257] on div "202507 Nro. Comprobante" at bounding box center [1051, 264] width 189 height 36
click at [986, 267] on input "202507" at bounding box center [1051, 269] width 189 height 15
paste input "3536"
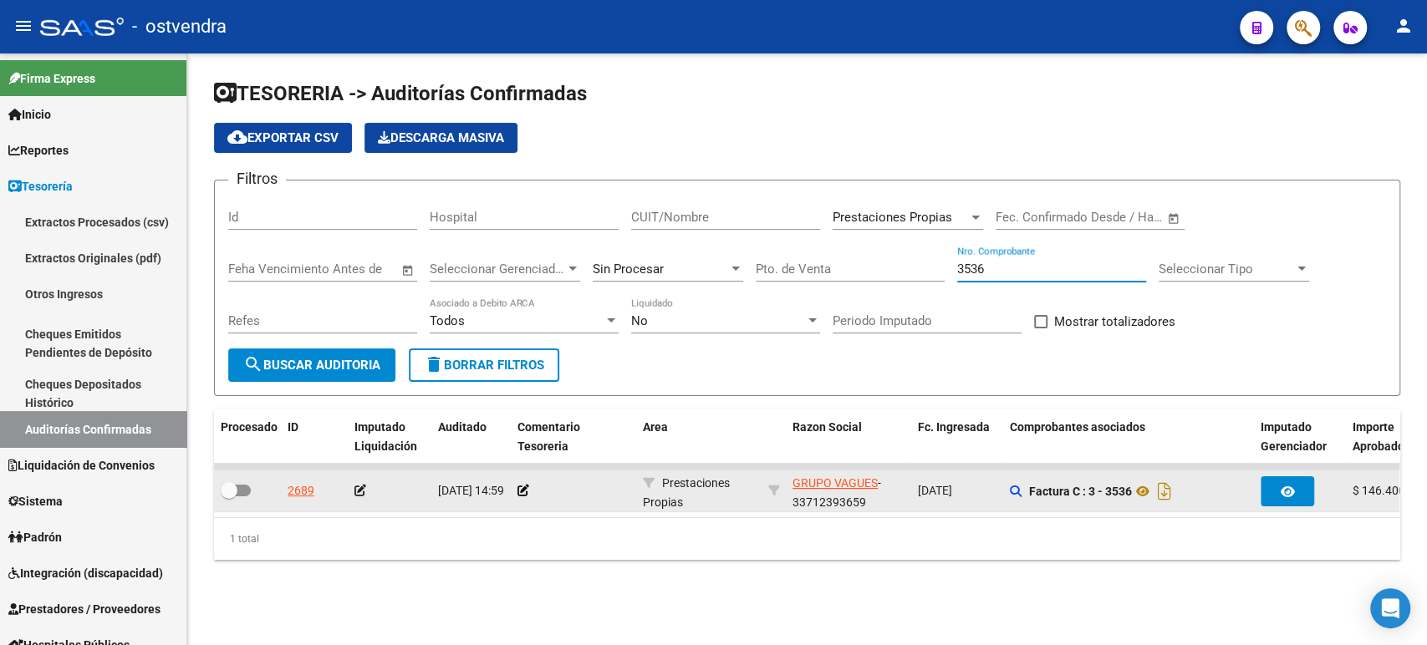
click at [354, 492] on datatable-body-cell at bounding box center [390, 491] width 84 height 41
click at [357, 492] on icon at bounding box center [361, 491] width 12 height 12
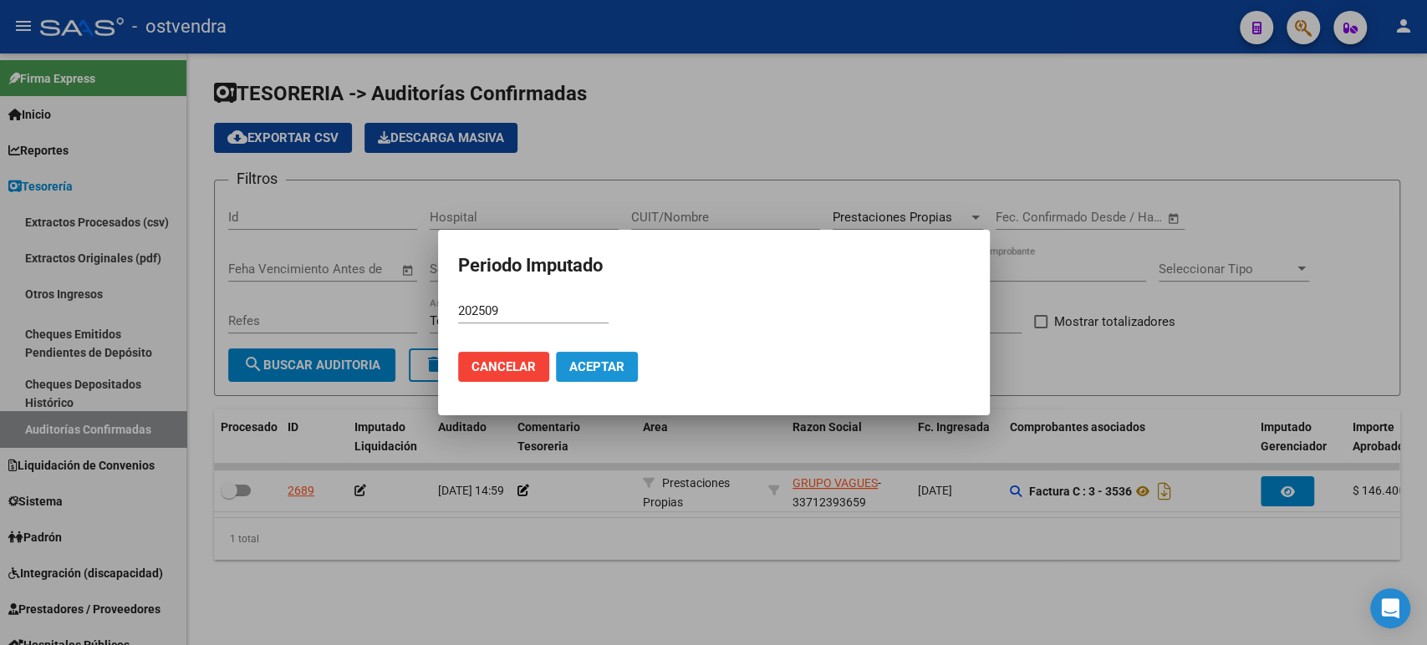
click at [590, 364] on span "Aceptar" at bounding box center [596, 367] width 55 height 15
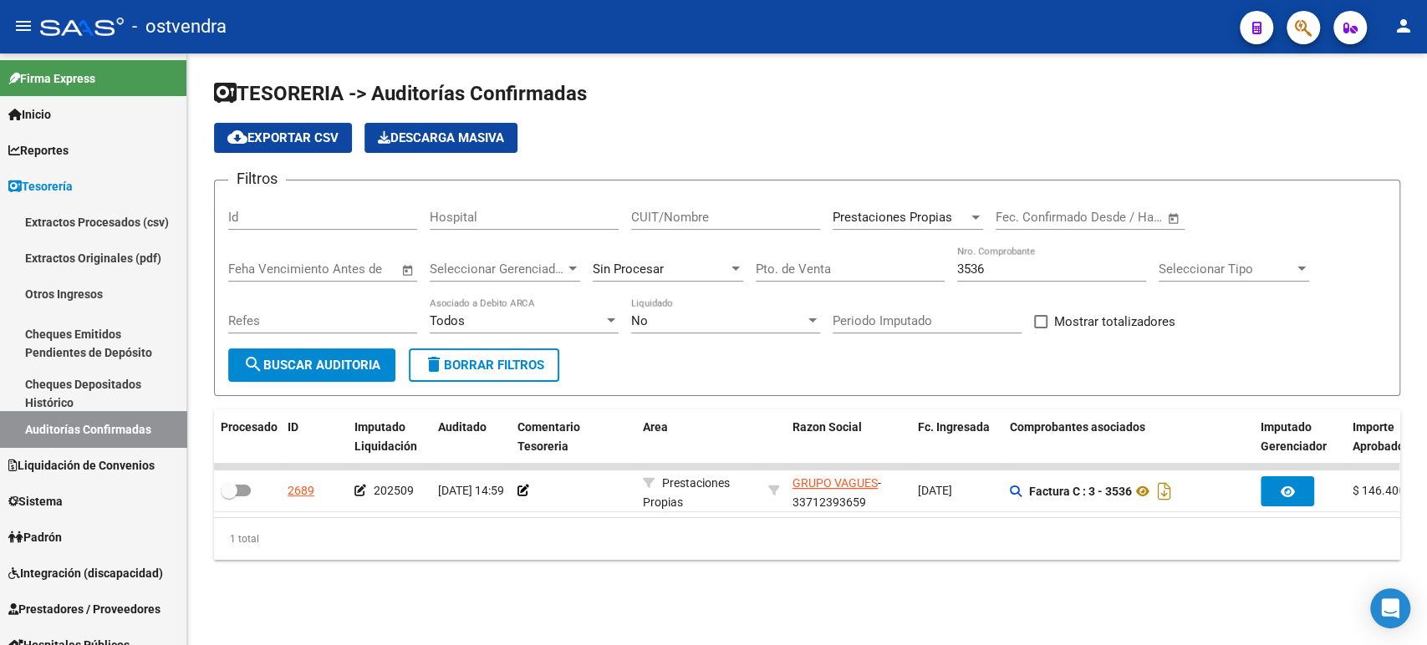
drag, startPoint x: 1012, startPoint y: 259, endPoint x: 870, endPoint y: 261, distance: 141.3
click at [870, 261] on div "Filtros Id Hospital CUIT/Nombre Prestaciones Propias Seleccionar Area Fecha ini…" at bounding box center [807, 271] width 1158 height 155
click at [980, 266] on input "3536" at bounding box center [1051, 269] width 189 height 15
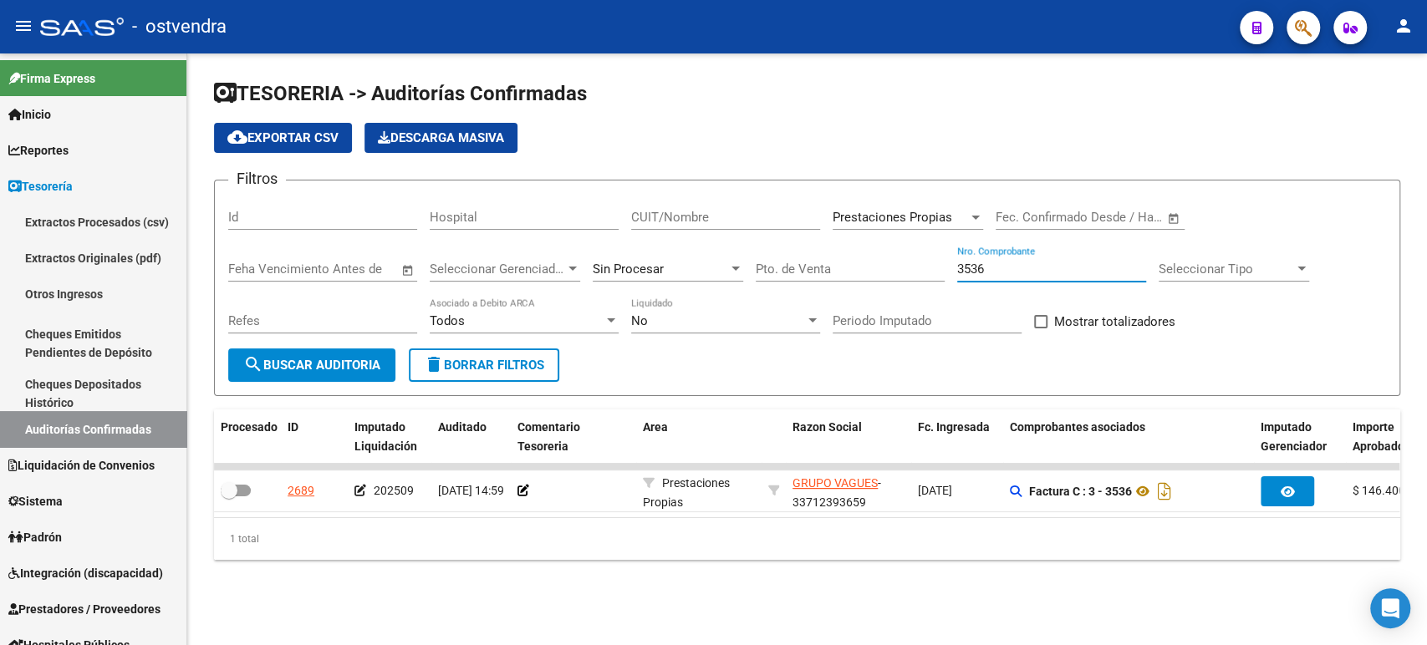
click at [979, 266] on input "3536" at bounding box center [1051, 269] width 189 height 15
drag, startPoint x: 991, startPoint y: 268, endPoint x: 918, endPoint y: 266, distance: 72.8
click at [916, 269] on div "Filtros Id Hospital CUIT/Nombre Prestaciones Propias Seleccionar Area Fecha ini…" at bounding box center [807, 271] width 1158 height 155
paste input "354"
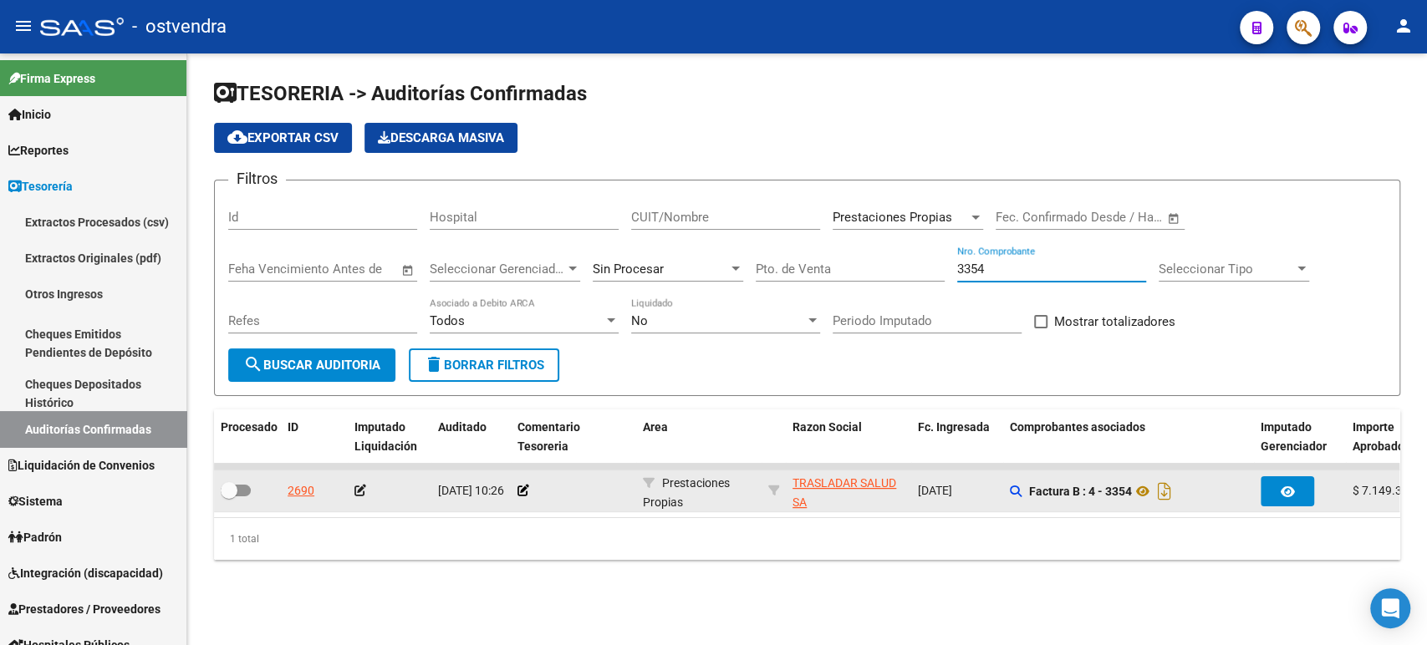
click at [362, 489] on icon at bounding box center [361, 491] width 12 height 12
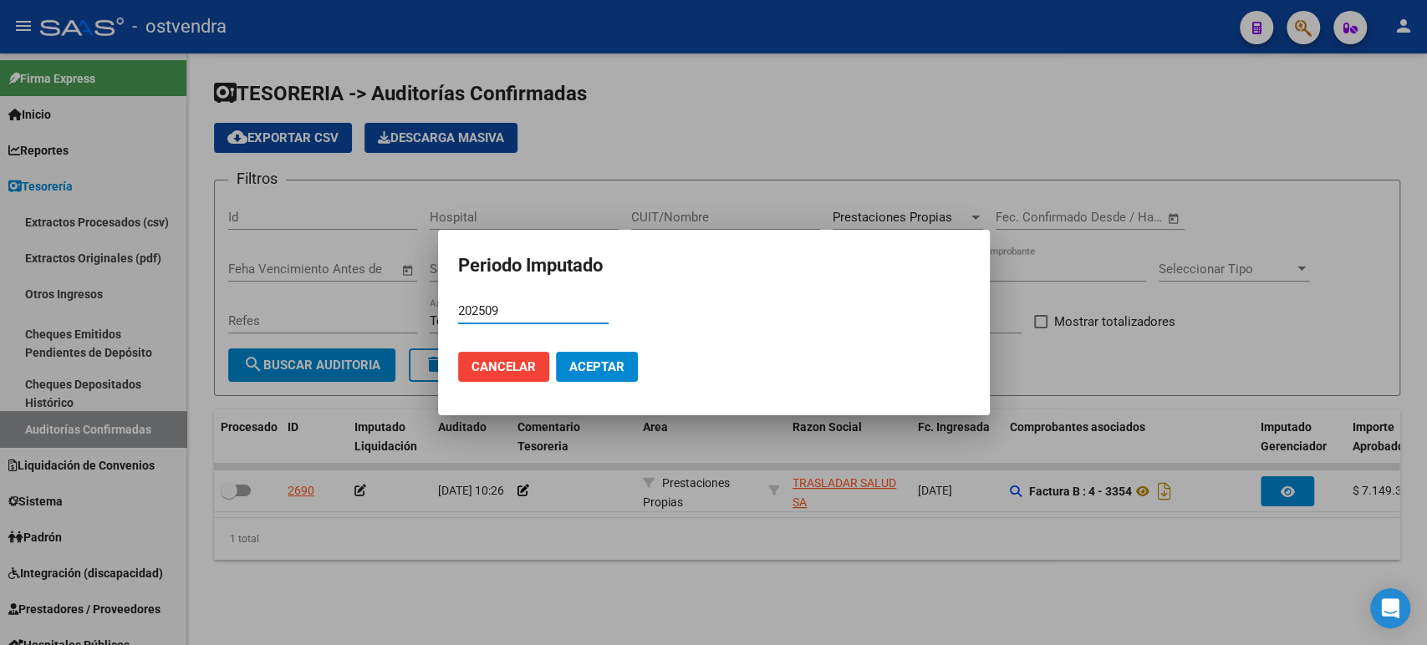
click at [600, 367] on span "Aceptar" at bounding box center [596, 367] width 55 height 15
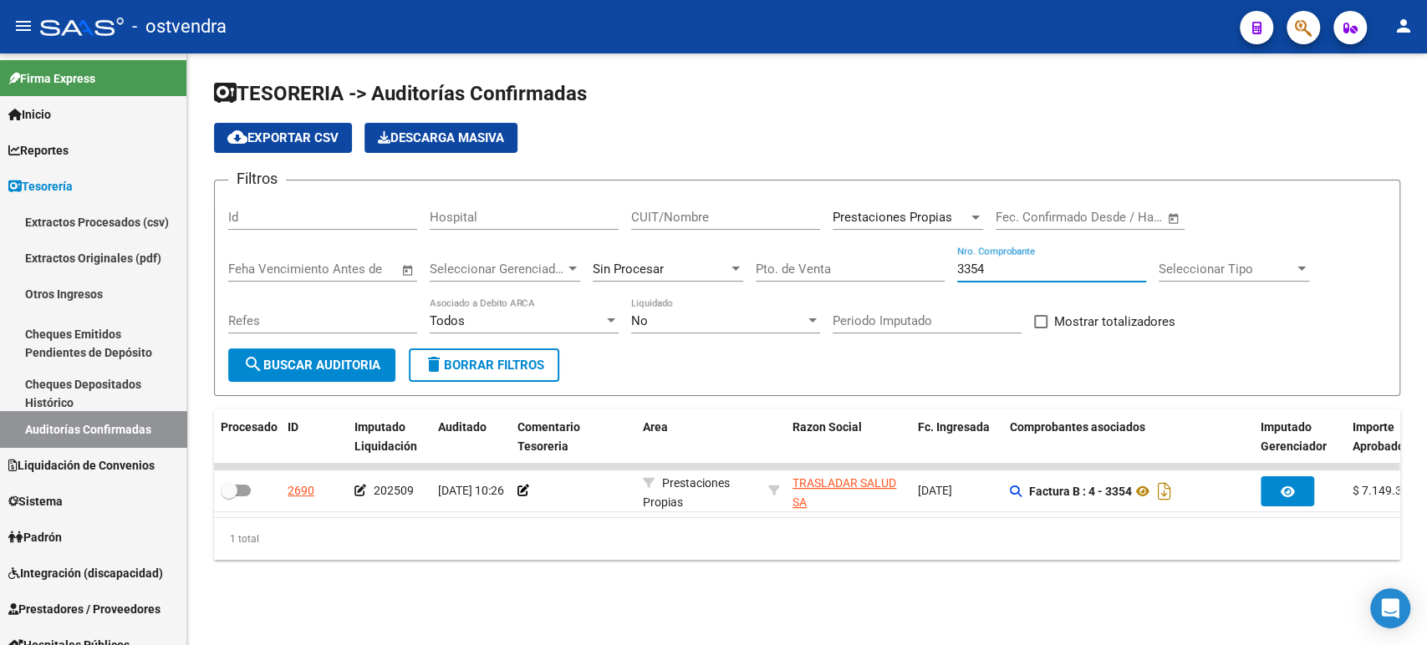
drag, startPoint x: 1003, startPoint y: 271, endPoint x: 912, endPoint y: 273, distance: 90.3
click at [912, 273] on div "Filtros Id Hospital CUIT/Nombre Prestaciones Propias Seleccionar Area Fecha ini…" at bounding box center [807, 271] width 1158 height 155
paste input "5979"
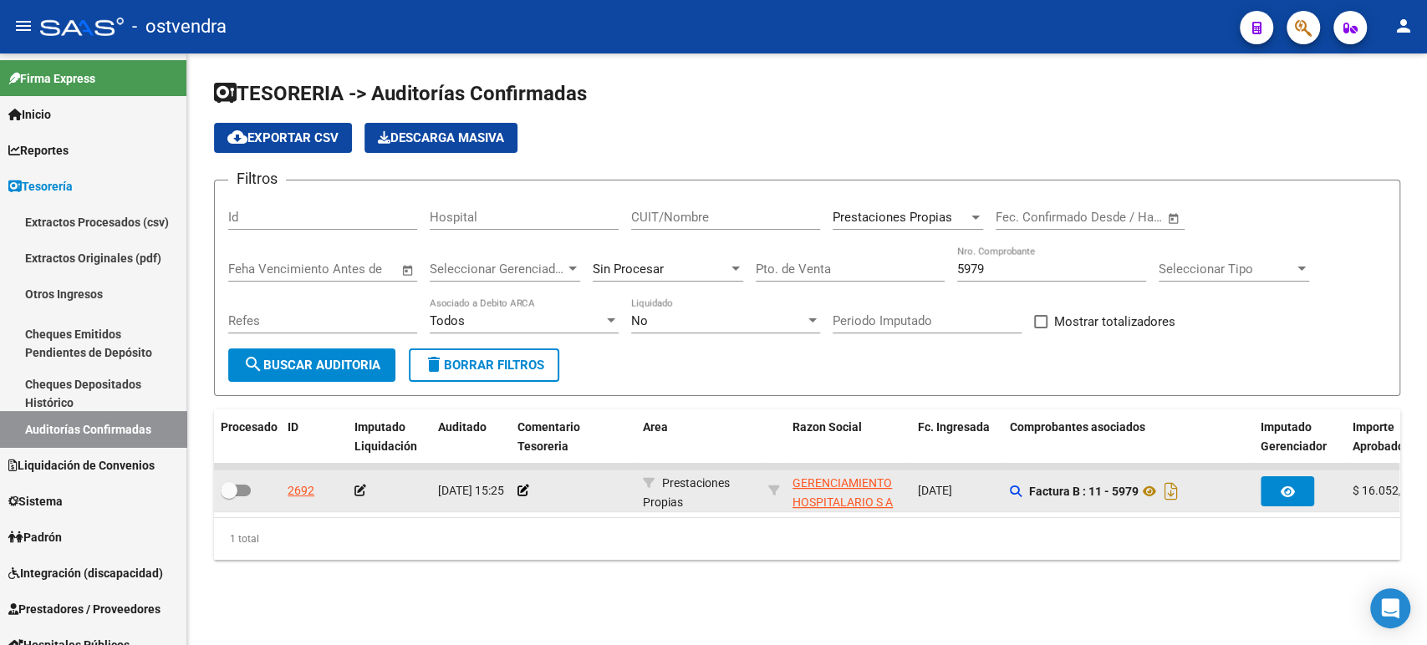
click at [360, 487] on icon at bounding box center [361, 491] width 12 height 12
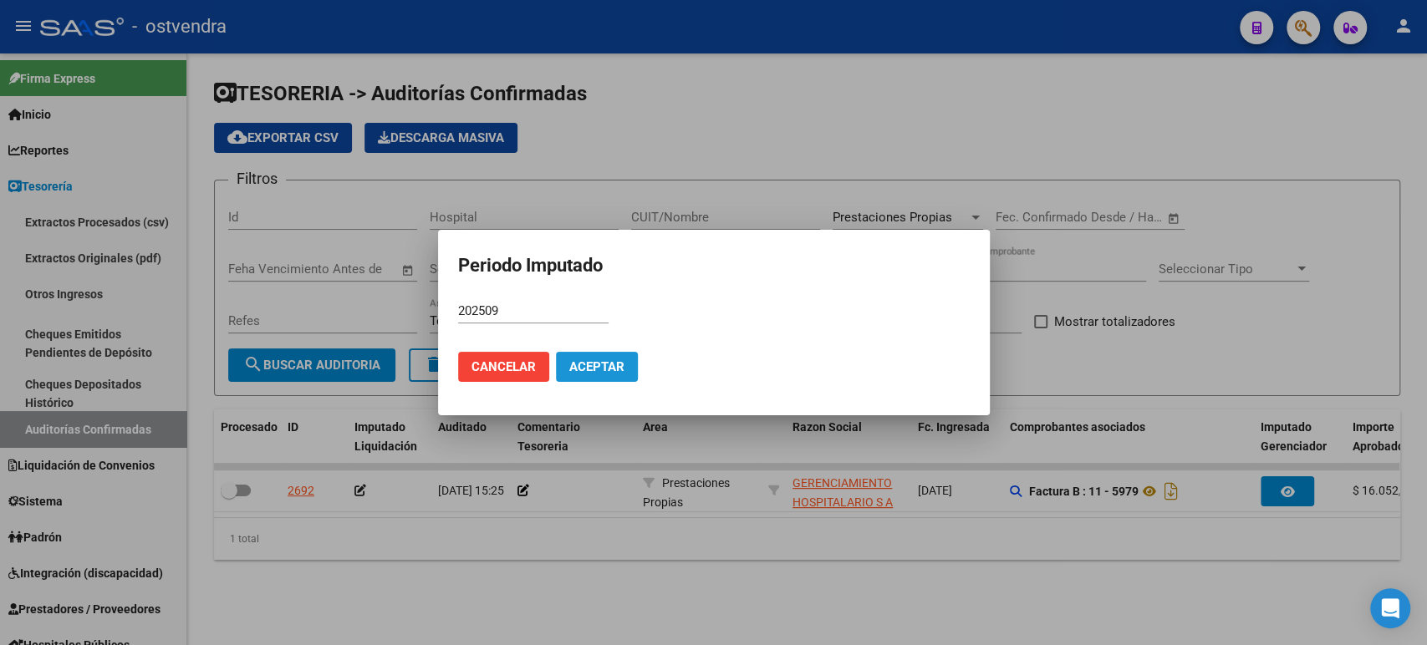
click at [581, 364] on span "Aceptar" at bounding box center [596, 367] width 55 height 15
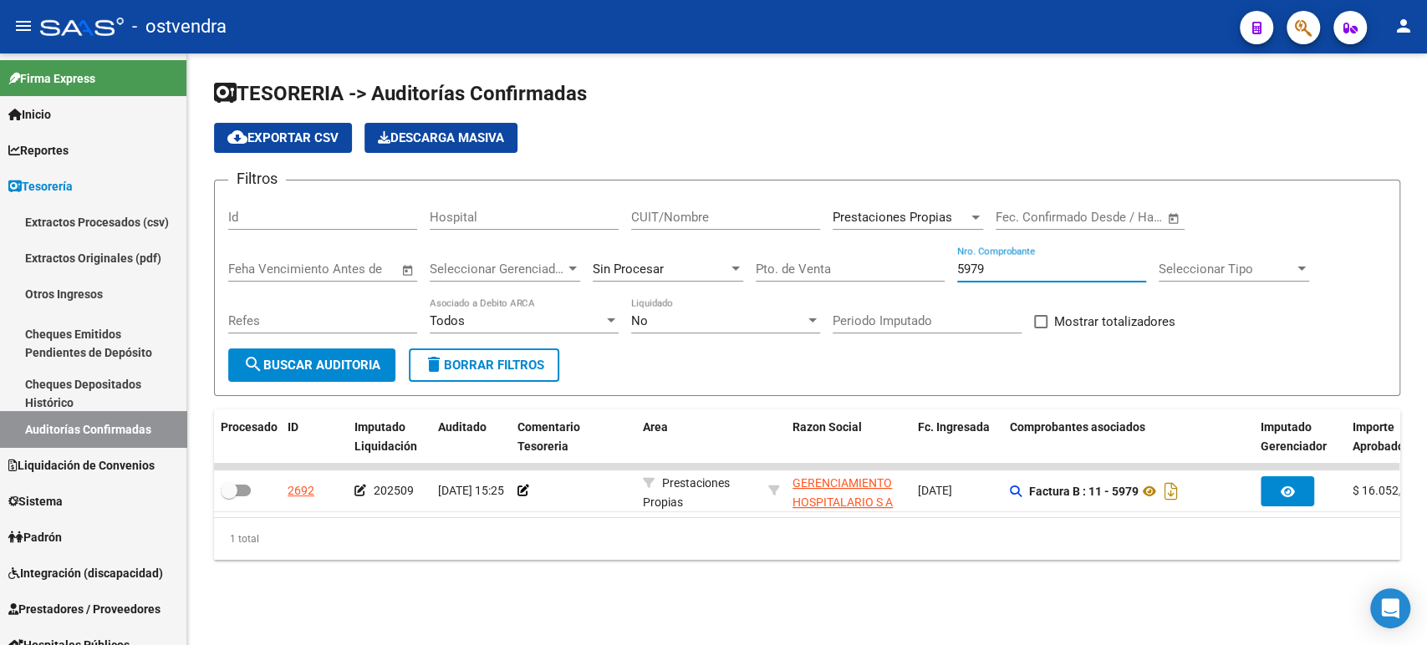
drag, startPoint x: 1014, startPoint y: 269, endPoint x: 890, endPoint y: 270, distance: 124.6
click at [890, 270] on div "Filtros Id Hospital CUIT/Nombre Prestaciones Propias Seleccionar Area Fecha ini…" at bounding box center [807, 271] width 1158 height 155
paste input "1683"
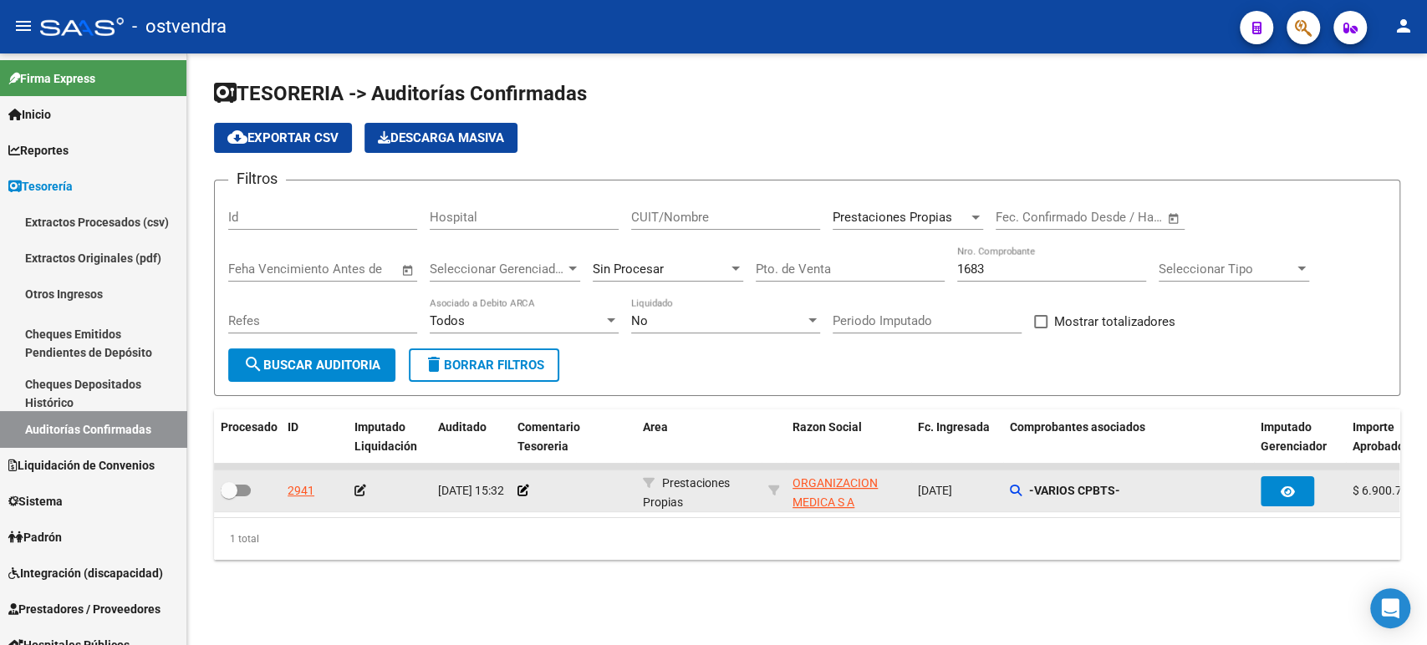
click at [360, 484] on app-auditoria-edit-perido at bounding box center [361, 490] width 12 height 13
click at [363, 491] on icon at bounding box center [361, 491] width 12 height 12
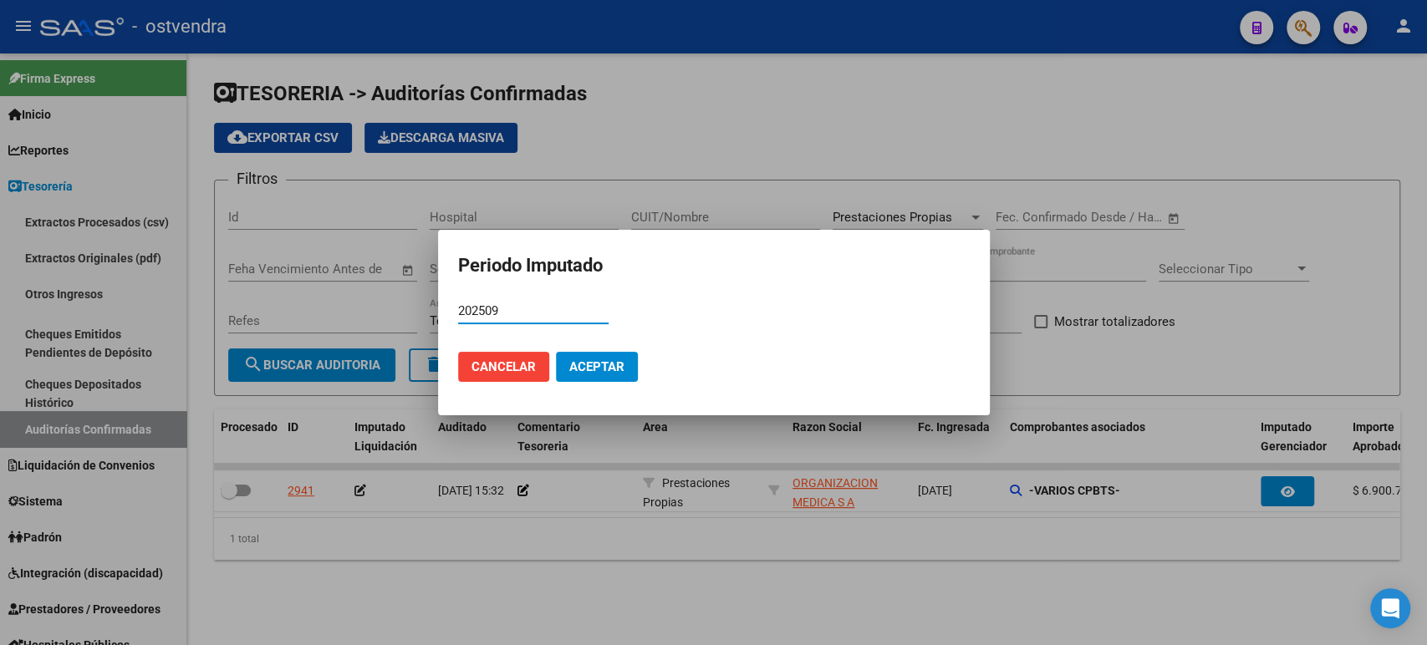
click at [583, 380] on button "Aceptar" at bounding box center [597, 367] width 82 height 30
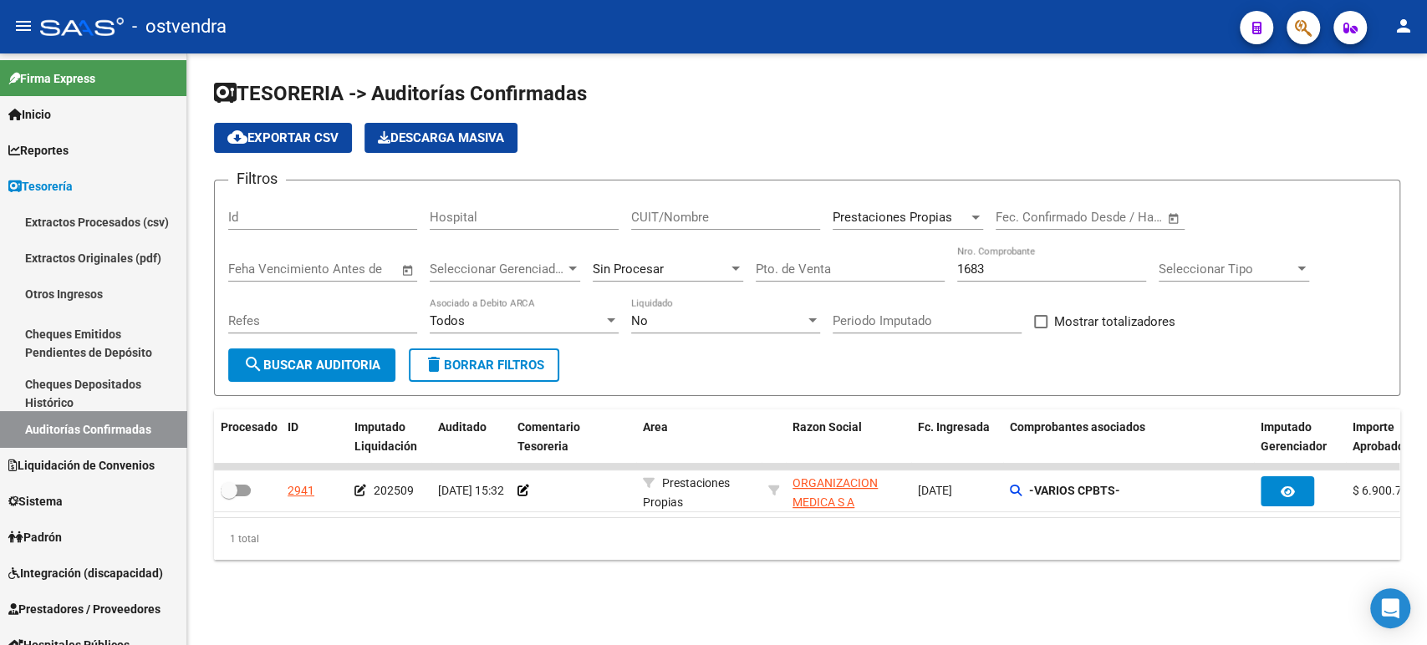
drag, startPoint x: 1003, startPoint y: 278, endPoint x: 970, endPoint y: 270, distance: 34.5
click at [970, 270] on div "1683 Nro. Comprobante" at bounding box center [1051, 264] width 189 height 36
drag, startPoint x: 993, startPoint y: 265, endPoint x: 923, endPoint y: 263, distance: 70.3
click at [923, 263] on div "Filtros Id Hospital CUIT/Nombre Prestaciones Propias Seleccionar Area Fecha ini…" at bounding box center [807, 271] width 1158 height 155
paste input "41"
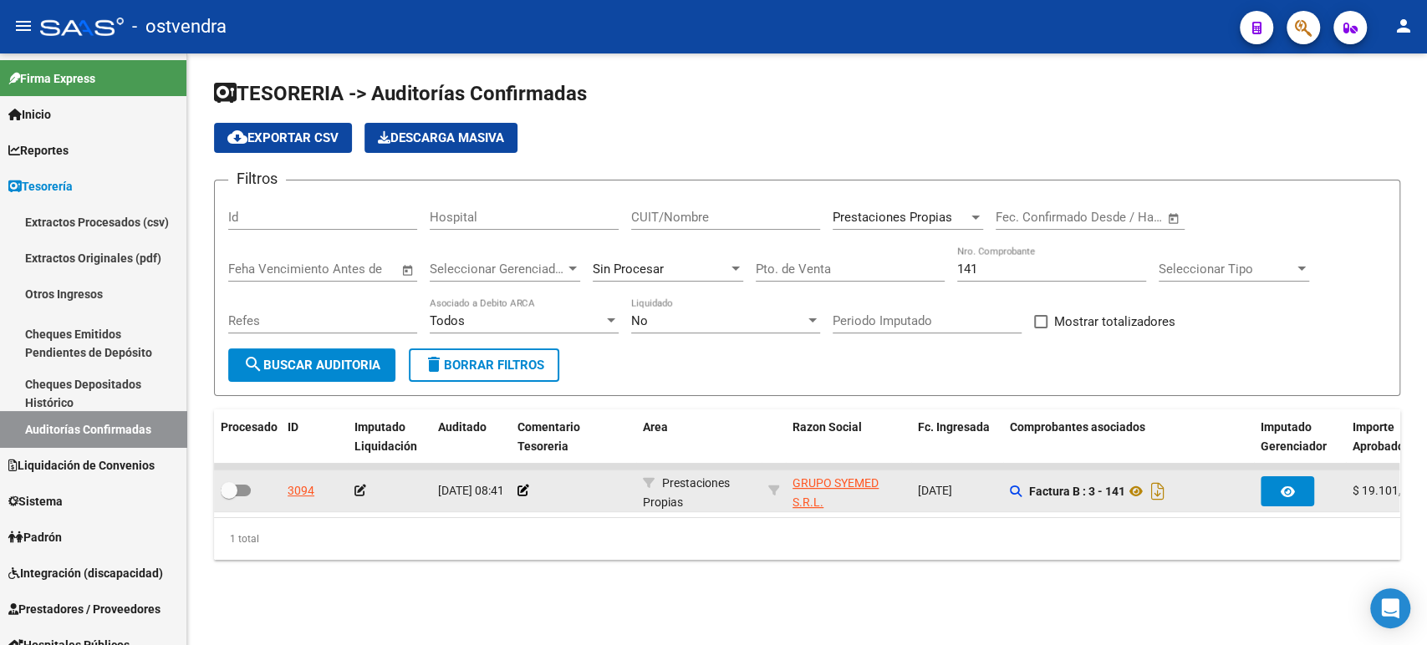
click at [359, 497] on app-auditoria-edit-perido at bounding box center [361, 490] width 12 height 13
click at [360, 487] on icon at bounding box center [361, 491] width 12 height 12
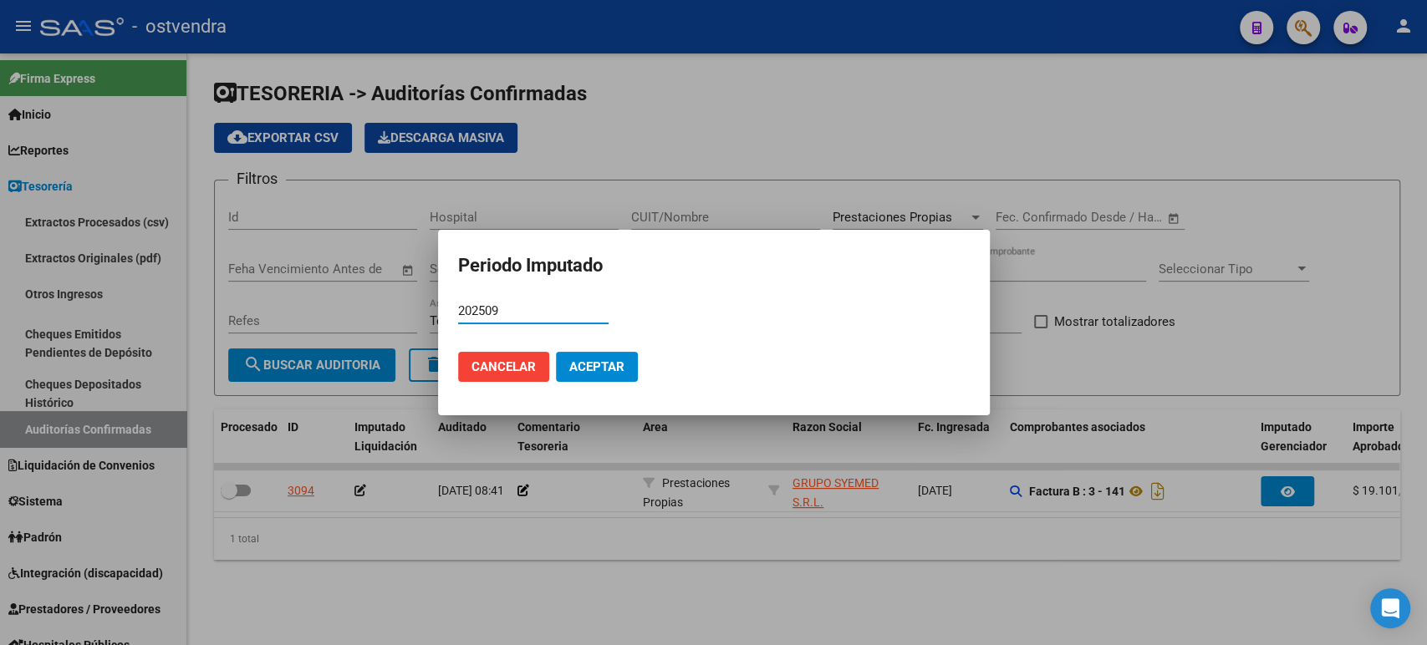
click at [595, 374] on span "Aceptar" at bounding box center [596, 367] width 55 height 15
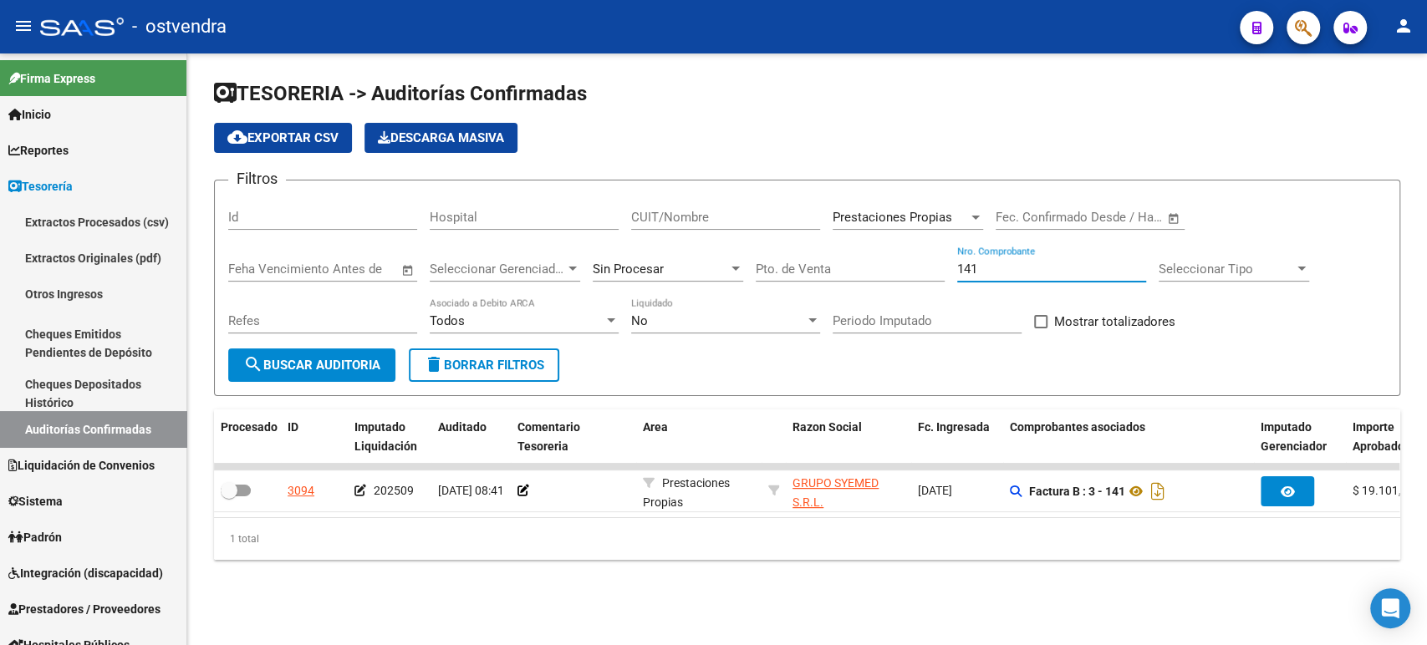
drag, startPoint x: 980, startPoint y: 267, endPoint x: 906, endPoint y: 250, distance: 76.3
click at [912, 265] on div "Filtros Id Hospital CUIT/Nombre Prestaciones Propias Seleccionar Area Fecha ini…" at bounding box center [807, 271] width 1158 height 155
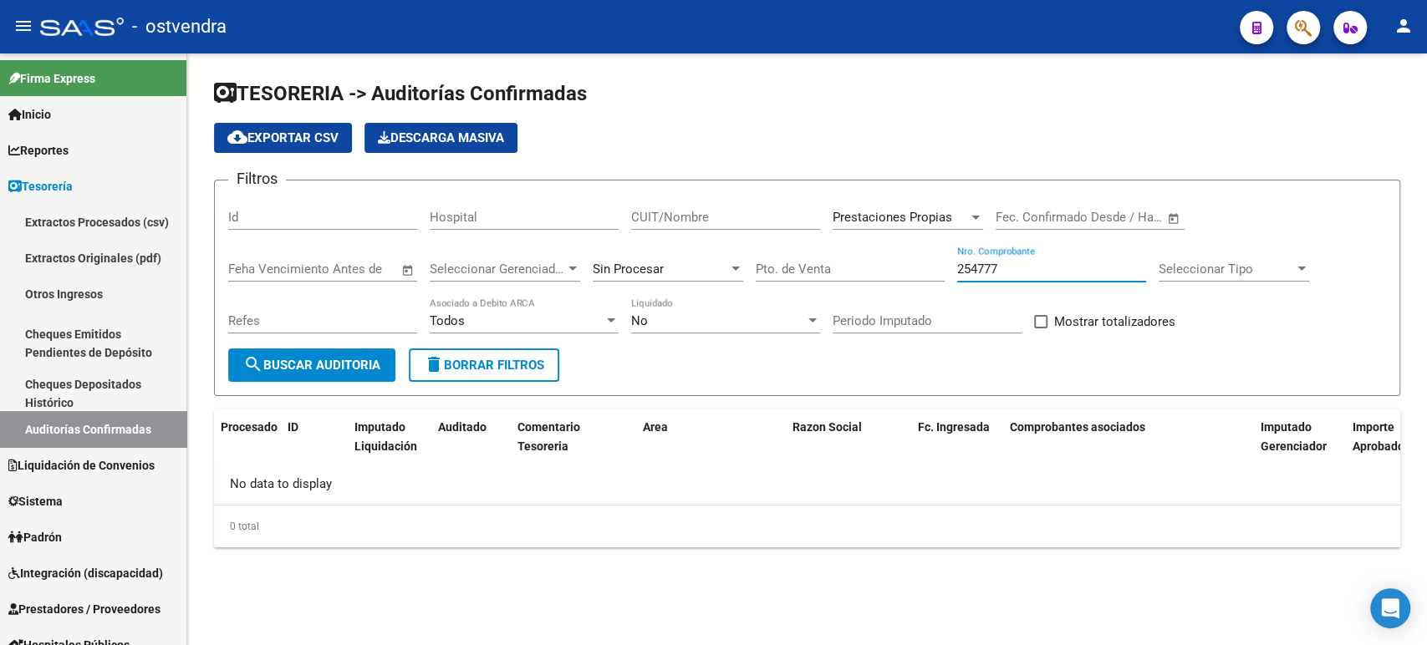
type input "254777"
click at [890, 223] on span "Prestaciones Propias" at bounding box center [893, 217] width 120 height 15
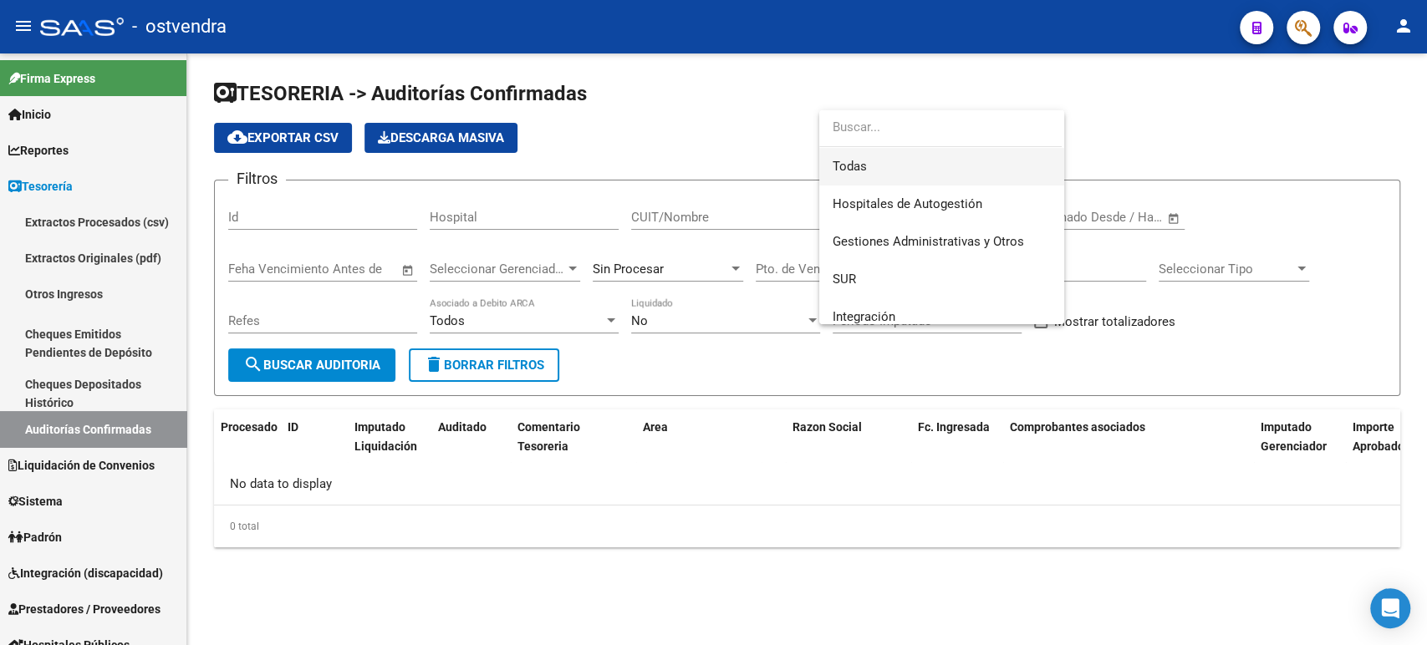
click at [876, 162] on span "Todas" at bounding box center [942, 167] width 218 height 38
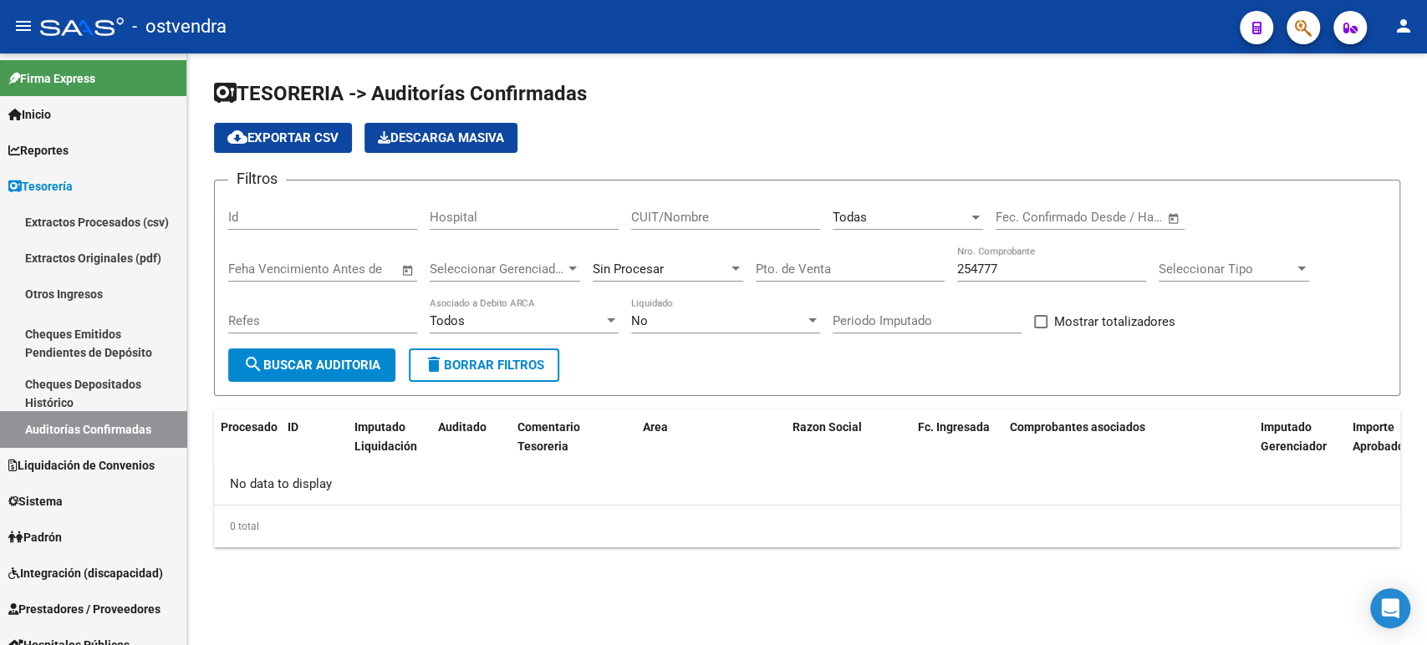
click at [282, 344] on div "Refes" at bounding box center [322, 324] width 189 height 52
click at [293, 348] on div "Refes" at bounding box center [322, 324] width 189 height 52
click at [313, 358] on span "search Buscar Auditoria" at bounding box center [311, 365] width 137 height 15
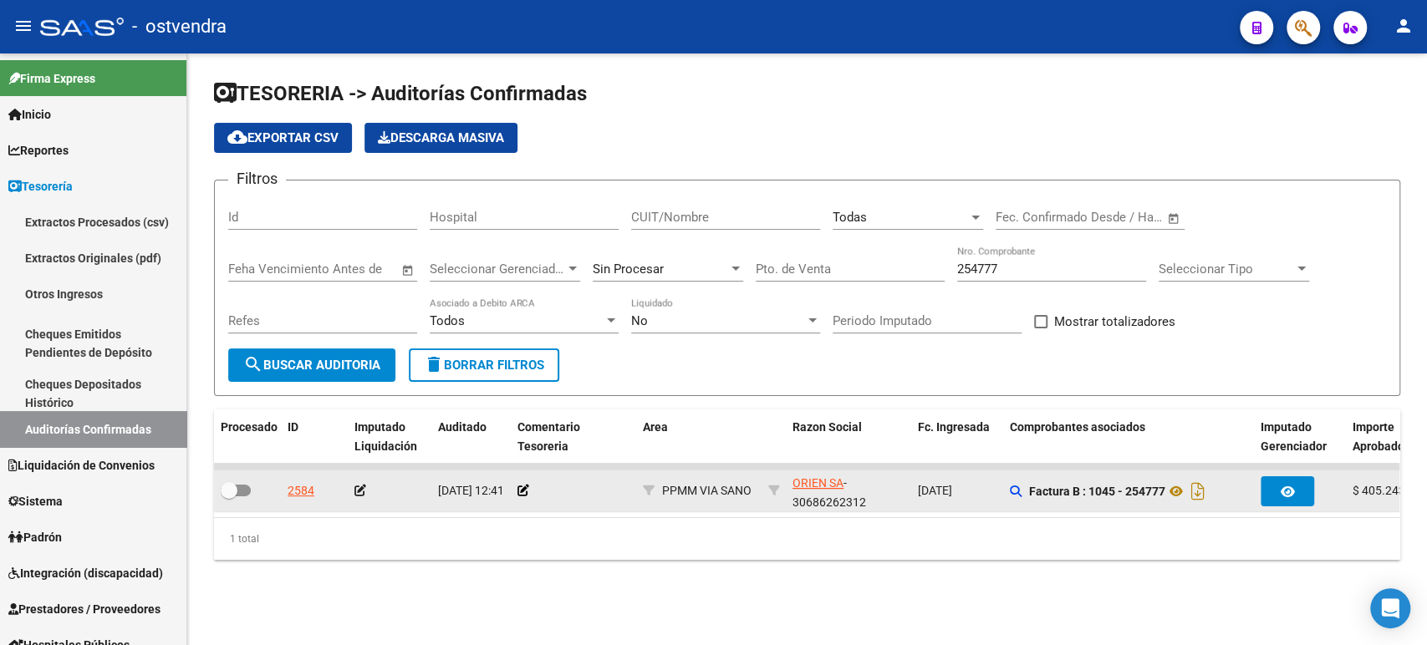
click at [363, 487] on icon at bounding box center [361, 491] width 12 height 12
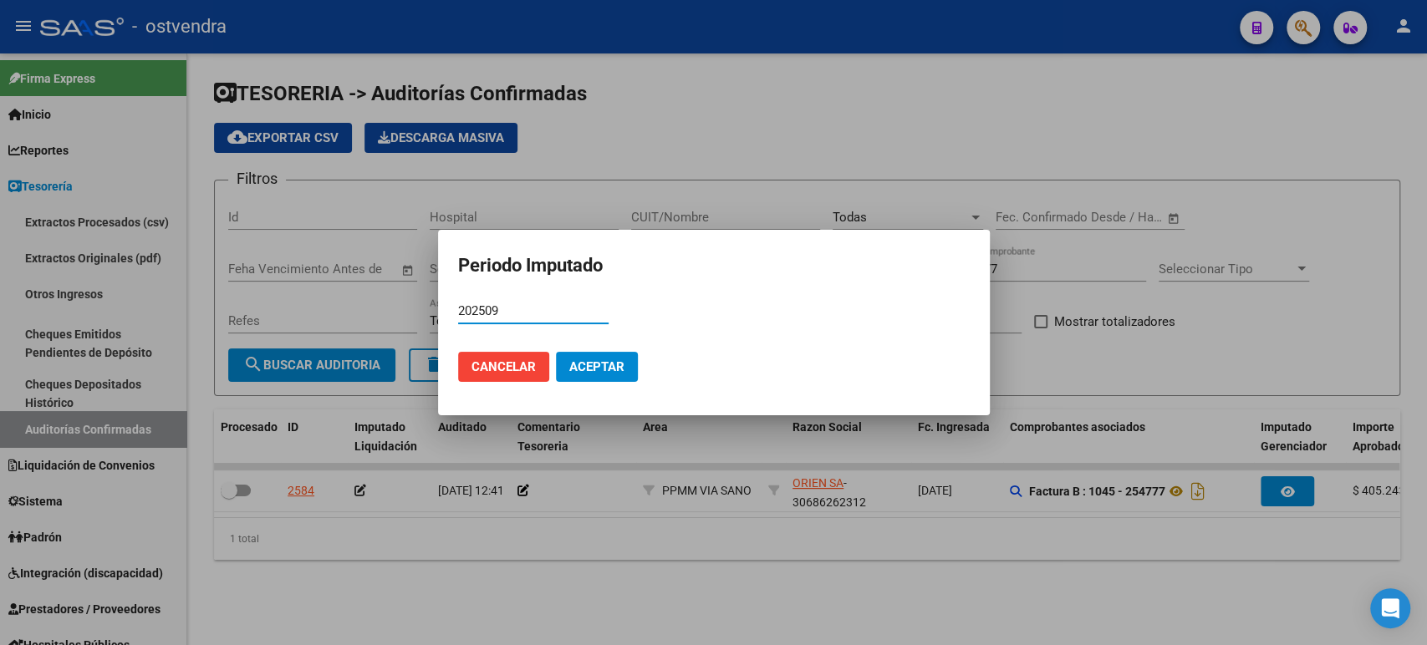
type input "202509"
click at [615, 354] on button "Aceptar" at bounding box center [597, 367] width 82 height 30
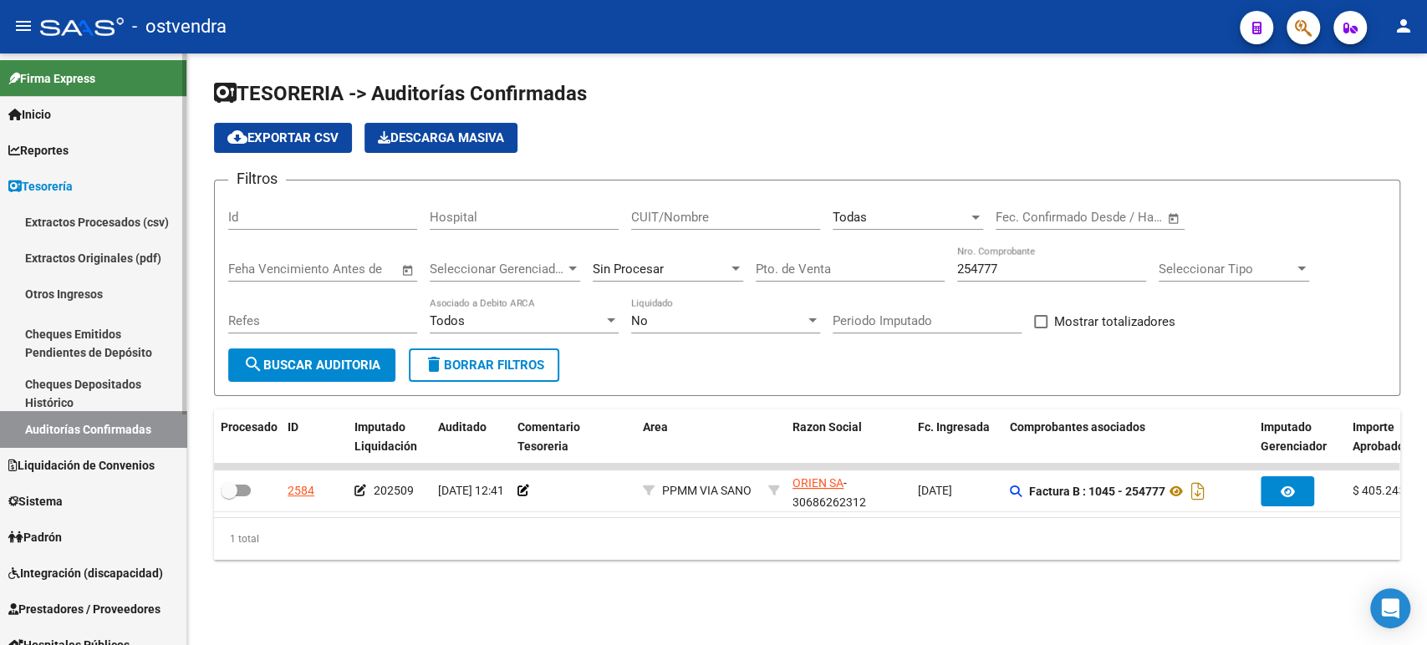
click at [156, 94] on link "Firma Express" at bounding box center [93, 78] width 186 height 36
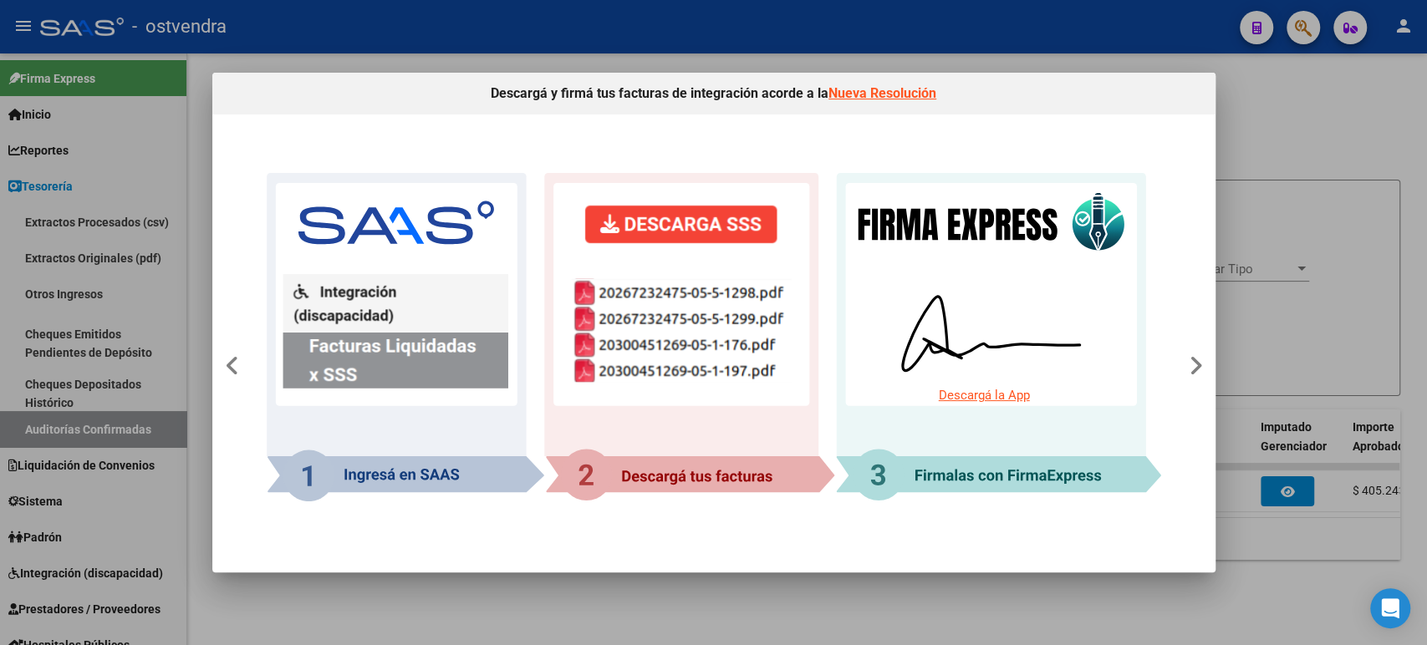
click at [130, 119] on div at bounding box center [713, 322] width 1427 height 645
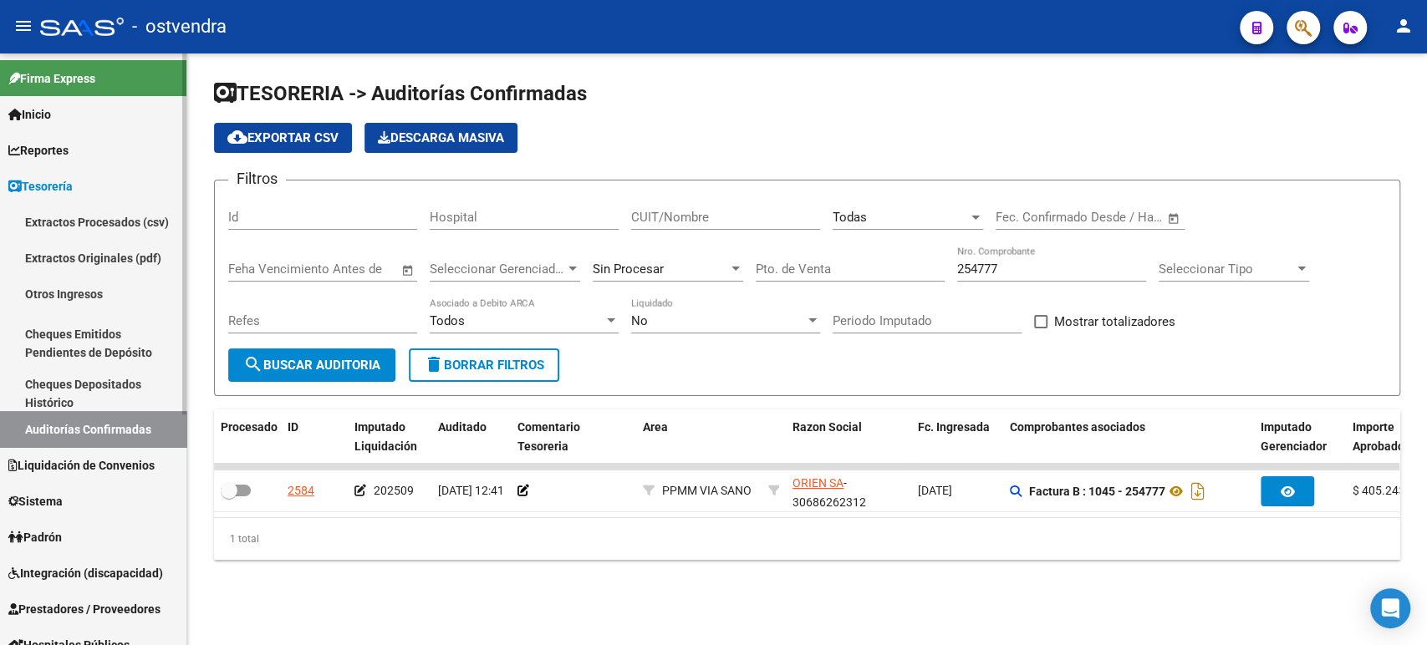
click at [130, 118] on link "Inicio" at bounding box center [93, 114] width 186 height 36
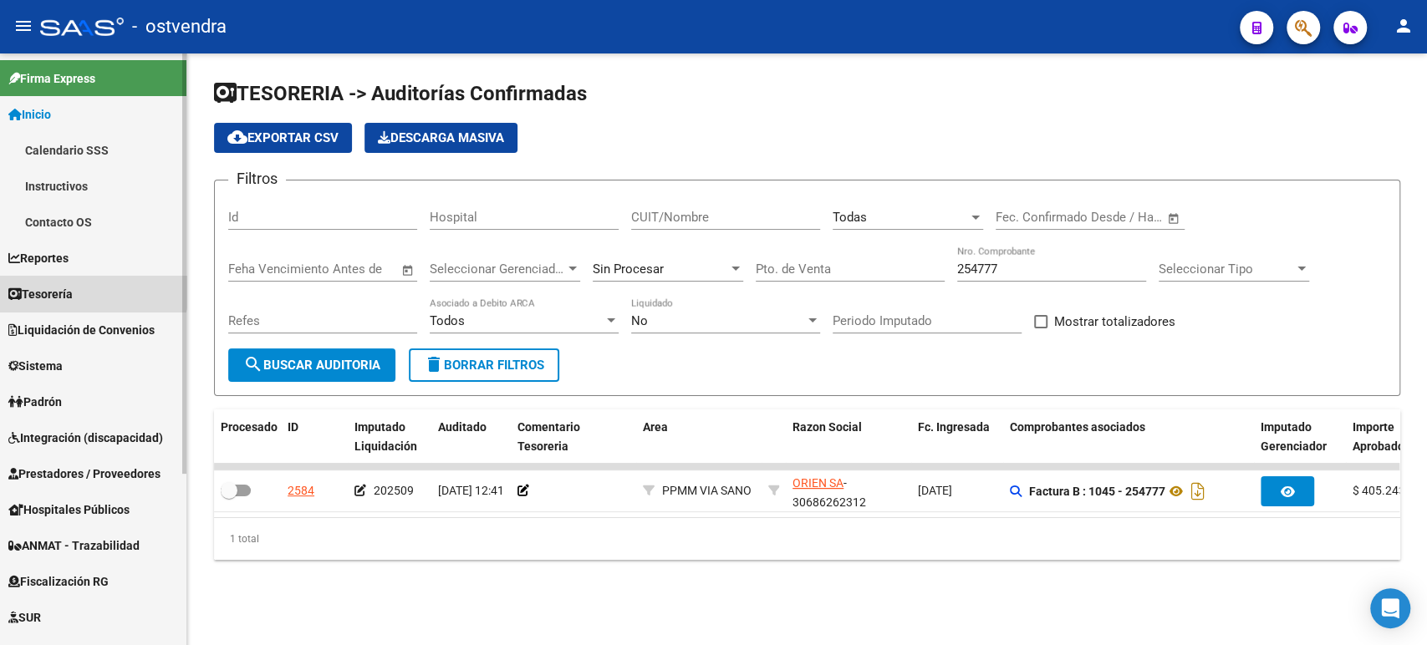
click at [81, 279] on link "Tesorería" at bounding box center [93, 294] width 186 height 36
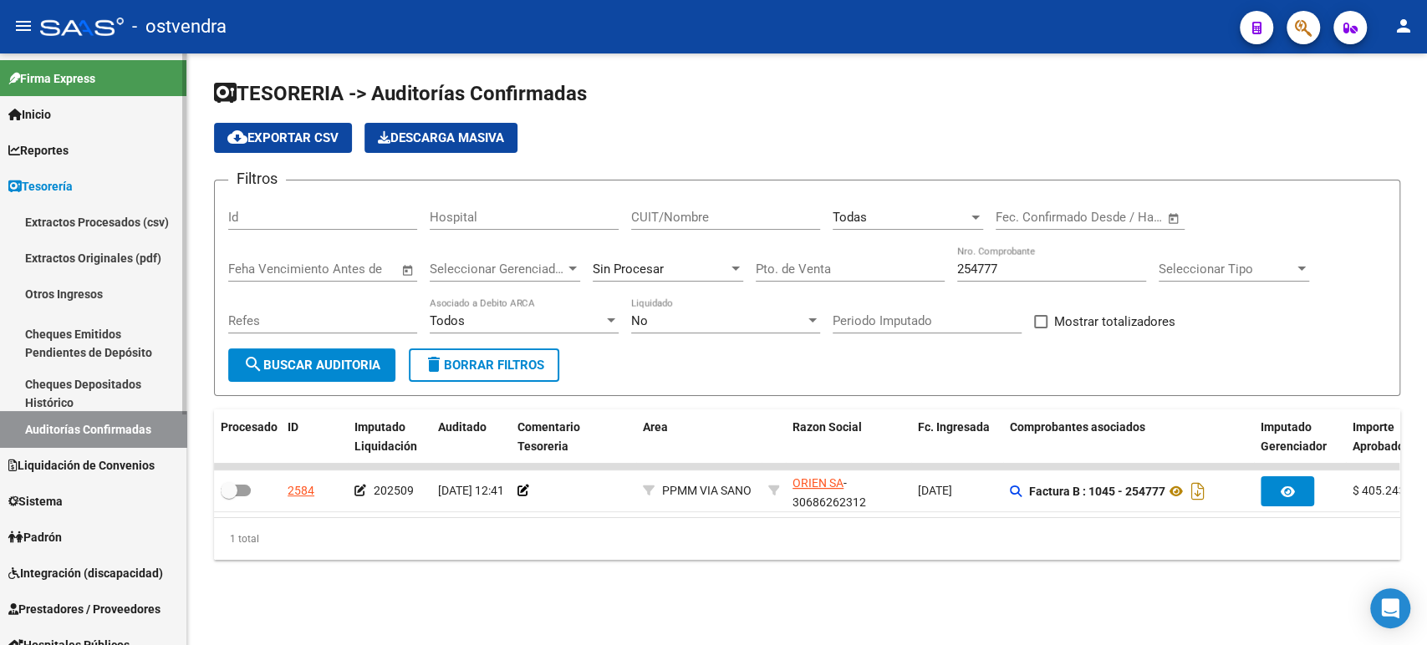
click at [85, 477] on link "Liquidación de Convenios" at bounding box center [93, 465] width 186 height 36
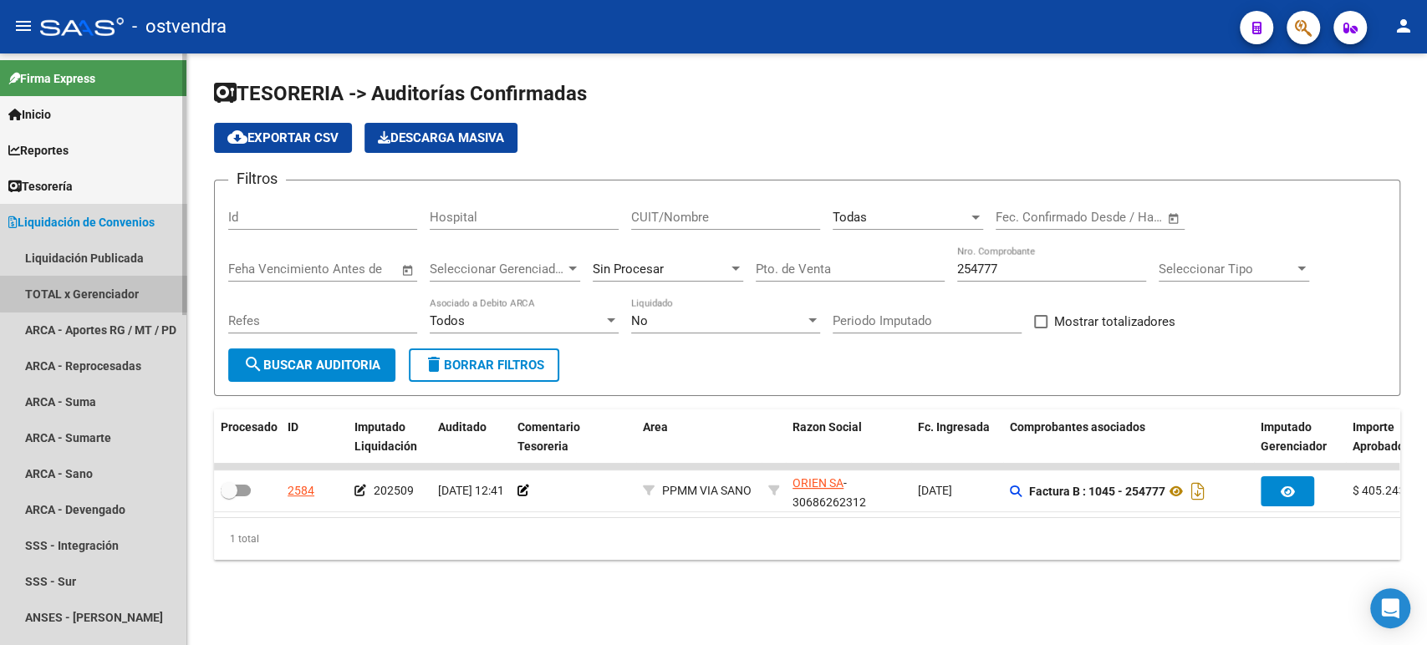
click at [112, 295] on link "TOTAL x Gerenciador" at bounding box center [93, 294] width 186 height 36
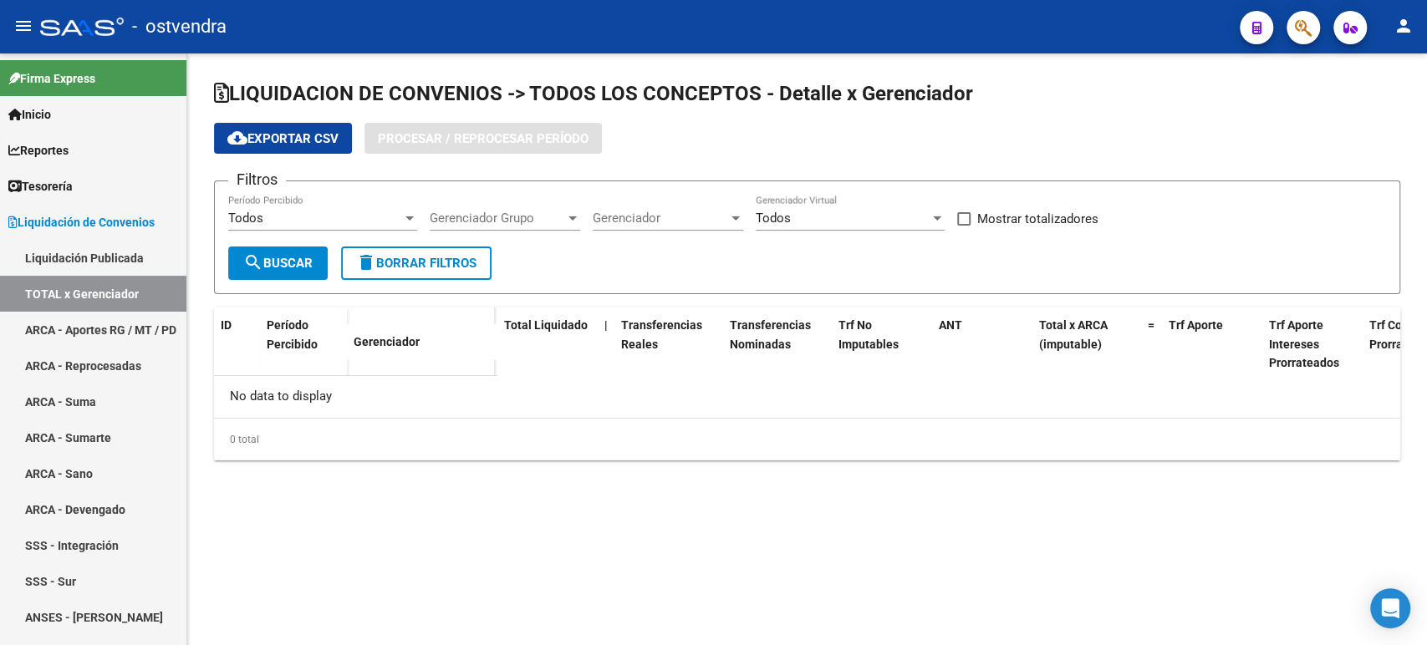
checkbox input "true"
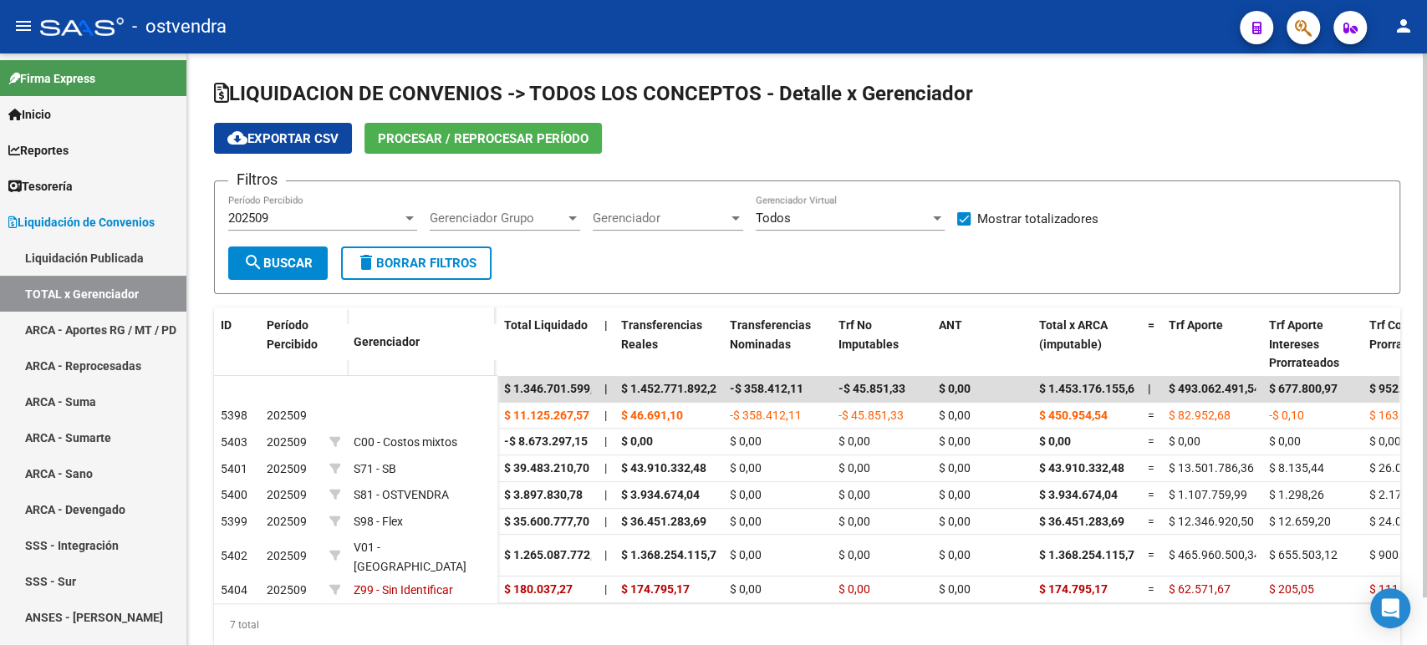
click at [452, 140] on span "Procesar / Reprocesar período" at bounding box center [483, 138] width 211 height 15
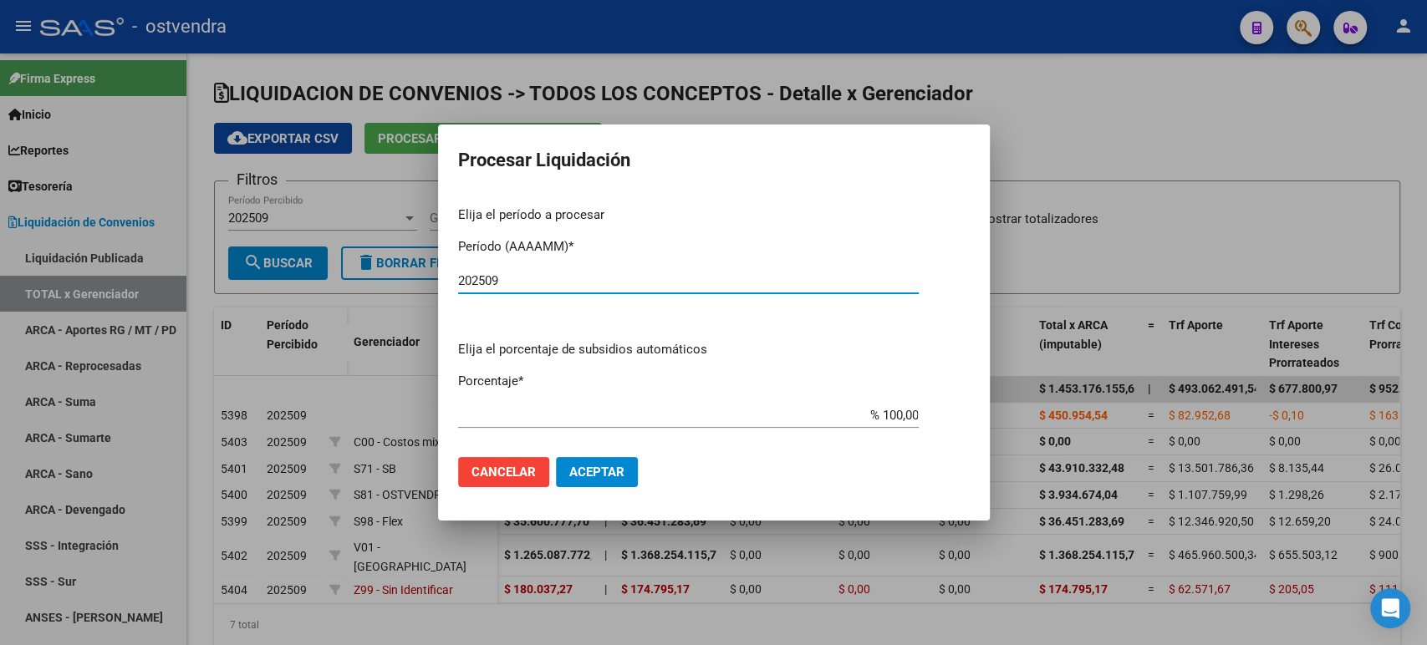
type input "202509"
click at [594, 463] on button "Aceptar" at bounding box center [597, 472] width 82 height 30
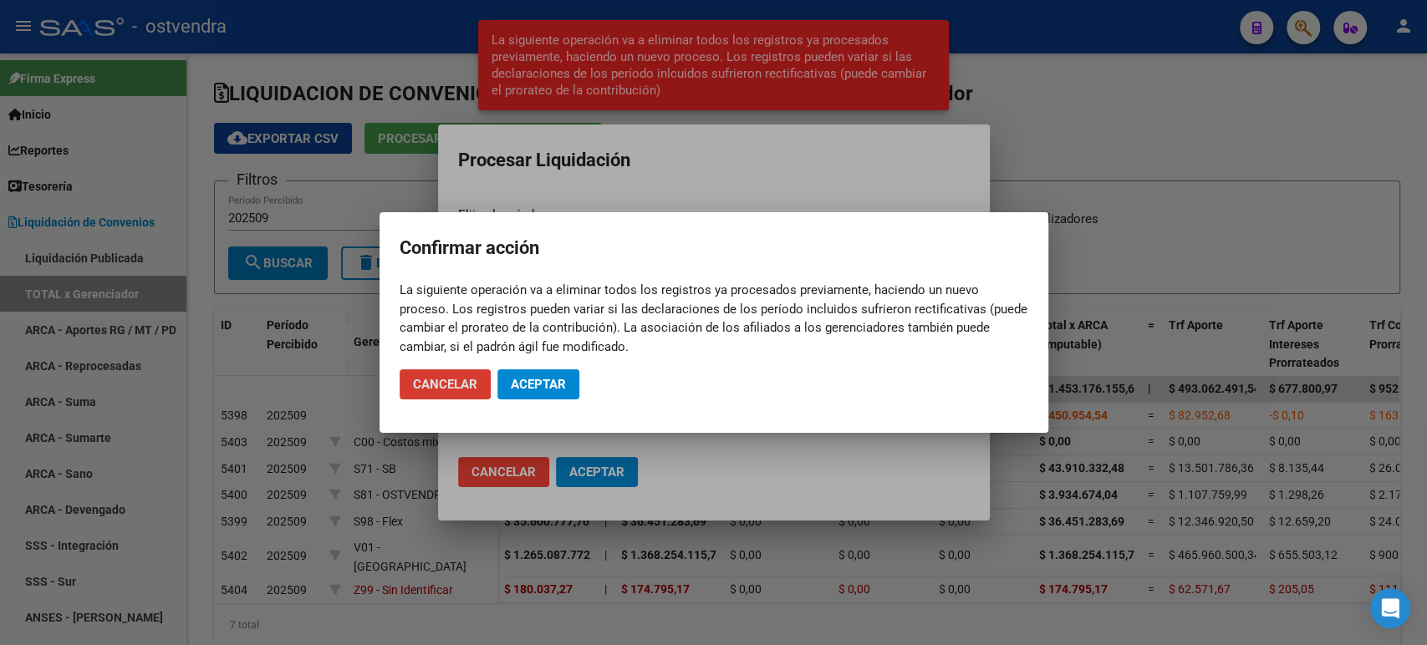
click at [555, 397] on button "Aceptar" at bounding box center [538, 385] width 82 height 30
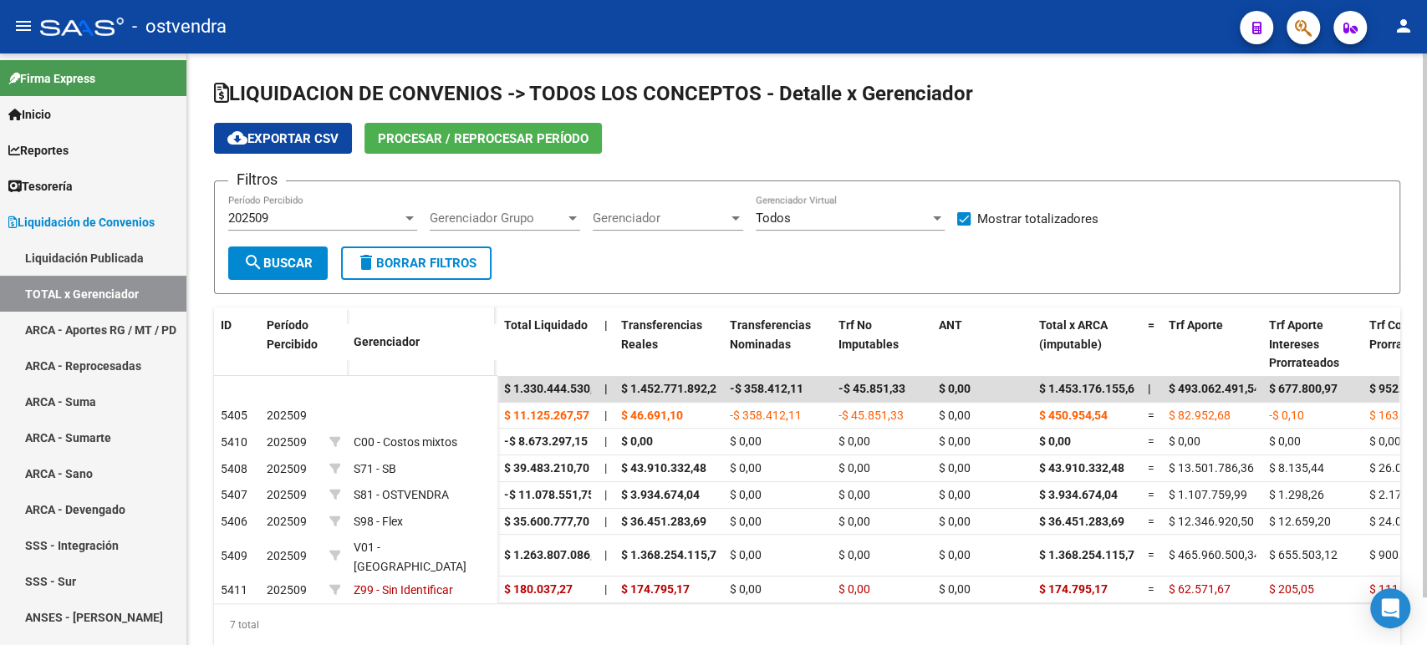
click at [322, 145] on span "cloud_download Exportar CSV" at bounding box center [282, 138] width 111 height 15
click at [151, 190] on link "Tesorería" at bounding box center [93, 186] width 186 height 36
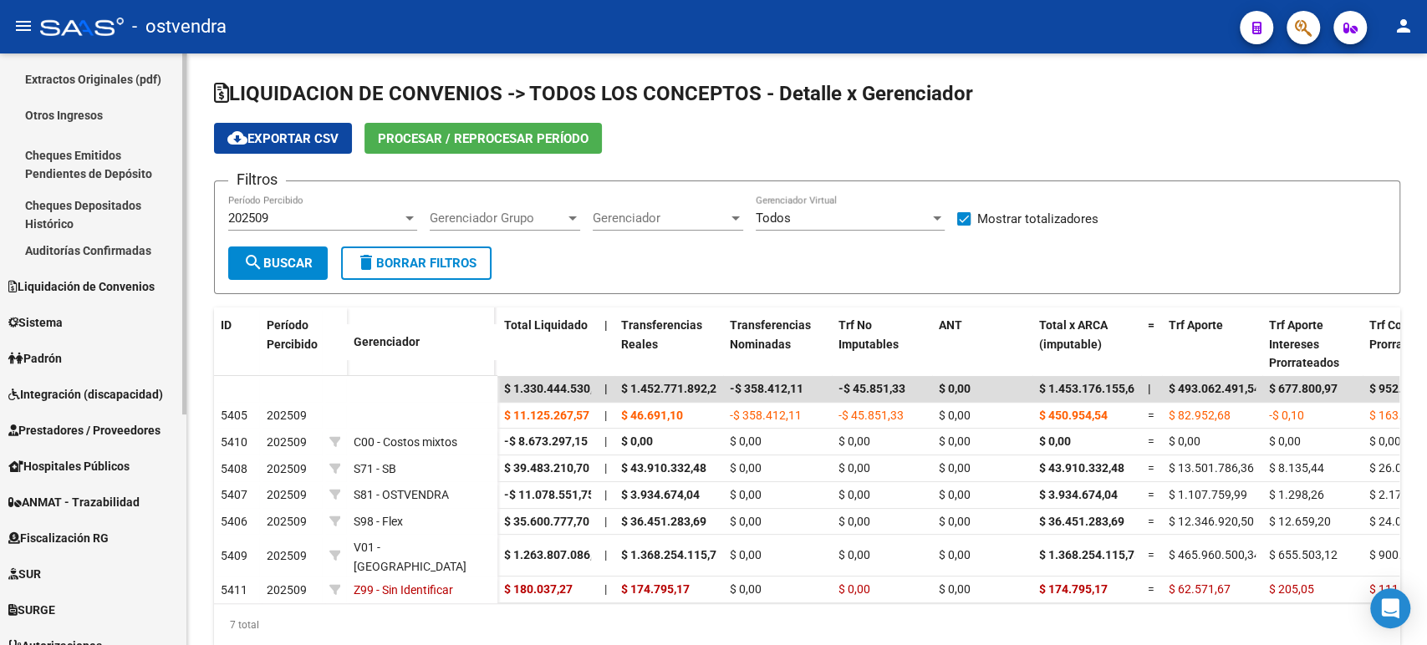
scroll to position [186, 0]
